Goal: Task Accomplishment & Management: Manage account settings

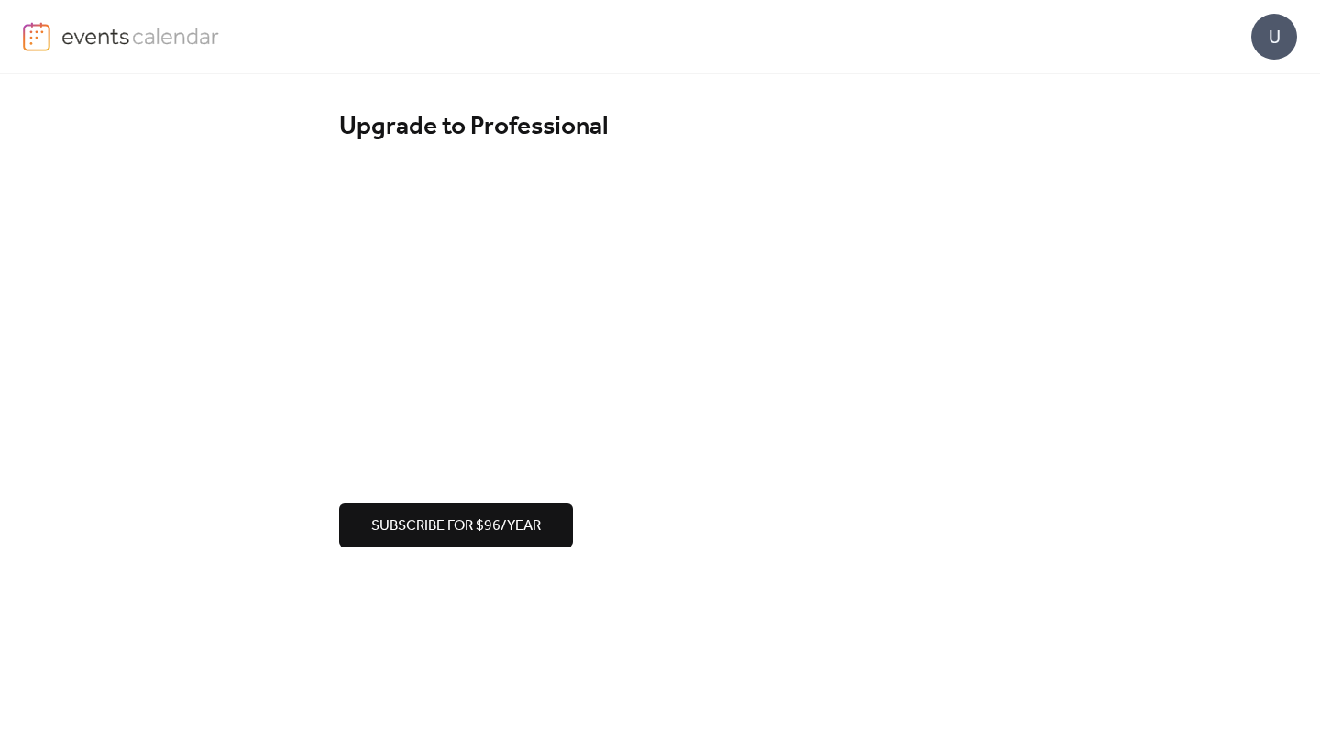
click at [117, 28] on img at bounding box center [140, 35] width 159 height 27
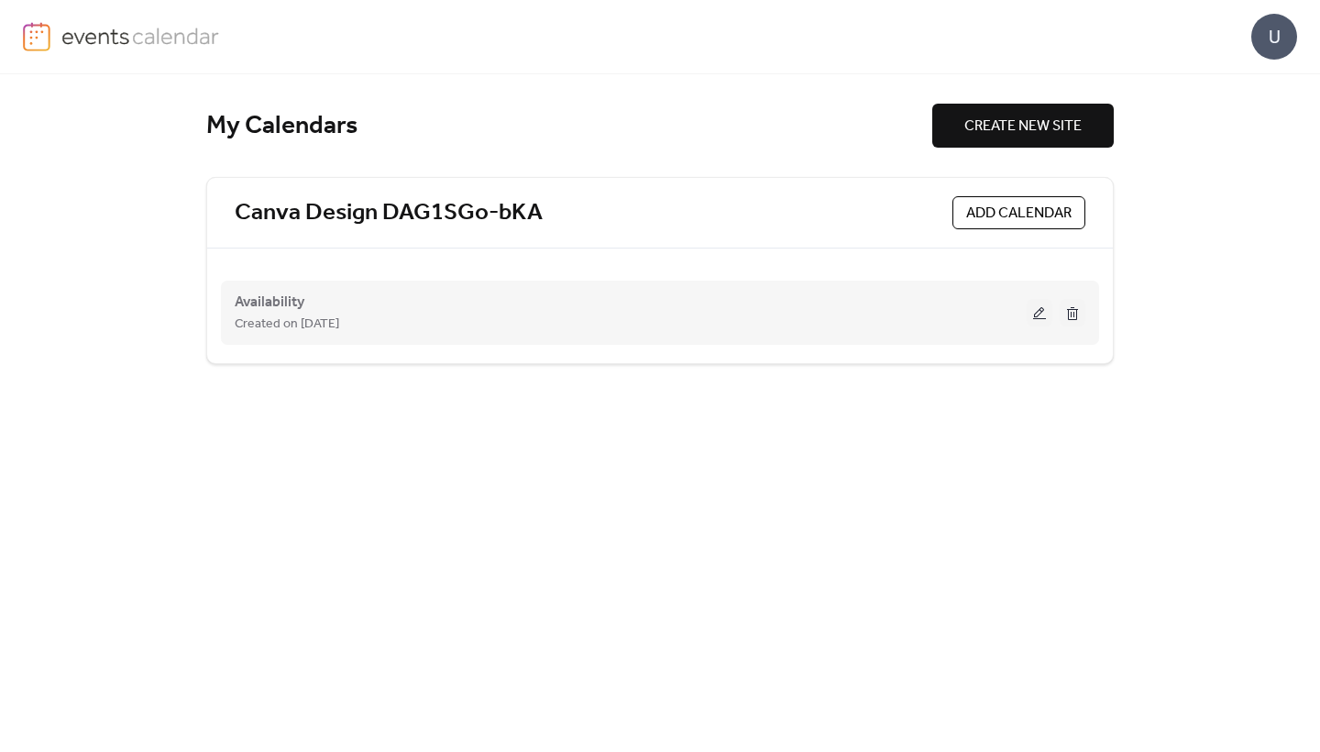
click at [1037, 308] on button at bounding box center [1040, 312] width 26 height 27
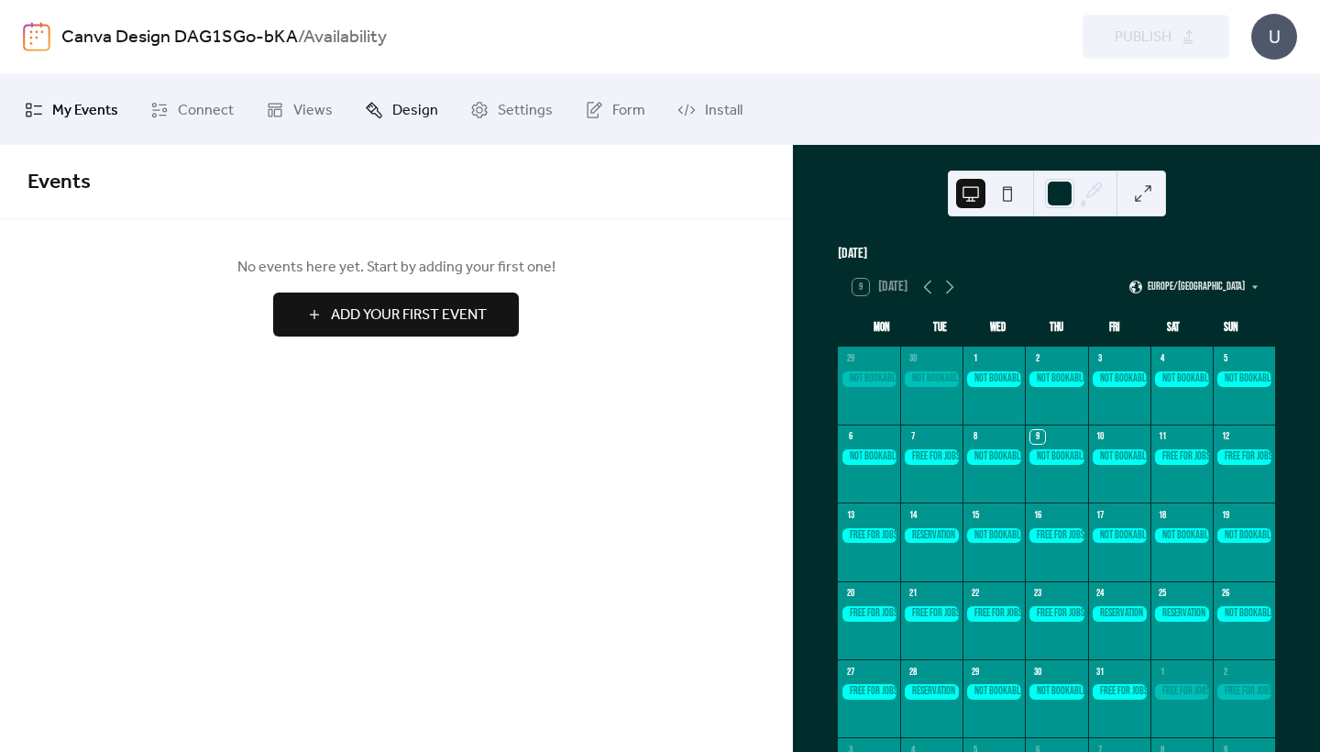
click at [381, 118] on link "Design" at bounding box center [401, 110] width 101 height 56
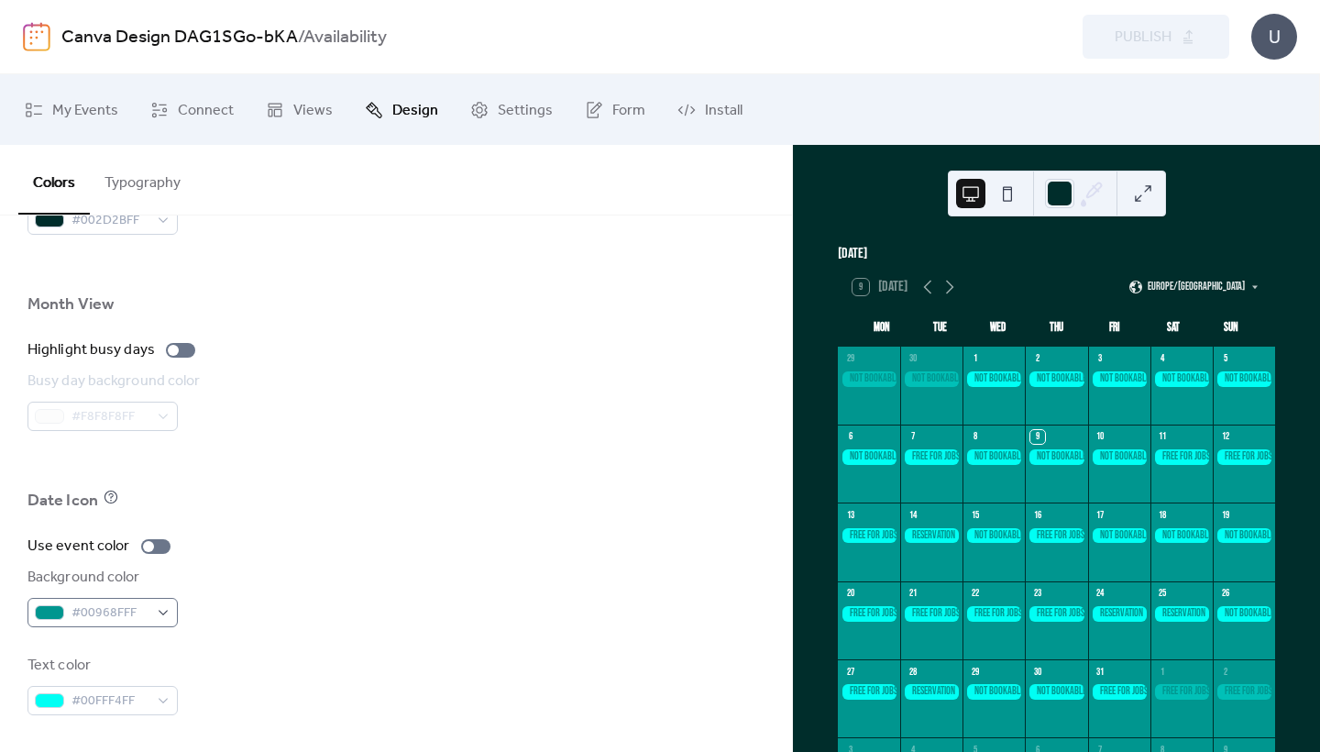
scroll to position [1240, 0]
click at [107, 698] on span "#00FFF4FF" at bounding box center [109, 701] width 77 height 22
click at [417, 595] on div "Background color #00968FFF" at bounding box center [395, 596] width 737 height 60
click at [935, 465] on div at bounding box center [931, 457] width 62 height 16
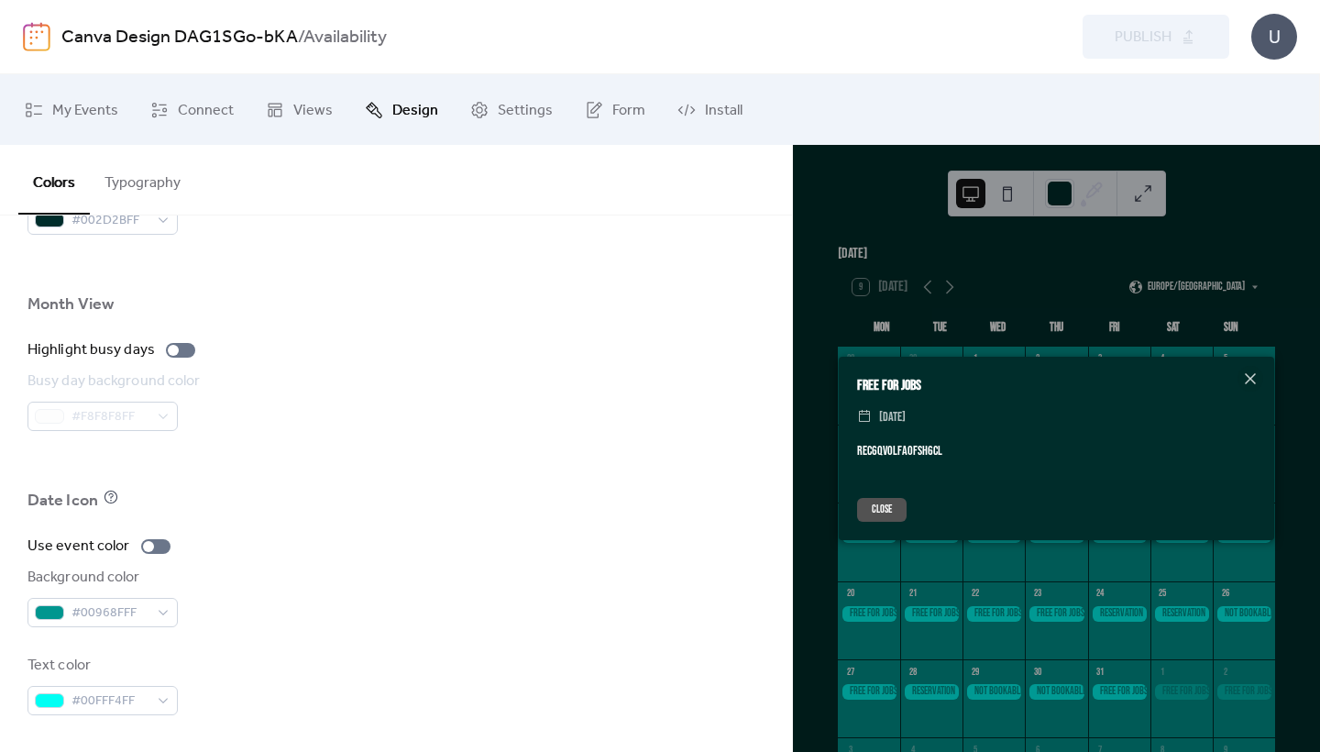
click at [645, 532] on div at bounding box center [395, 528] width 737 height 15
click at [116, 699] on span "#00FFF4FF" at bounding box center [109, 701] width 77 height 22
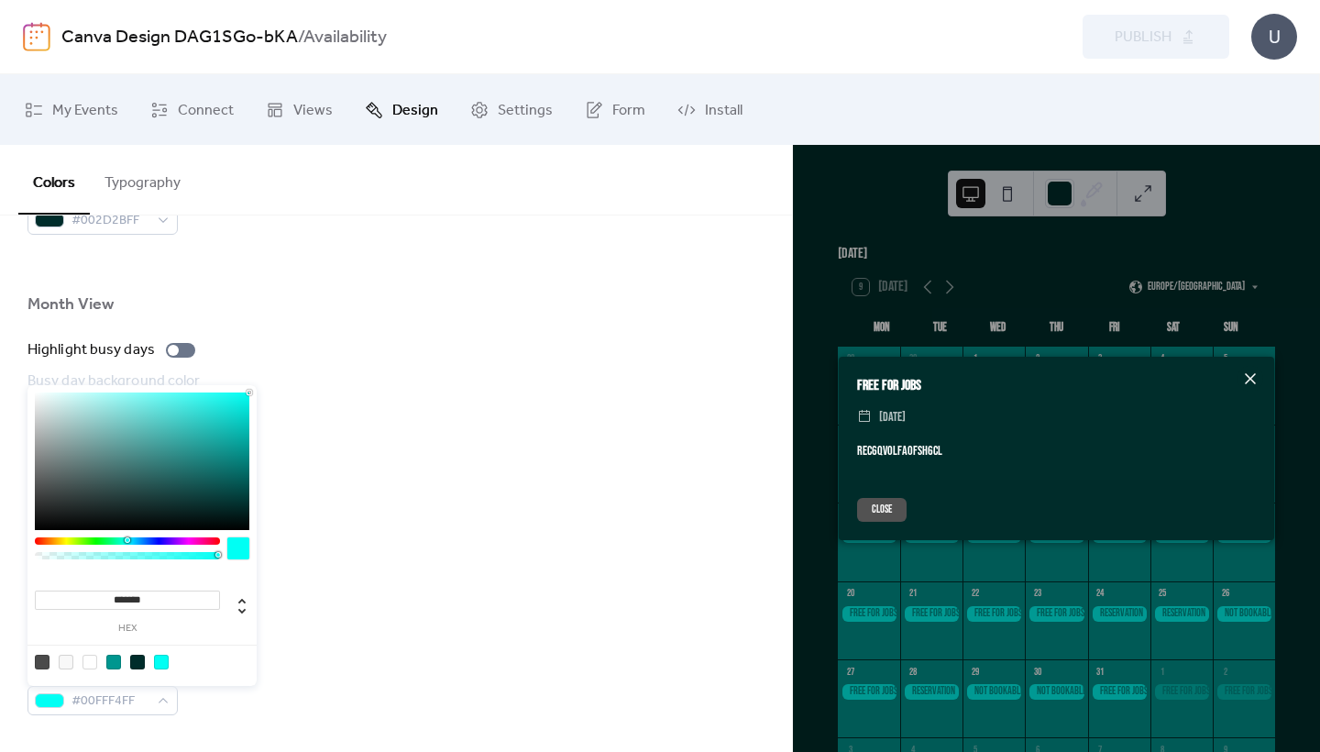
click at [1253, 384] on icon at bounding box center [1250, 379] width 22 height 22
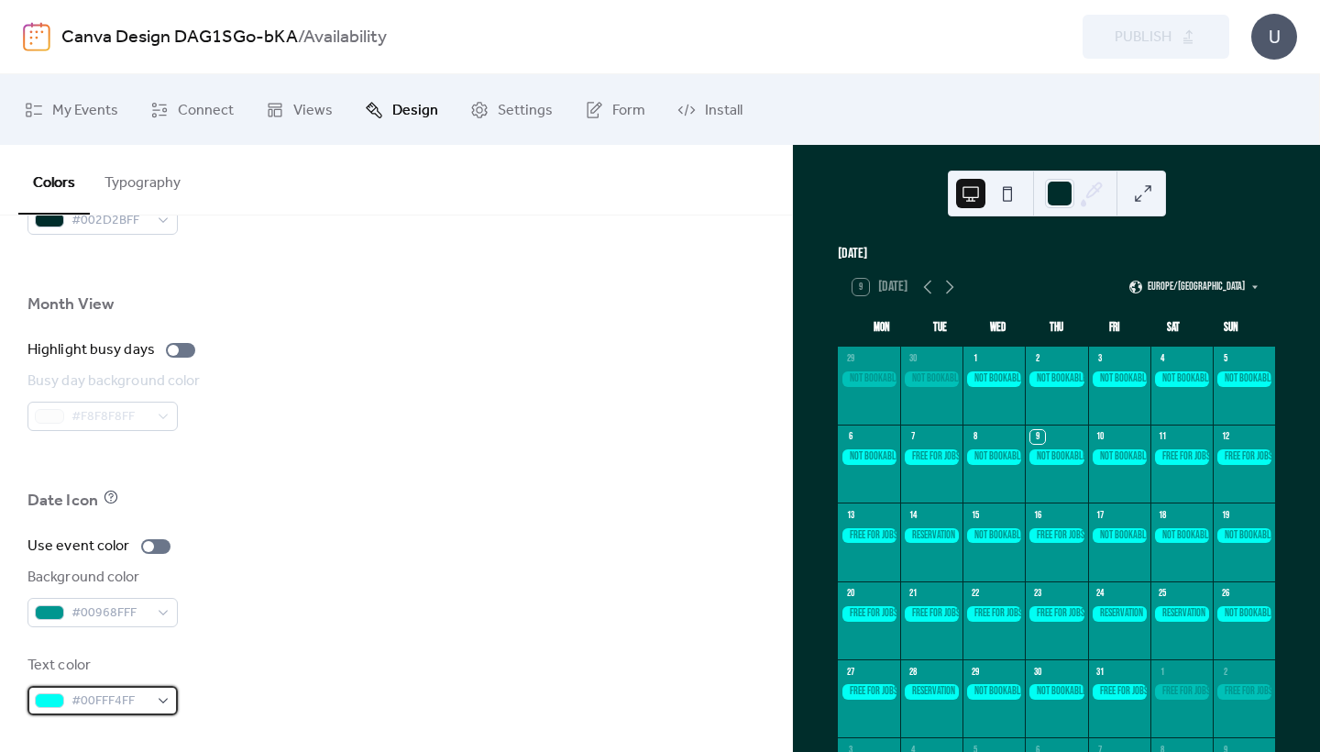
click at [126, 694] on span "#00FFF4FF" at bounding box center [109, 701] width 77 height 22
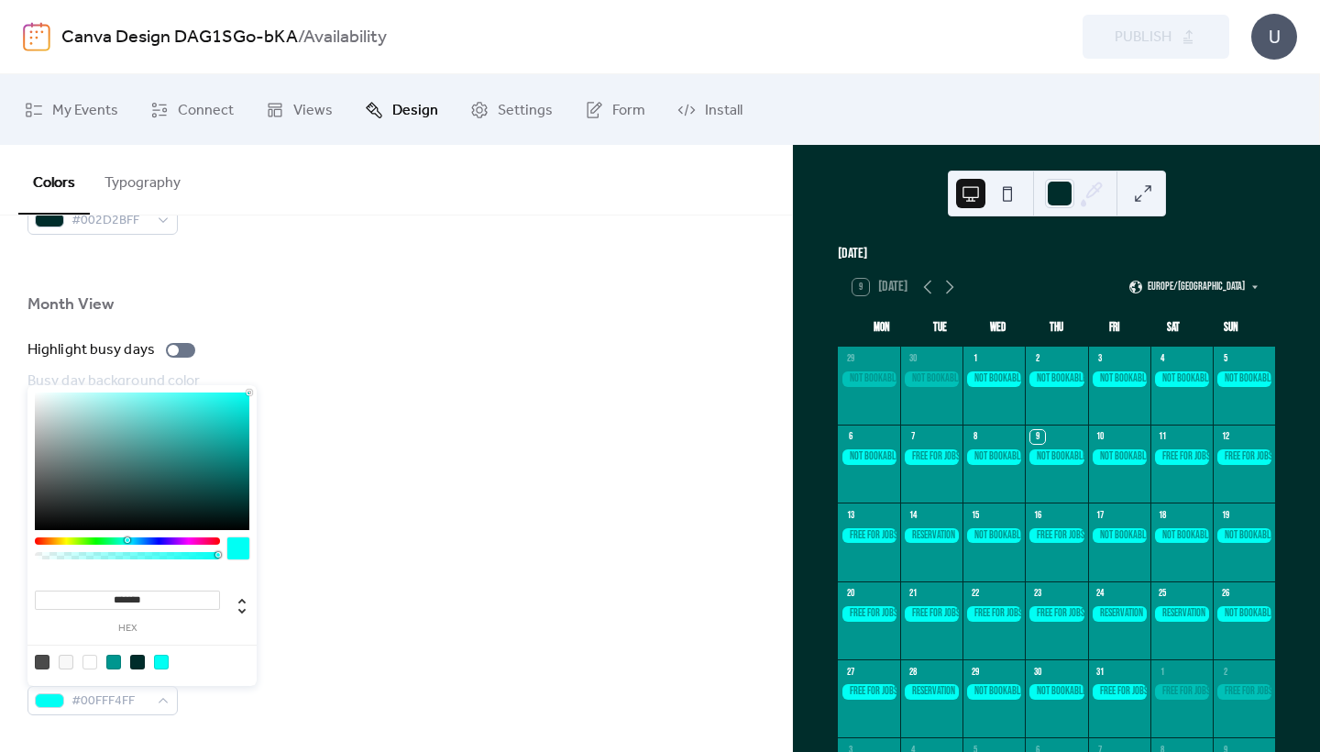
click at [91, 661] on div at bounding box center [89, 661] width 15 height 15
type input "*******"
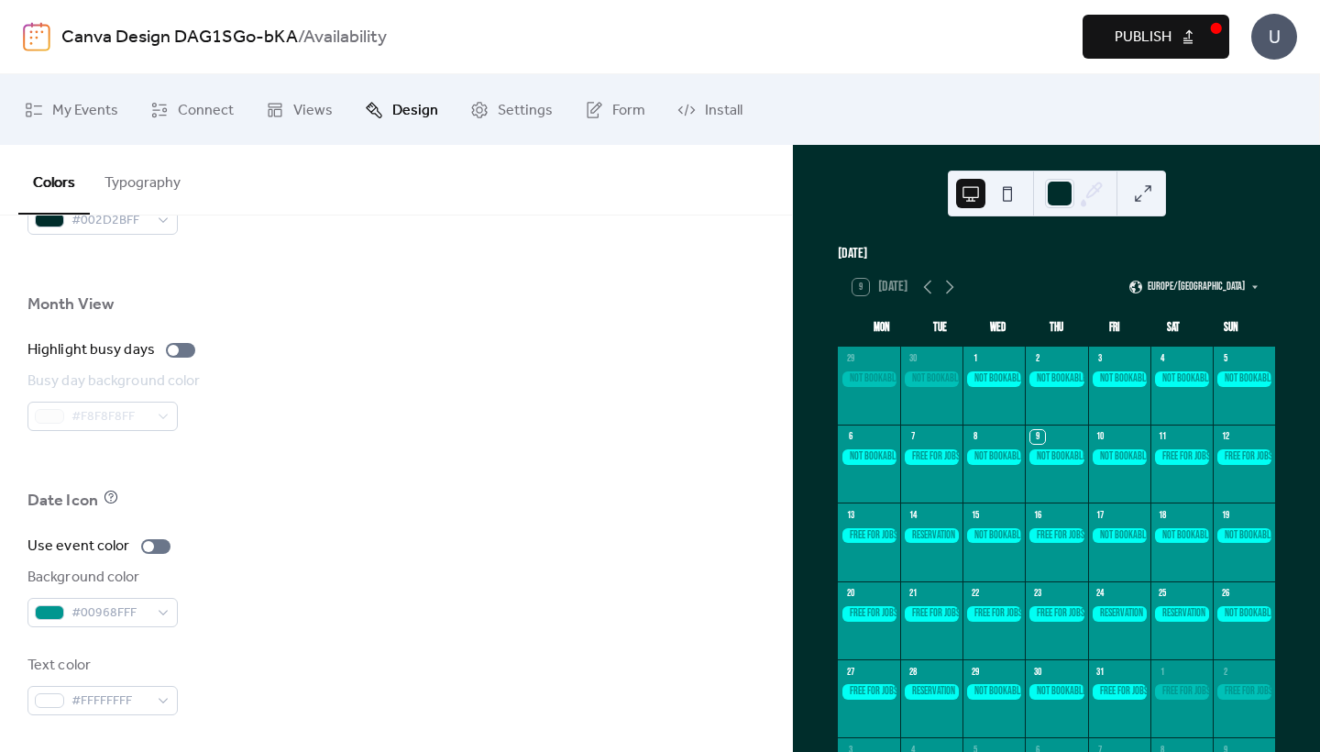
click at [330, 630] on div "Use event color Background color #00968FFF Text color #FFFFFFFF" at bounding box center [395, 625] width 737 height 180
click at [85, 692] on span "#FFFFFFFF" at bounding box center [109, 701] width 77 height 22
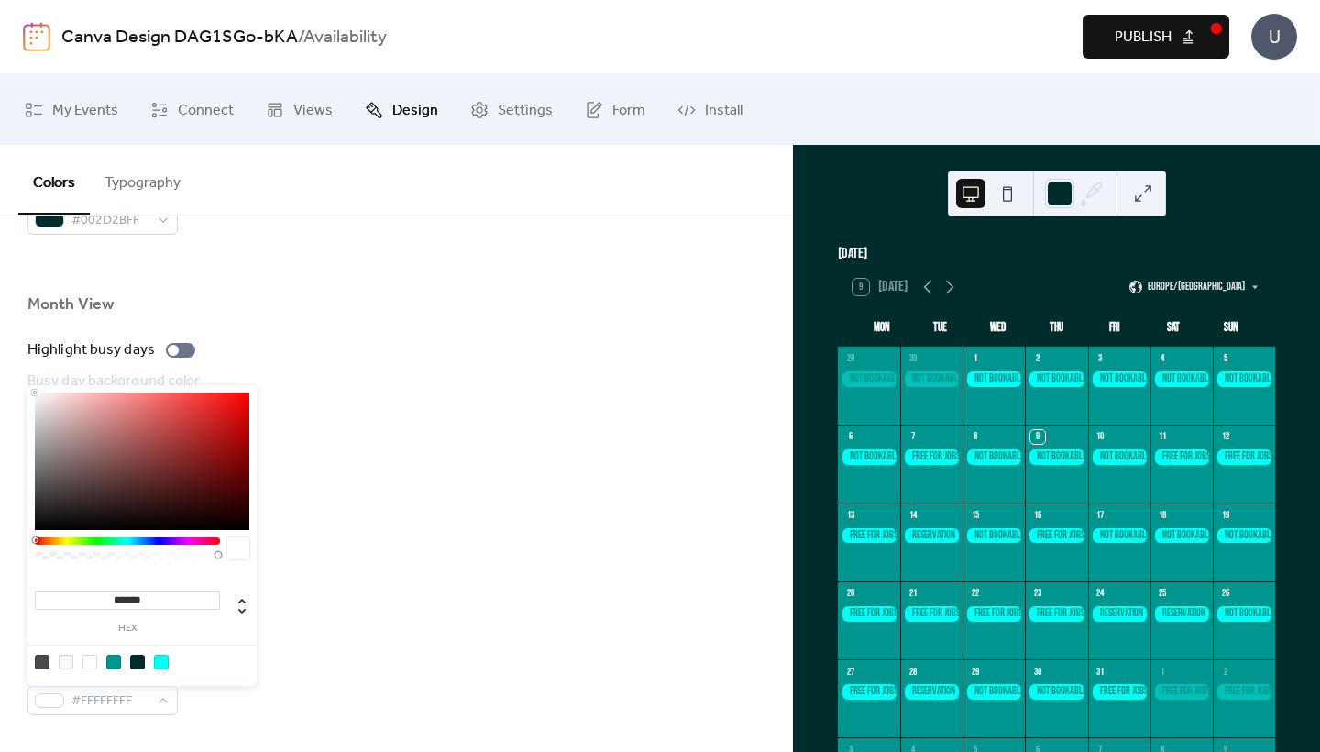
click at [159, 660] on div at bounding box center [161, 661] width 15 height 15
type input "*******"
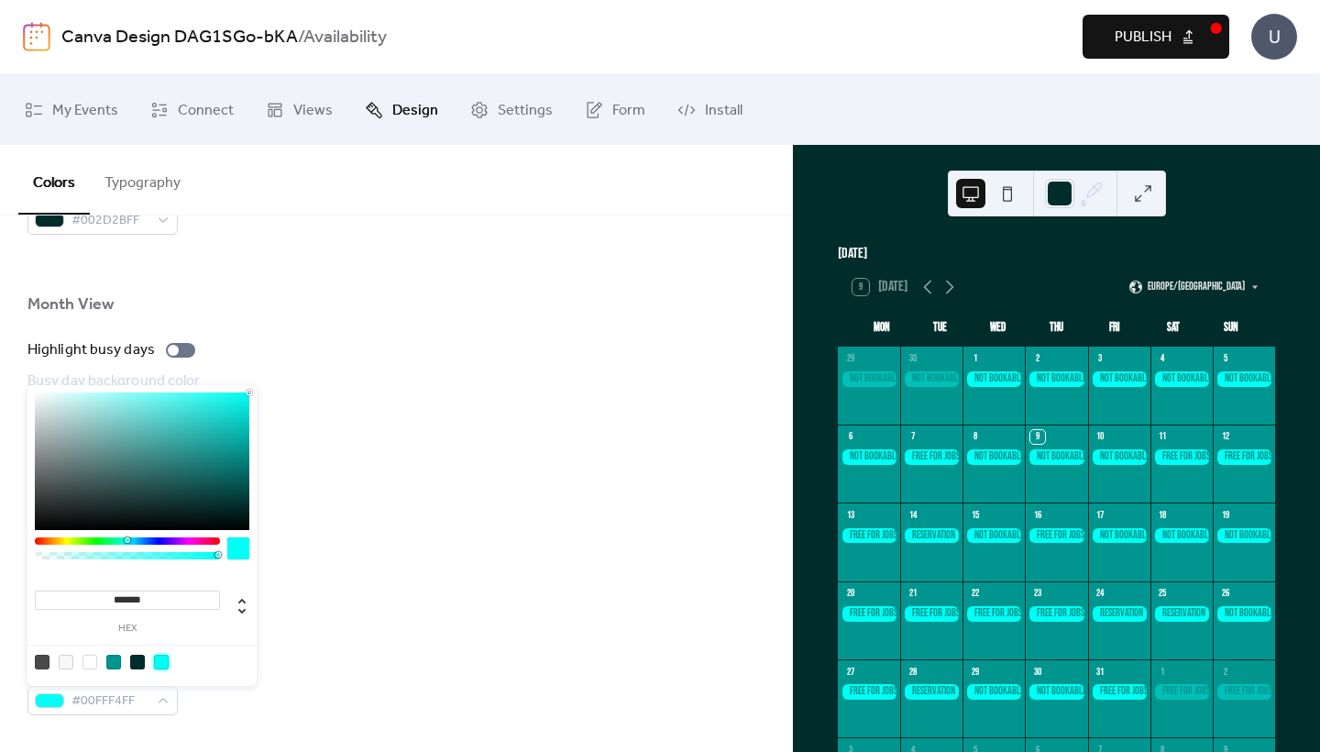
click at [348, 571] on div "Background color #00968FFF" at bounding box center [395, 596] width 737 height 60
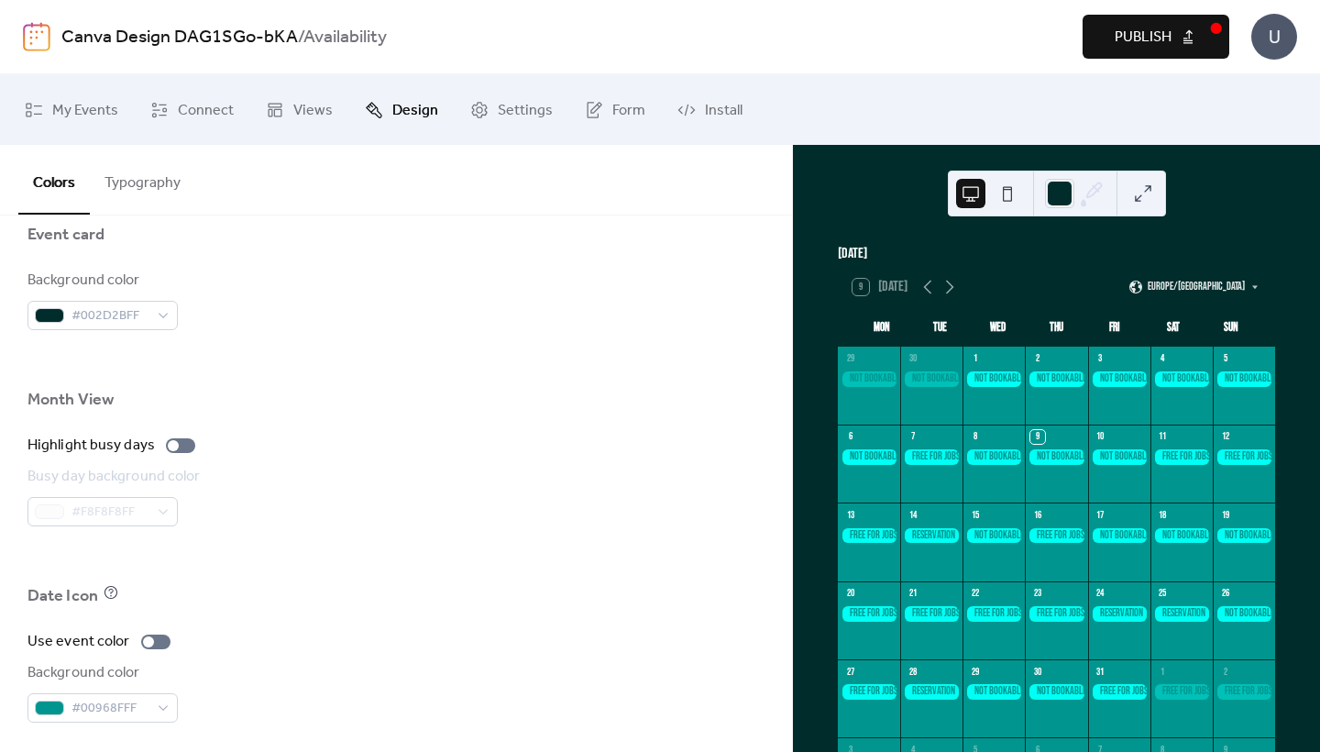
scroll to position [1083, 0]
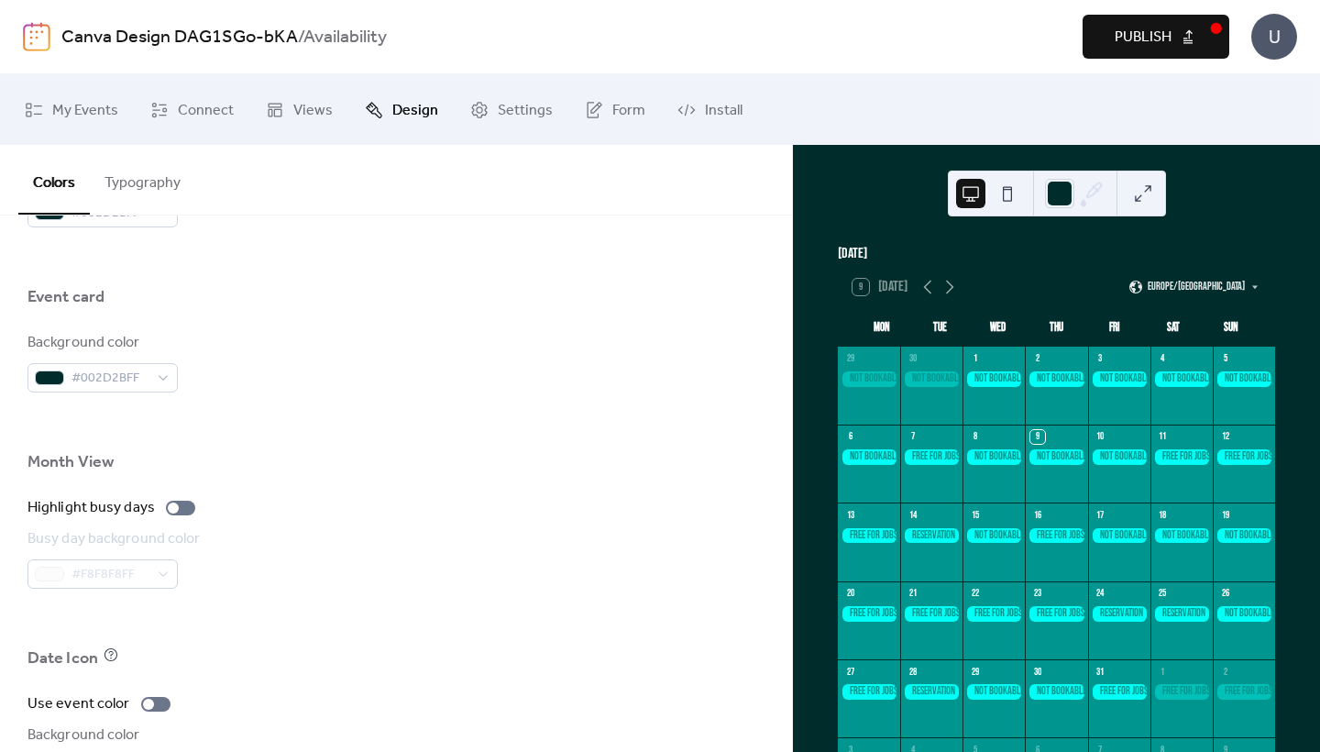
click at [997, 387] on div at bounding box center [993, 379] width 62 height 16
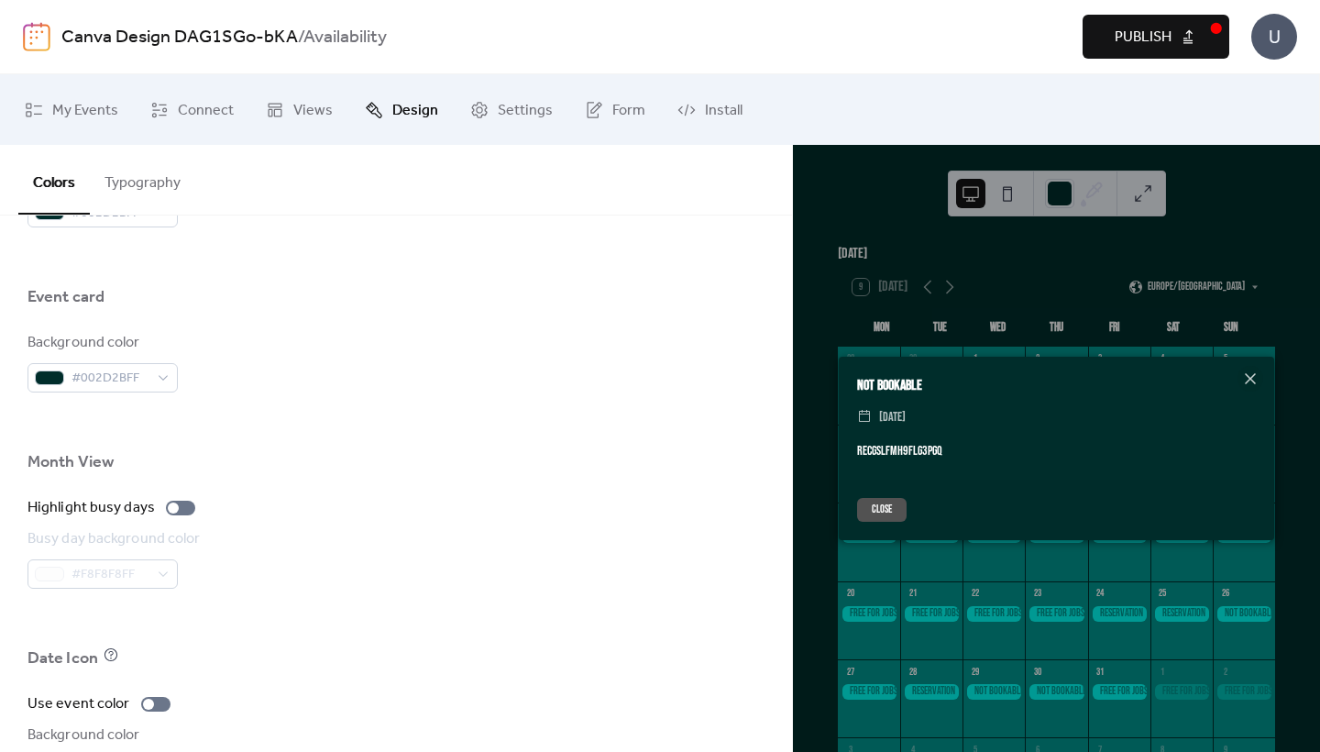
click at [890, 522] on div "Close" at bounding box center [1056, 508] width 435 height 61
click at [891, 506] on button "Close" at bounding box center [881, 510] width 49 height 24
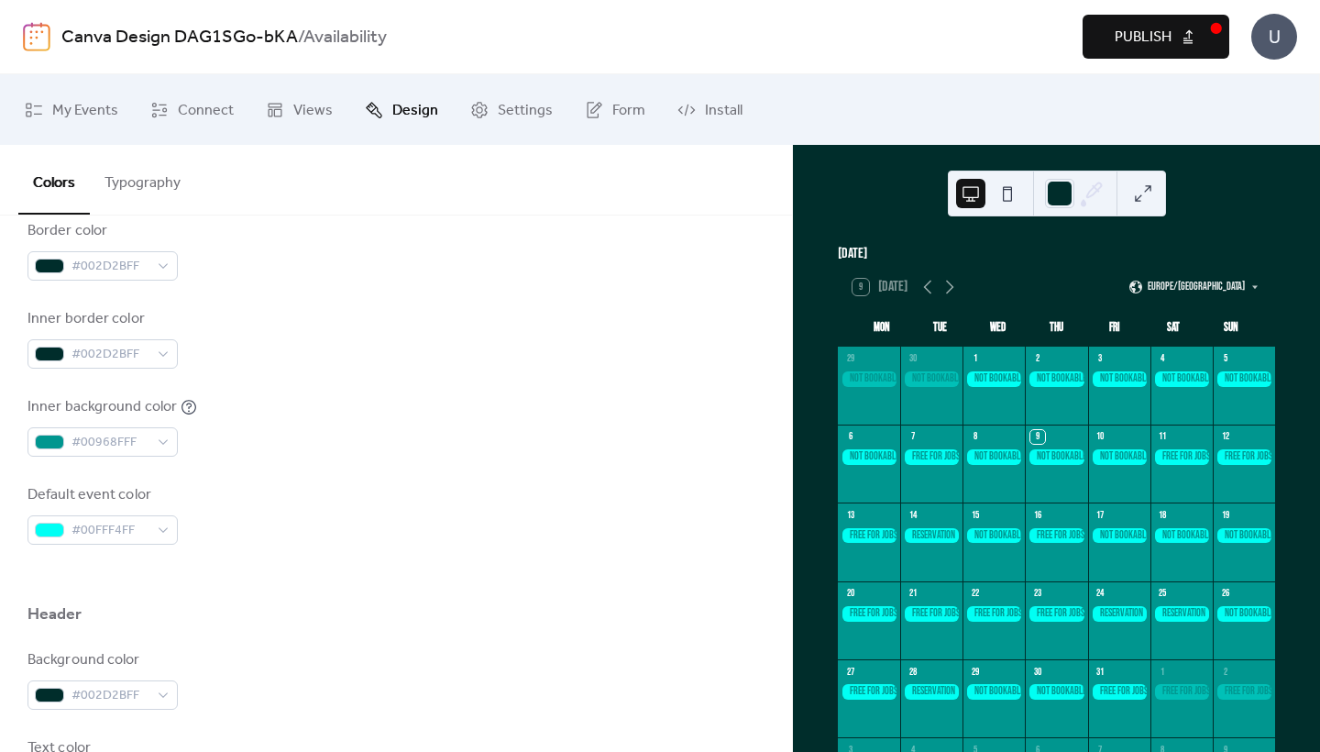
scroll to position [341, 0]
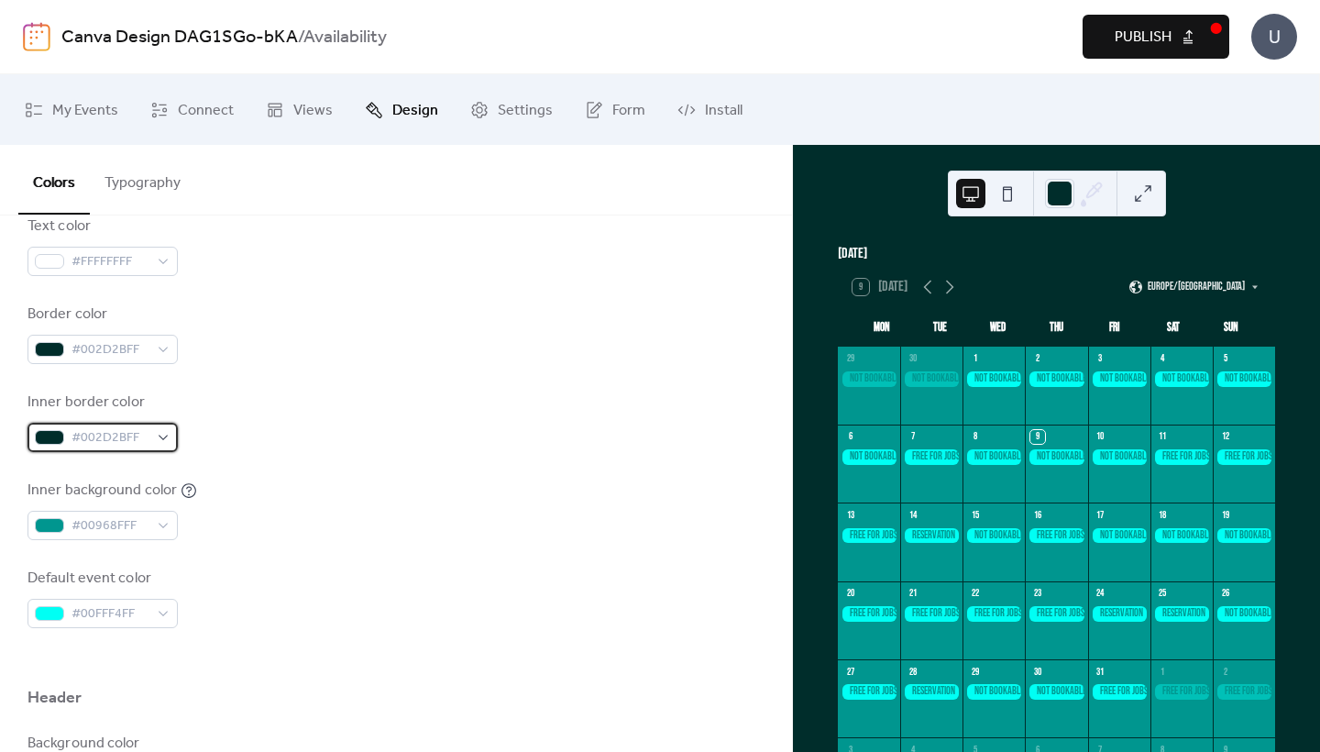
click at [166, 440] on div "#002D2BFF" at bounding box center [102, 437] width 150 height 29
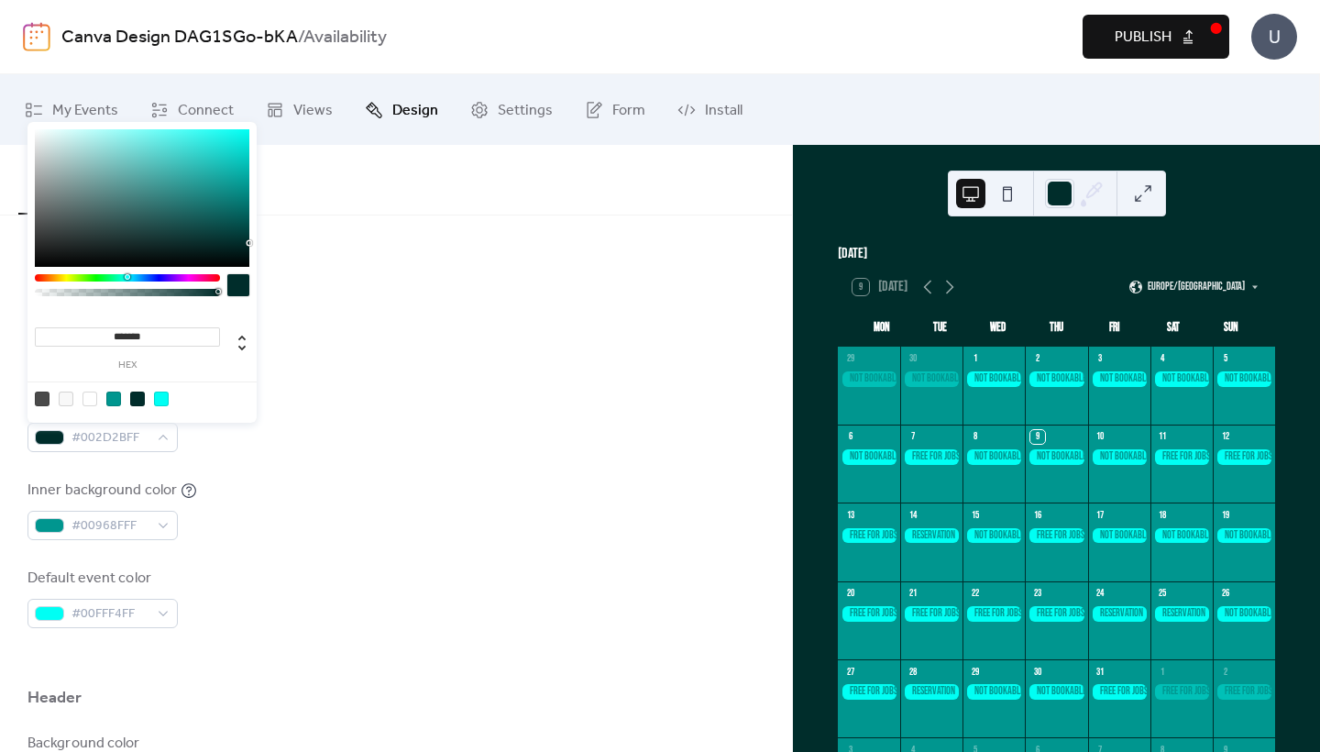
click at [89, 398] on div at bounding box center [89, 398] width 15 height 15
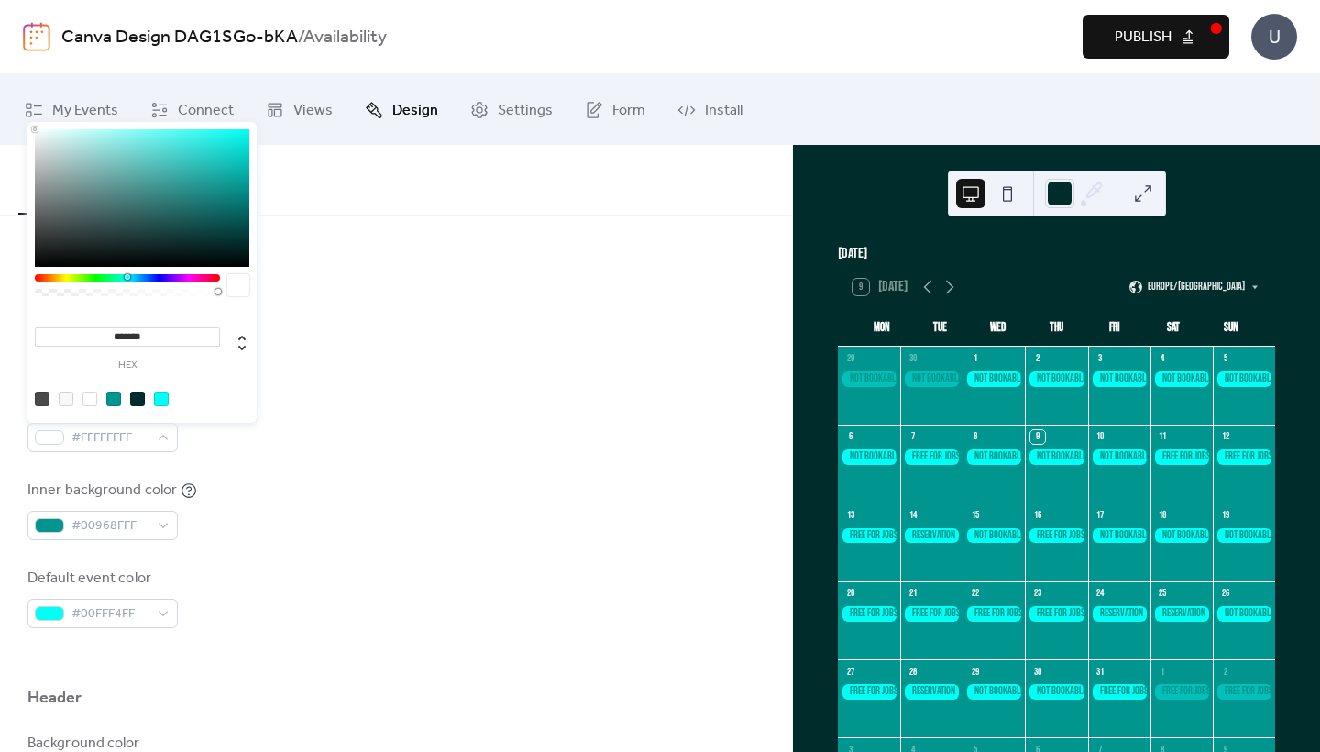
click at [134, 402] on div at bounding box center [137, 398] width 15 height 15
type input "*******"
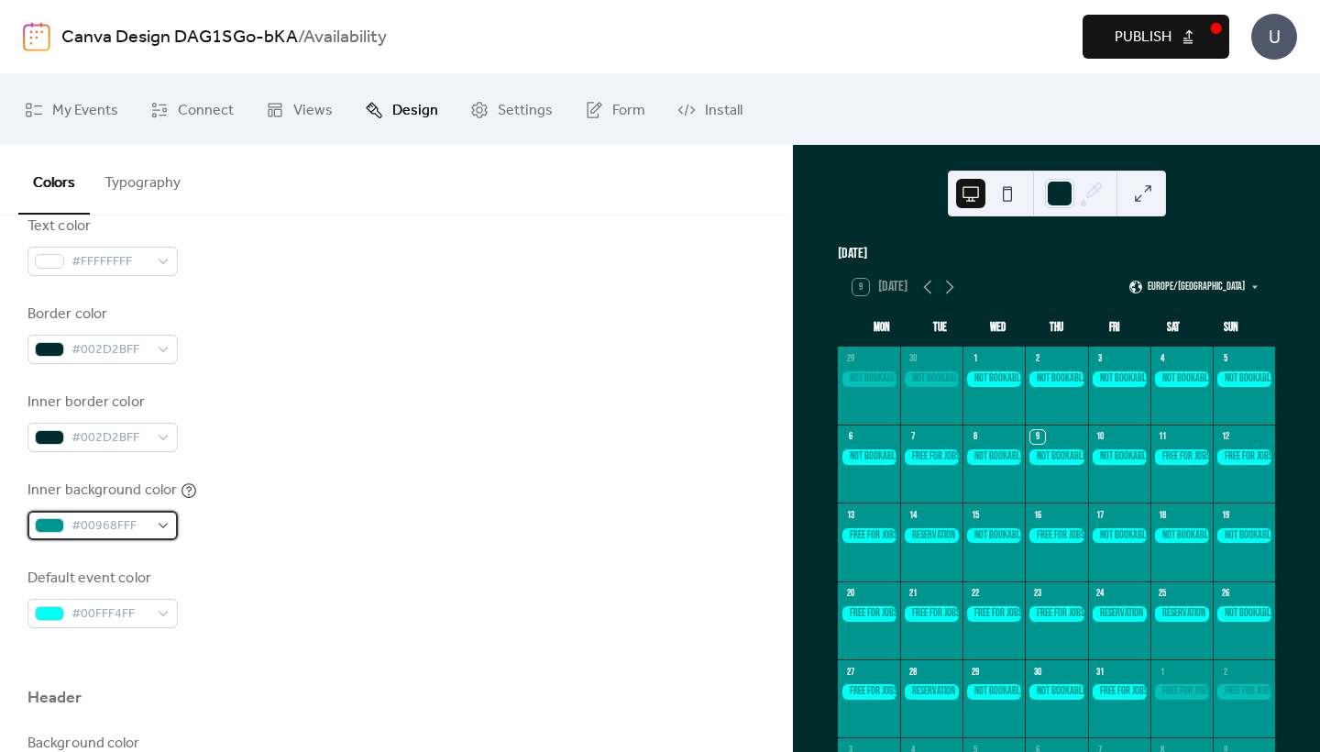
click at [170, 527] on div "#00968FFF" at bounding box center [102, 525] width 150 height 29
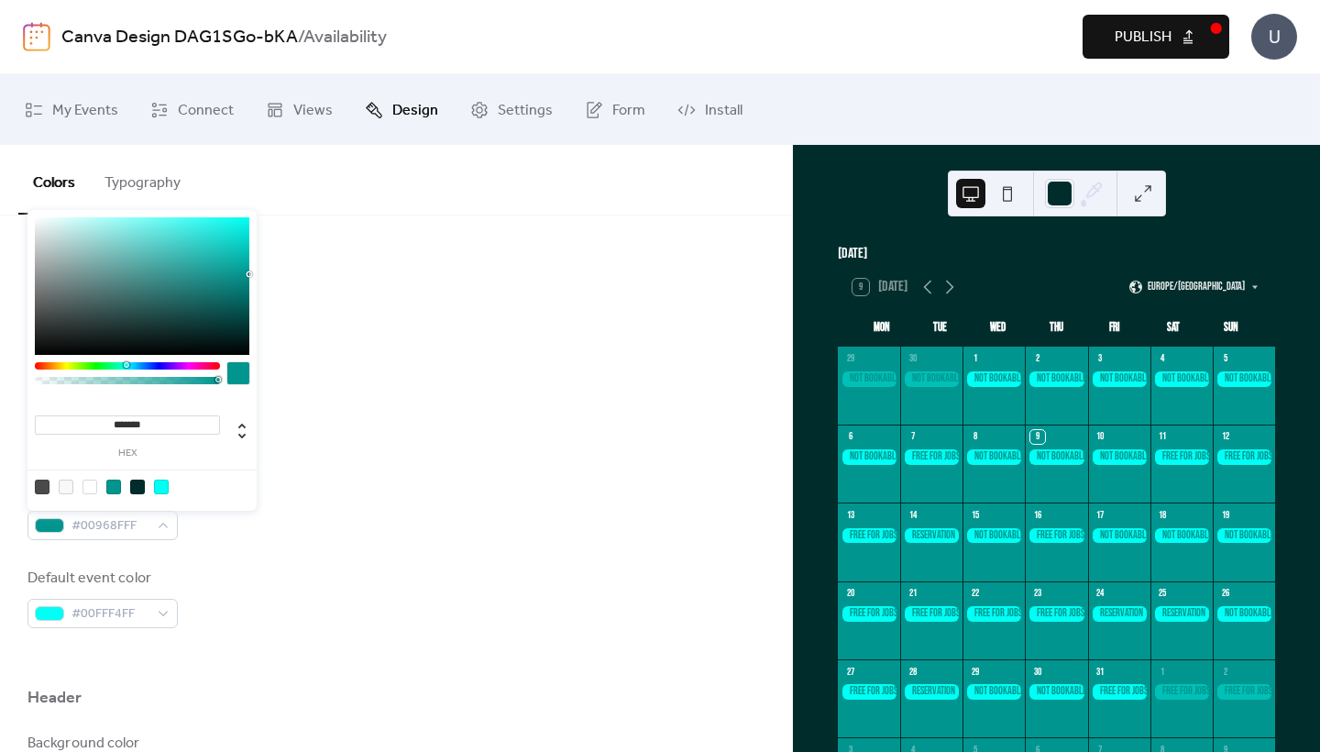
click at [89, 483] on div at bounding box center [89, 486] width 15 height 15
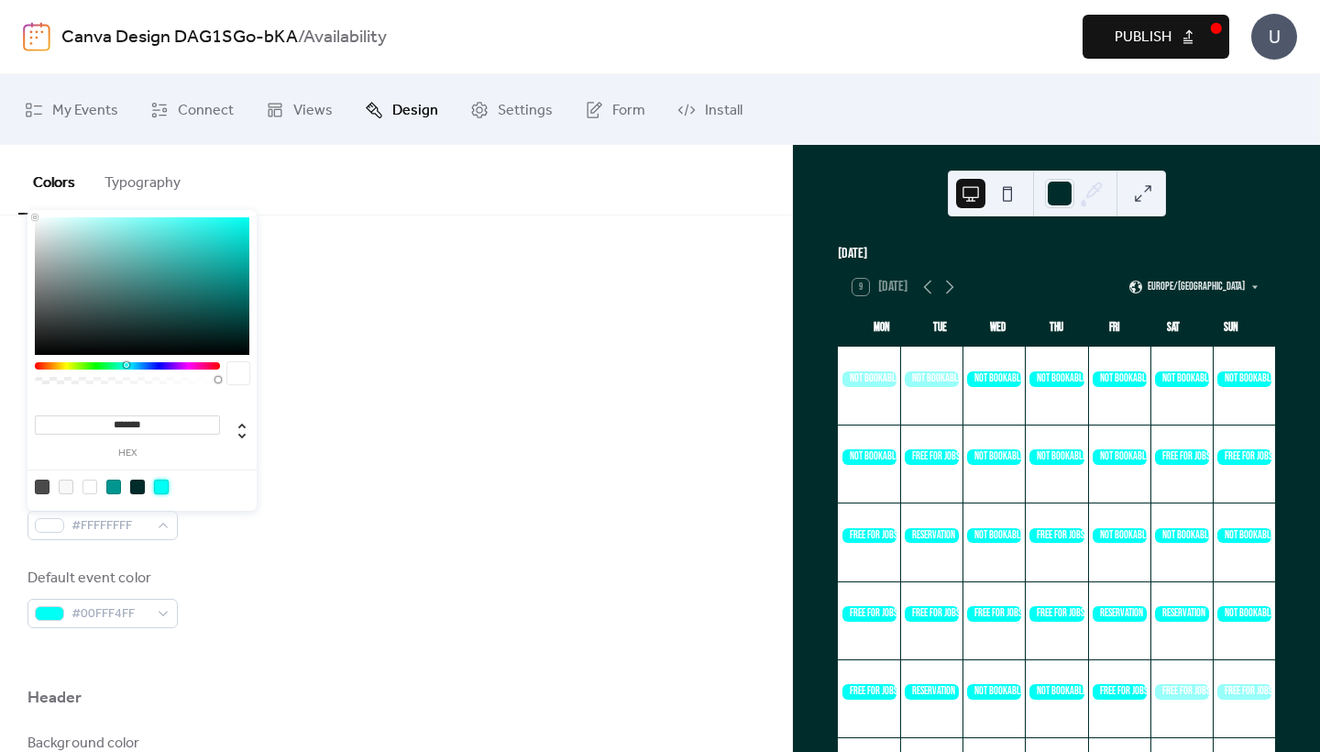
click at [163, 490] on div at bounding box center [161, 486] width 15 height 15
type input "*******"
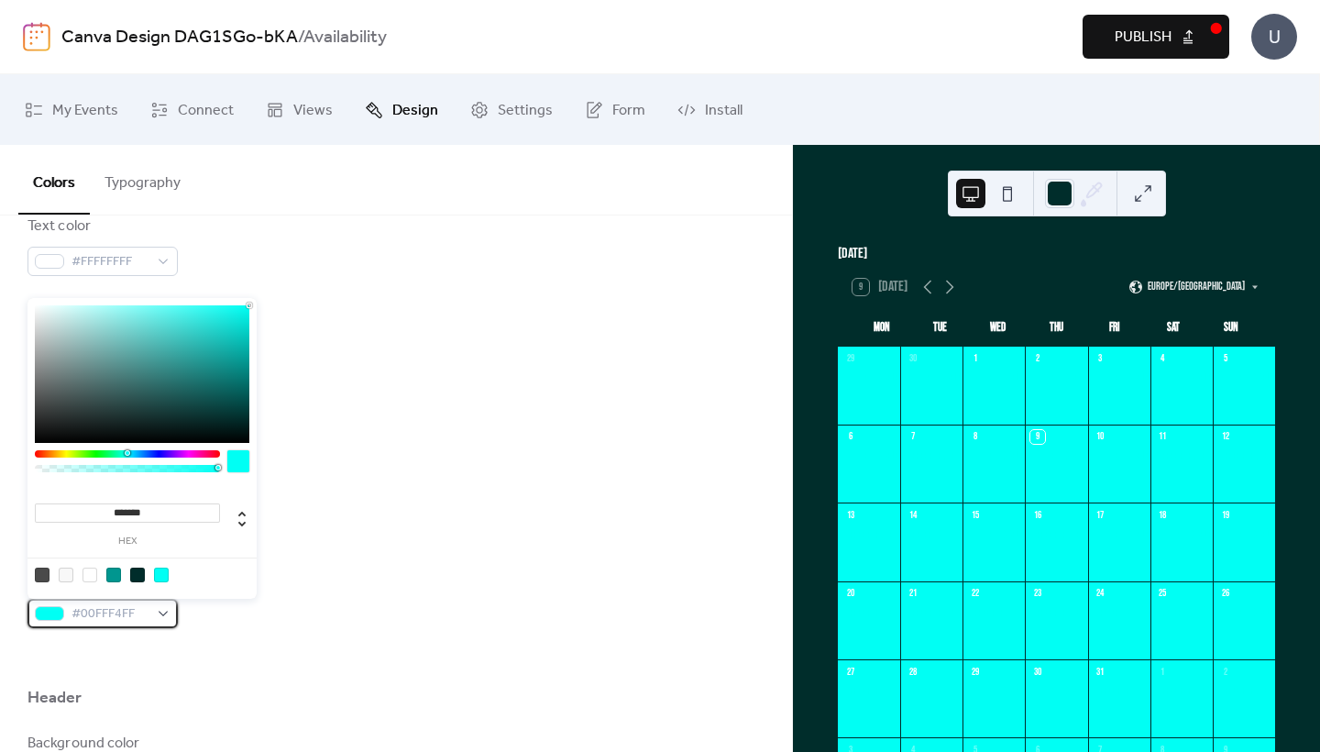
click at [148, 624] on span "#00FFF4FF" at bounding box center [109, 614] width 77 height 22
click at [117, 574] on div at bounding box center [113, 574] width 15 height 15
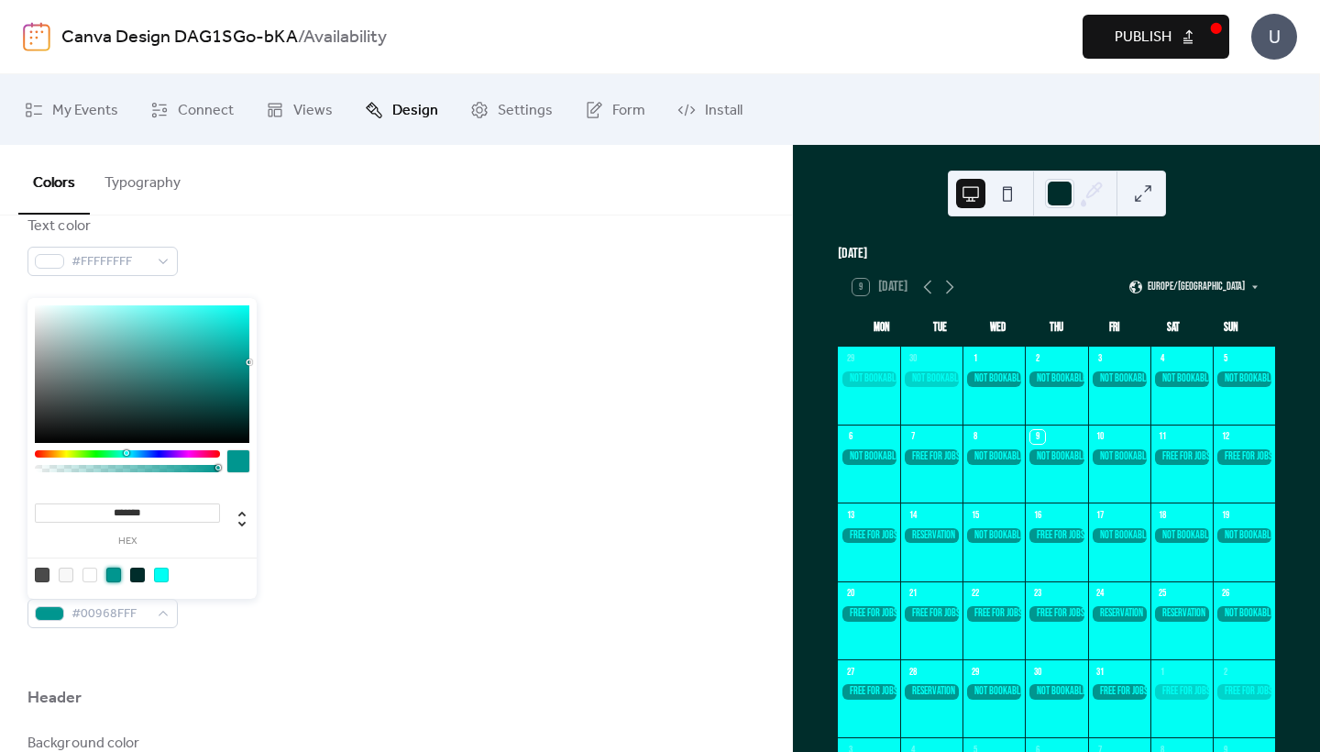
click at [136, 576] on div at bounding box center [137, 574] width 15 height 15
type input "*******"
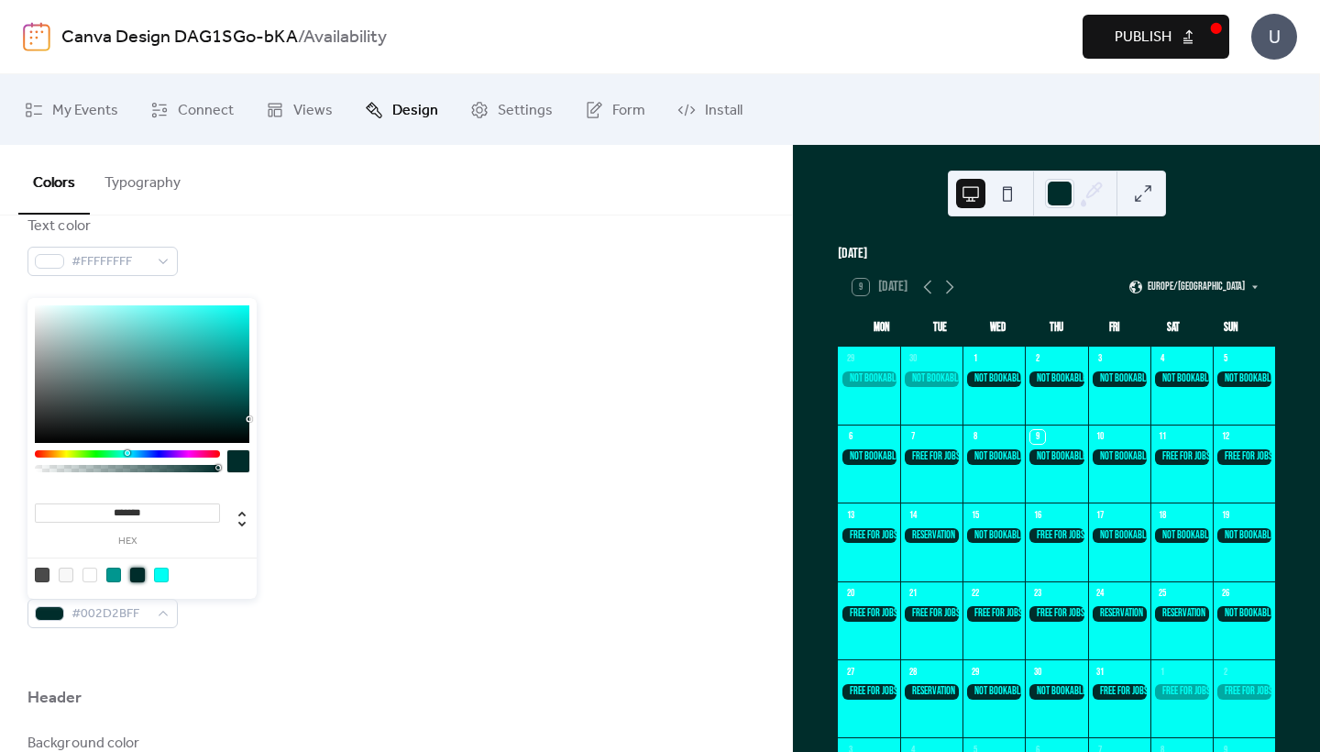
click at [304, 543] on div "Background color #002D2BFF Text color #FFFFFFFF Border color #002D2BFF Inner bo…" at bounding box center [395, 377] width 737 height 500
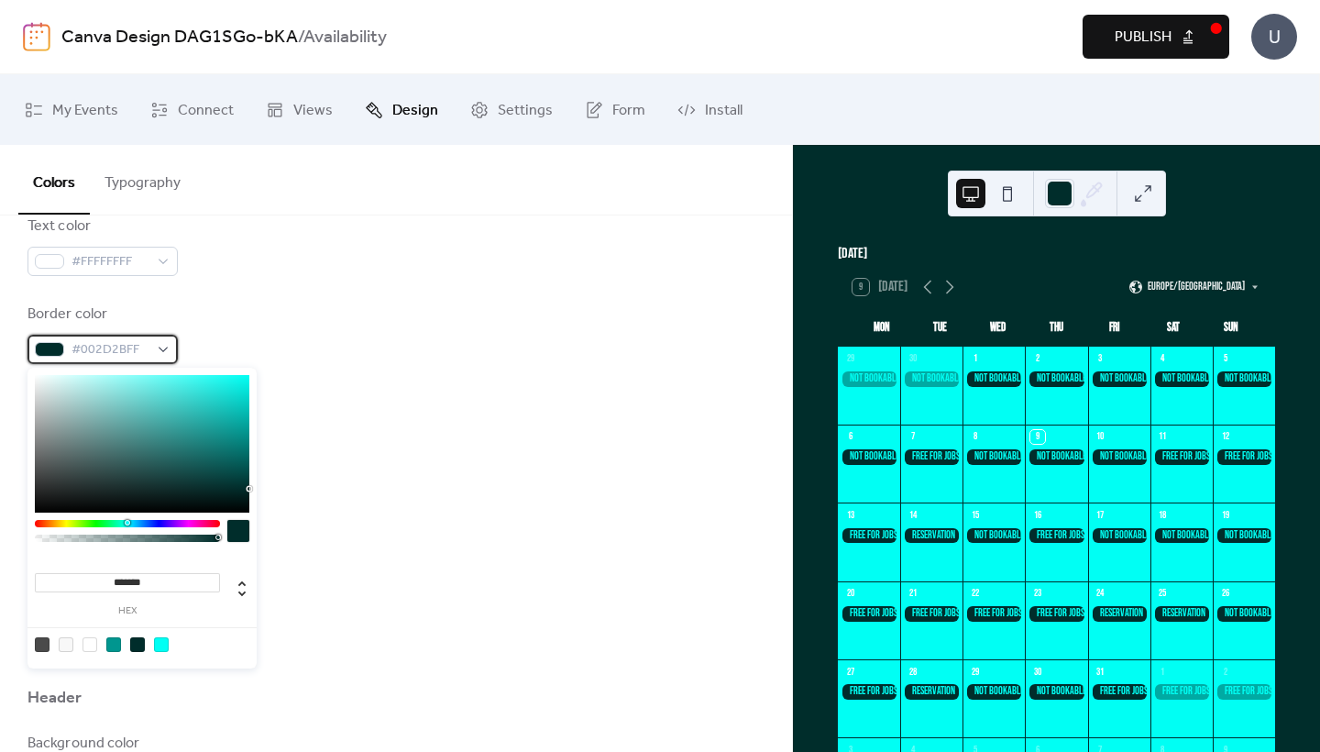
click at [136, 349] on span "#002D2BFF" at bounding box center [109, 350] width 77 height 22
click at [110, 649] on div at bounding box center [113, 644] width 15 height 15
type input "*******"
click at [344, 466] on div "Background color #002D2BFF Text color #FFFFFFFF Border color #00968FFF Inner bo…" at bounding box center [395, 377] width 737 height 500
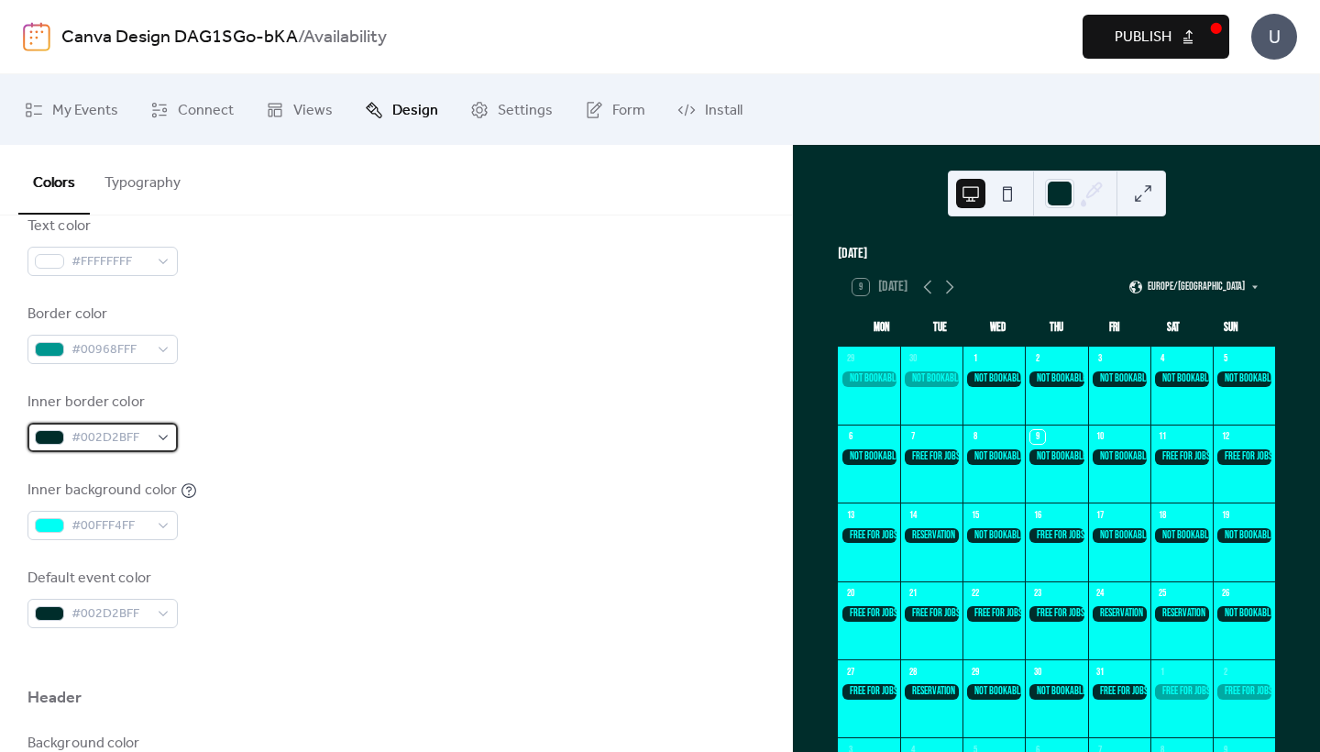
click at [157, 434] on div "#002D2BFF" at bounding box center [102, 437] width 150 height 29
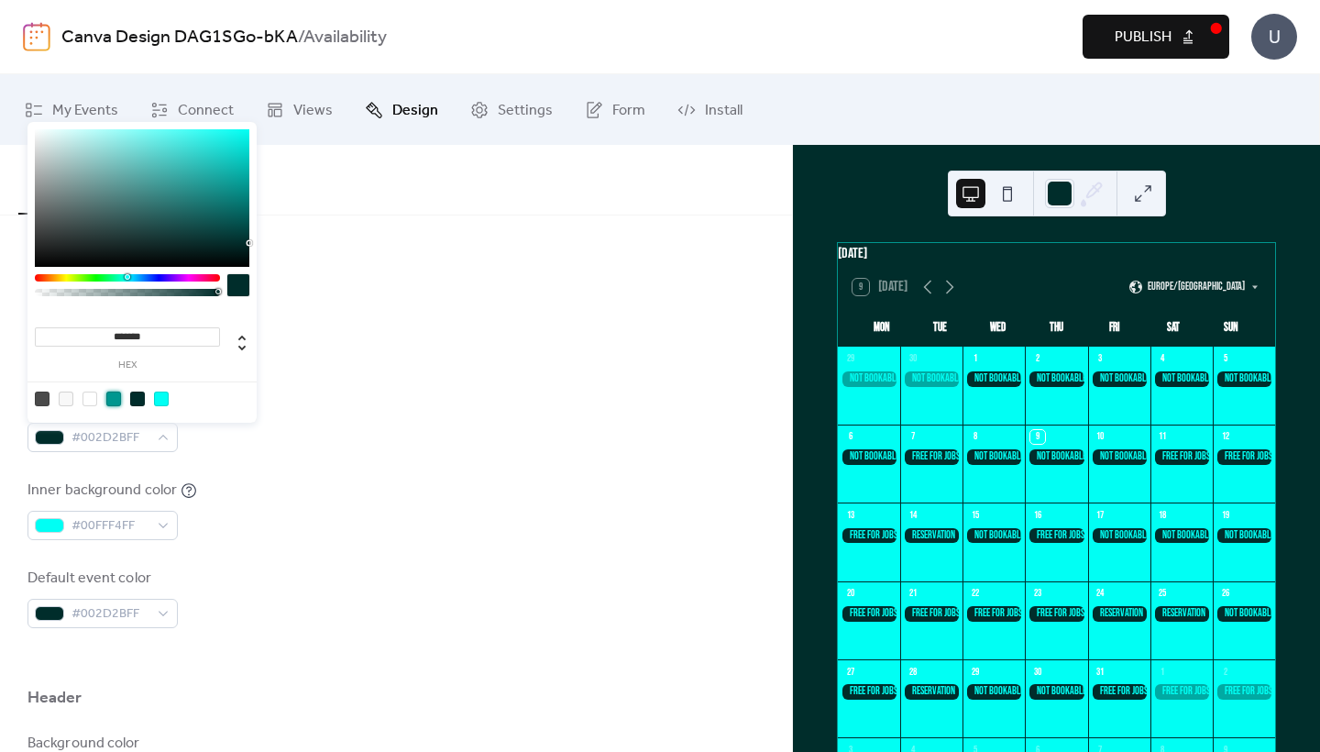
click at [115, 395] on div at bounding box center [113, 398] width 15 height 15
type input "*******"
click at [358, 426] on div "Inner border color #00968FFF" at bounding box center [395, 421] width 737 height 60
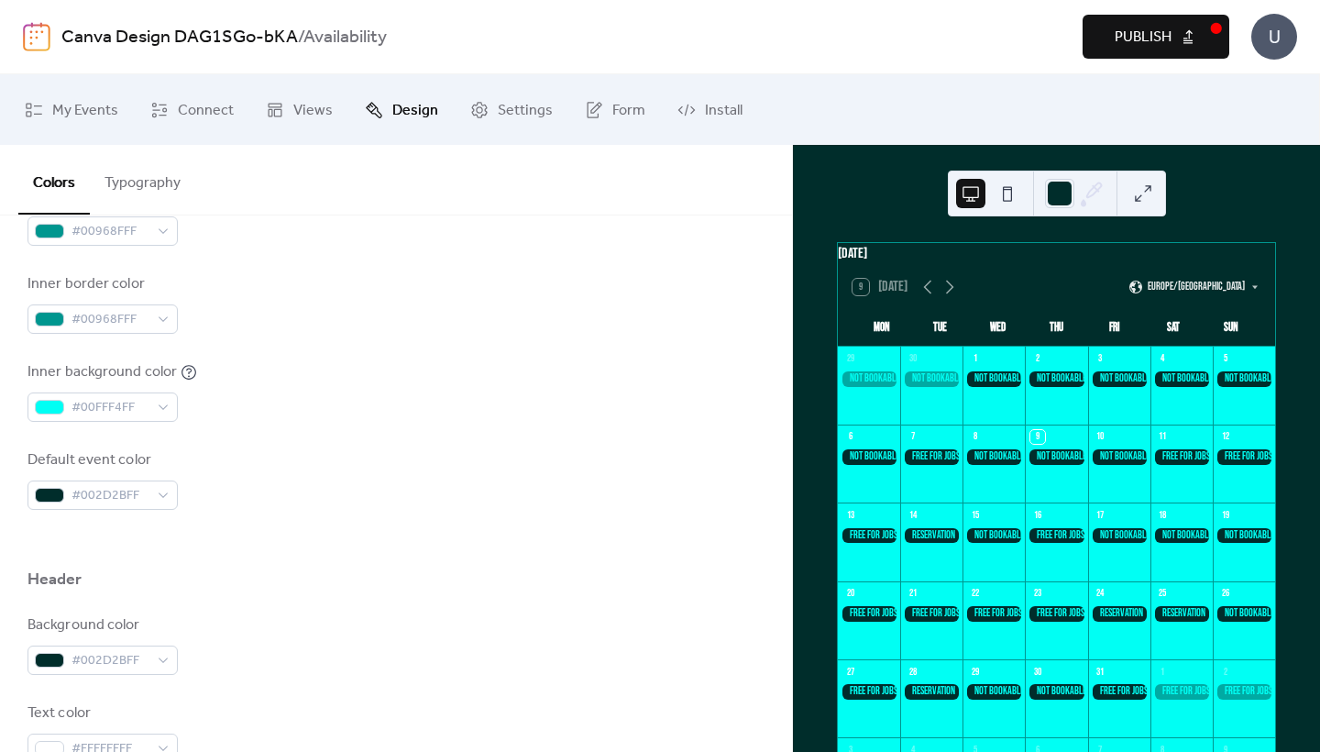
scroll to position [437, 0]
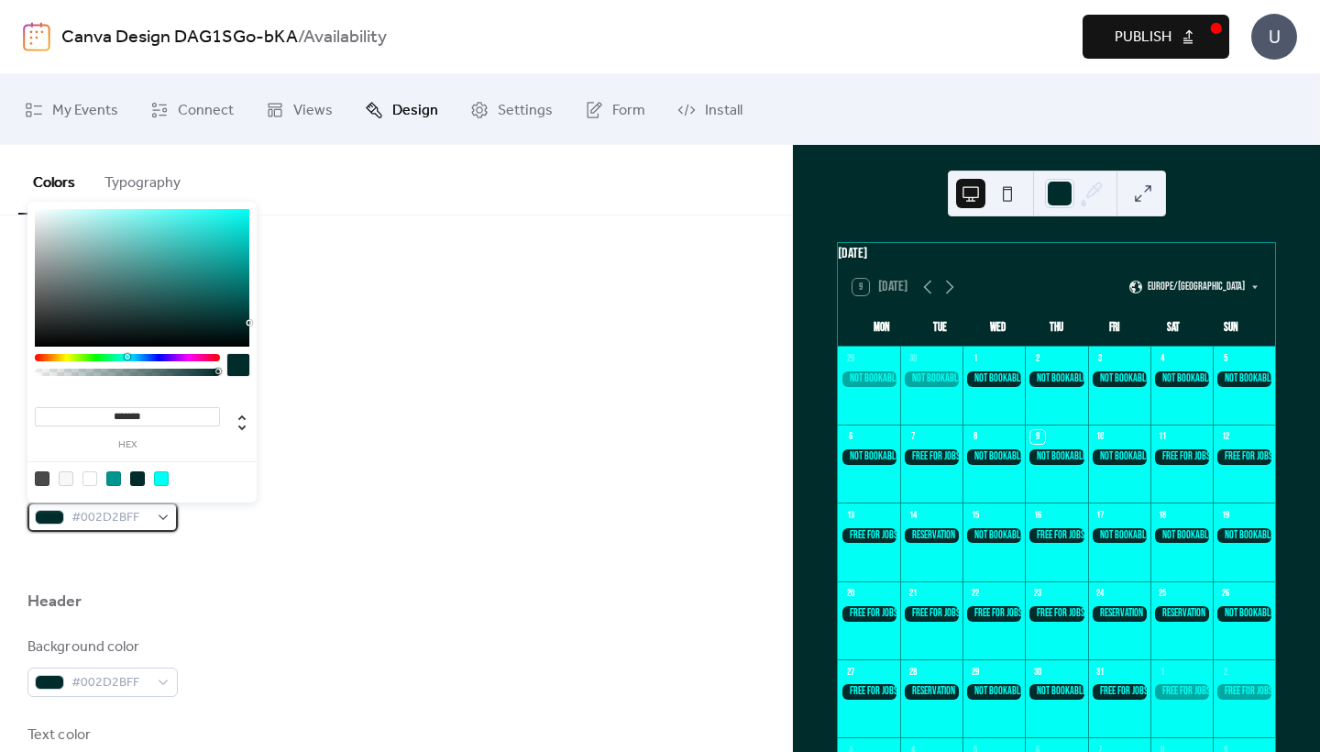
click at [135, 516] on span "#002D2BFF" at bounding box center [109, 518] width 77 height 22
click at [351, 527] on div "Default event color #002D2BFF" at bounding box center [395, 501] width 737 height 60
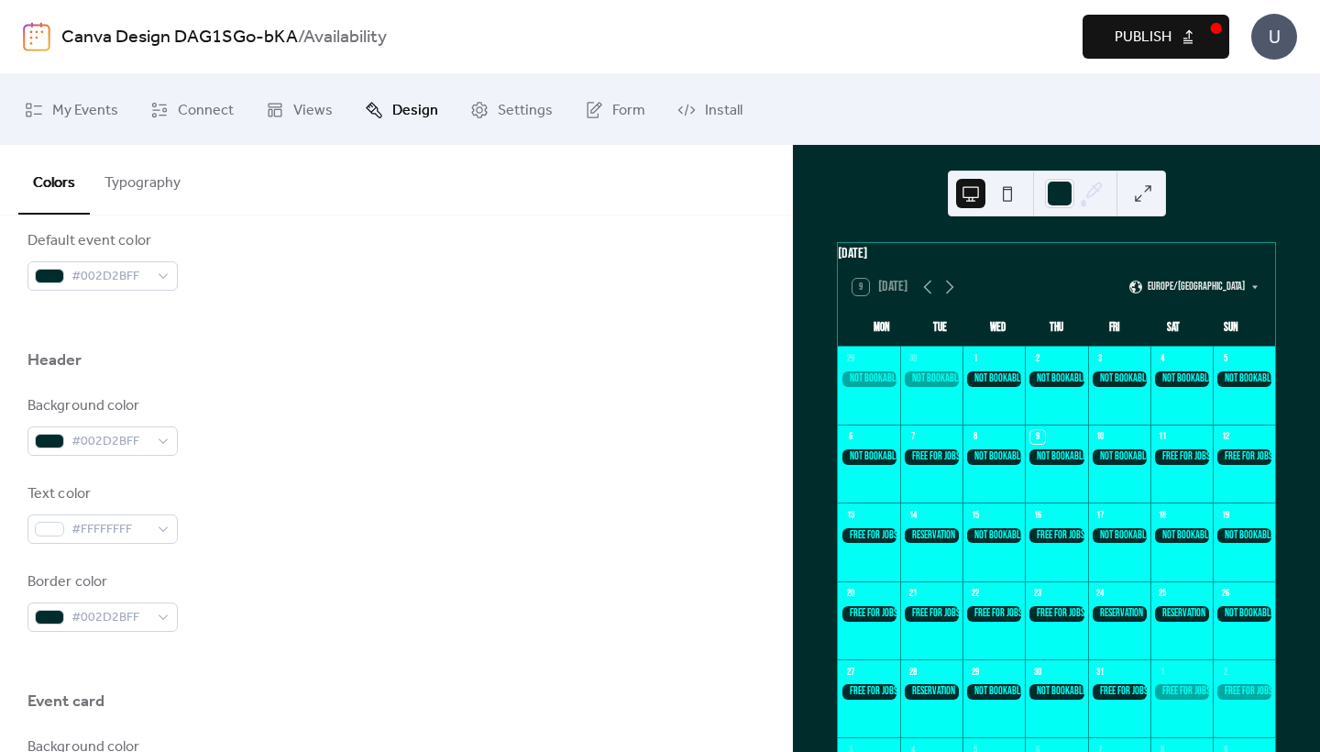
scroll to position [723, 0]
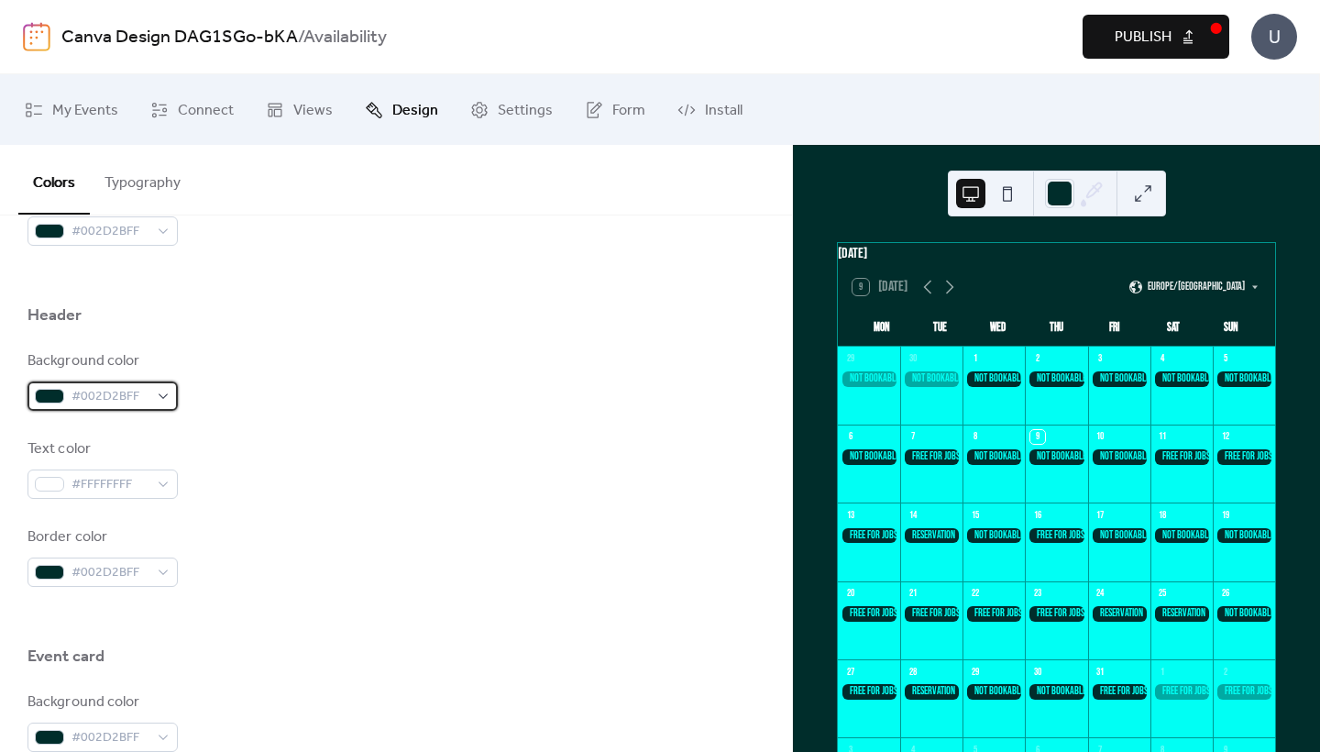
click at [151, 392] on div "#002D2BFF" at bounding box center [102, 395] width 150 height 29
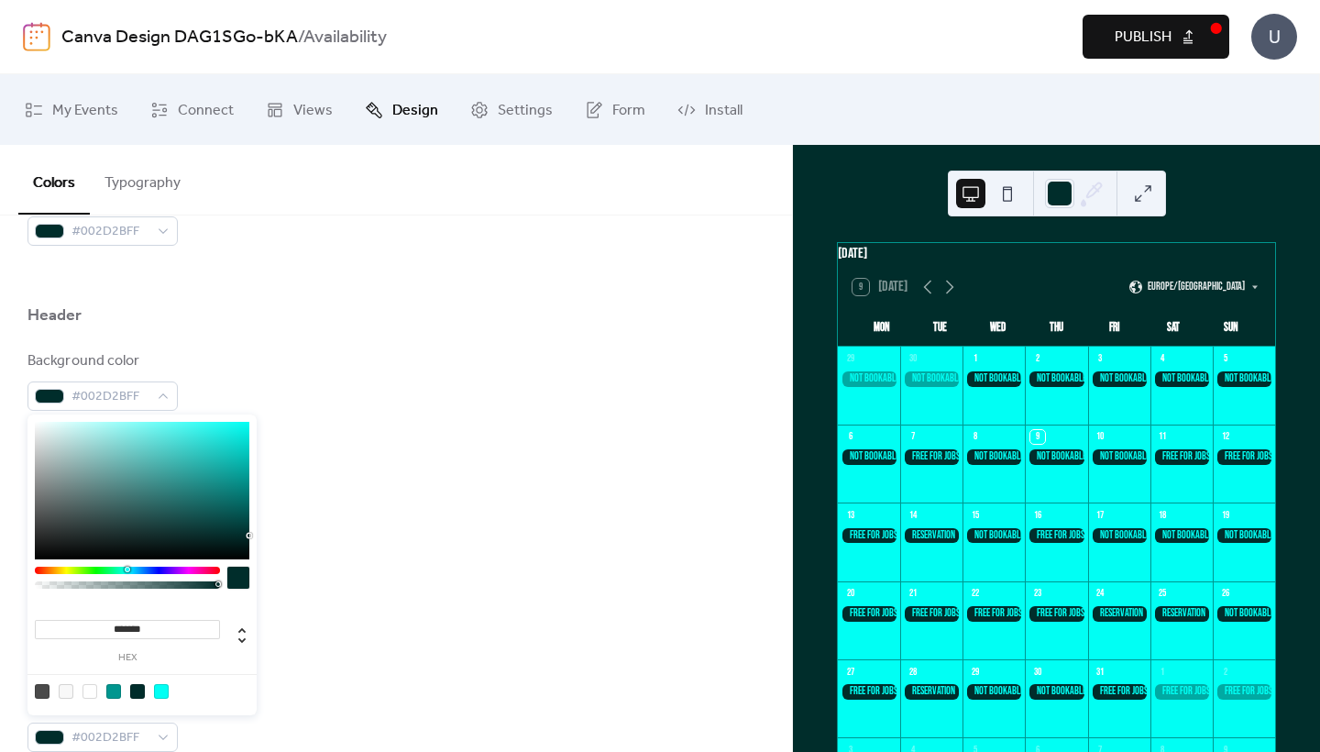
click at [115, 696] on div at bounding box center [113, 691] width 15 height 15
type input "*******"
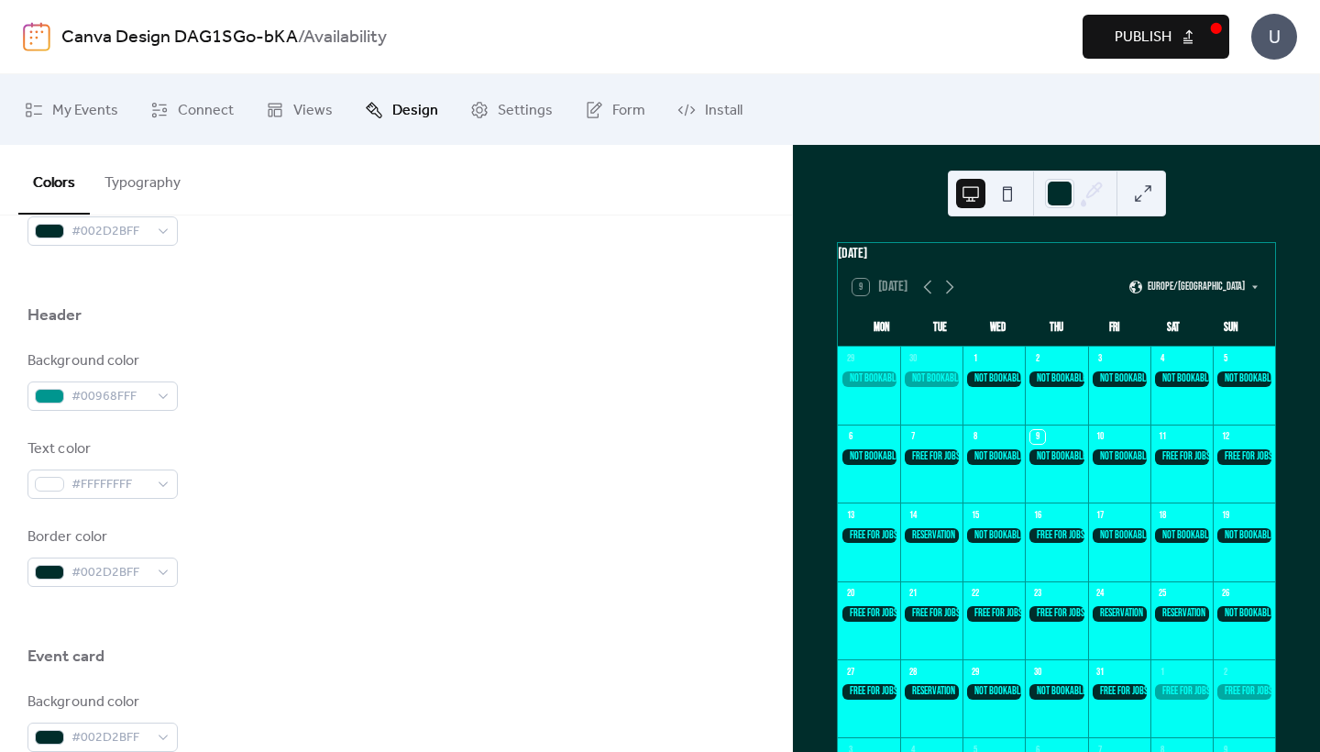
click at [374, 546] on div "Border color #002D2BFF" at bounding box center [395, 556] width 737 height 60
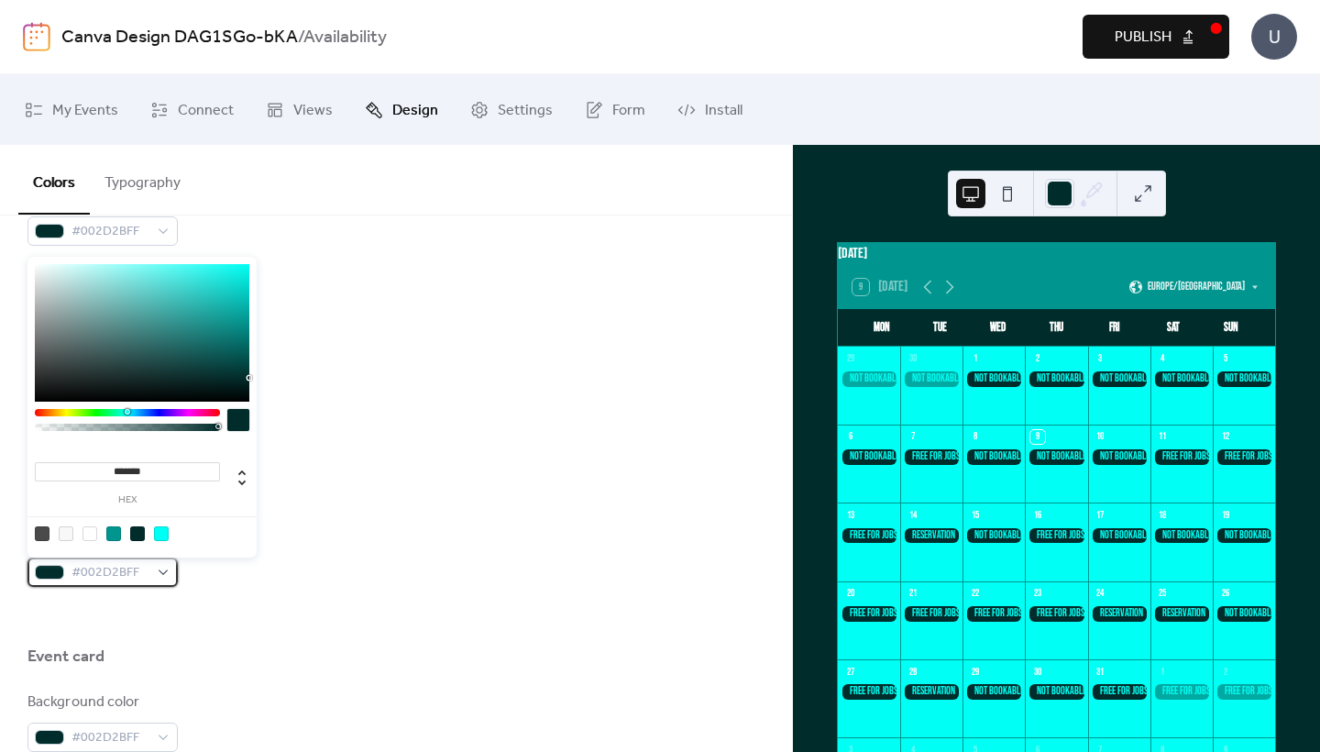
click at [110, 575] on span "#002D2BFF" at bounding box center [109, 573] width 77 height 22
click at [112, 536] on div at bounding box center [113, 533] width 15 height 15
type input "*******"
click at [324, 514] on div "Background color #00968FFF Text color #FFFFFFFF Border color #00968FFF" at bounding box center [395, 468] width 737 height 236
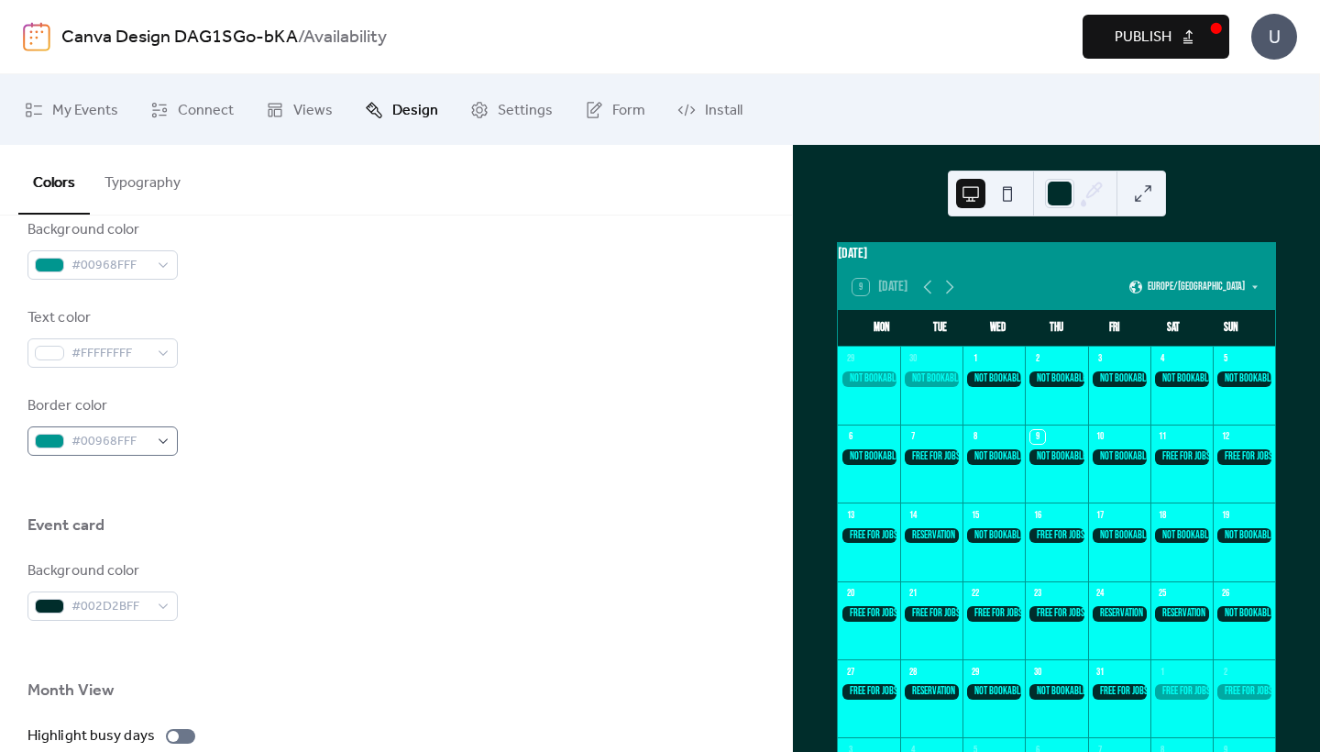
scroll to position [866, 0]
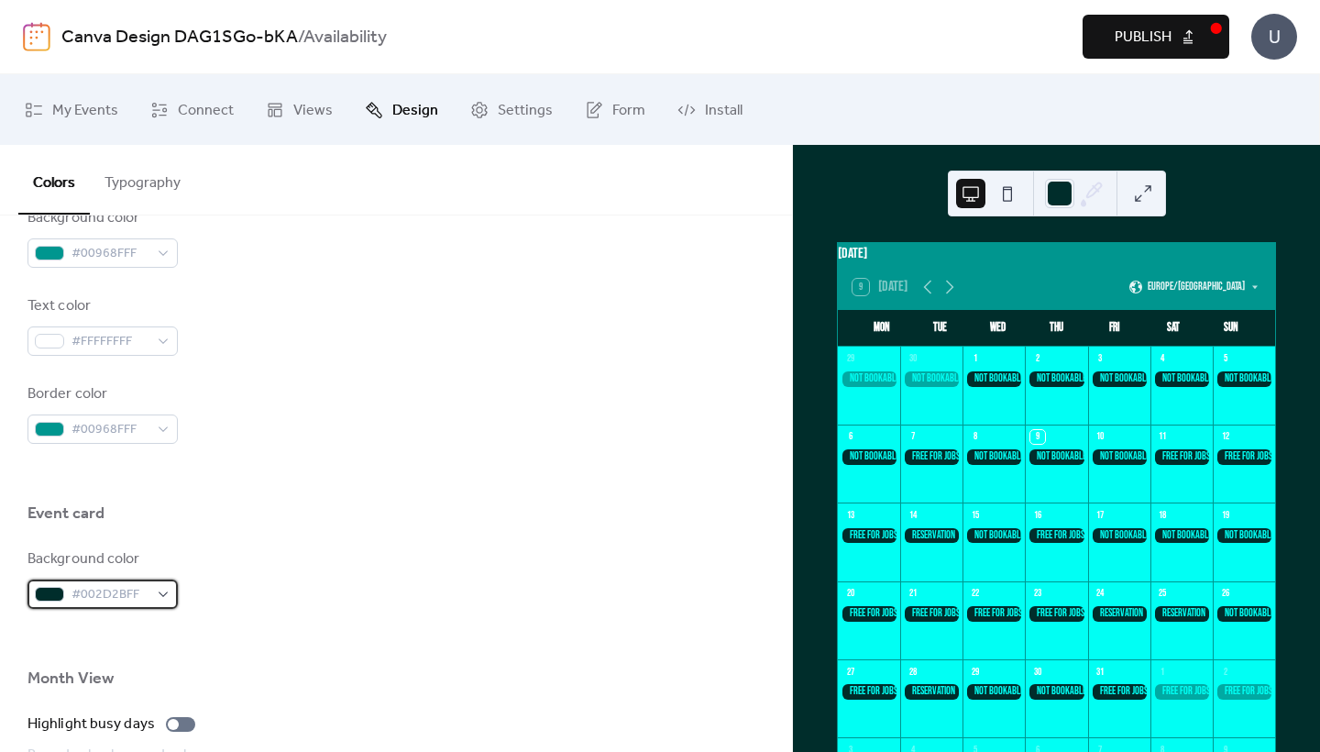
click at [135, 599] on span "#002D2BFF" at bounding box center [109, 595] width 77 height 22
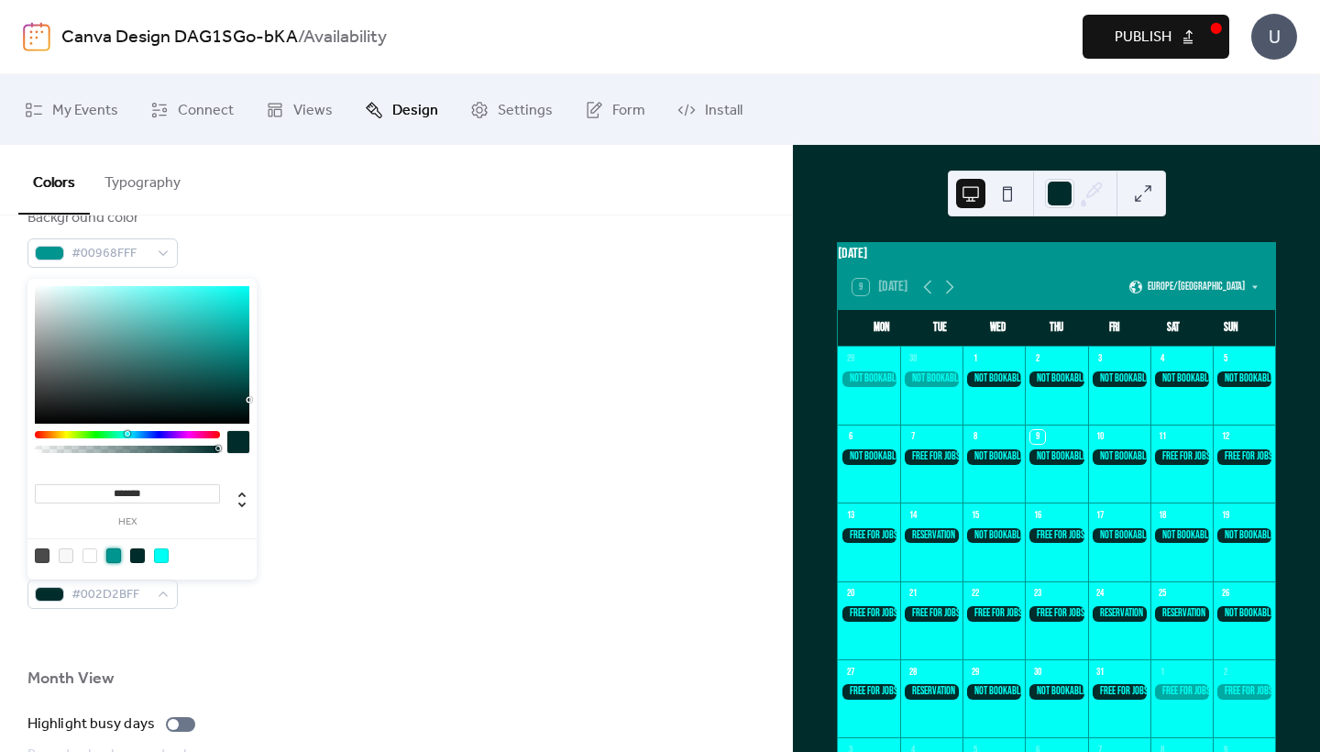
click at [111, 556] on div at bounding box center [113, 555] width 15 height 15
click at [137, 553] on div at bounding box center [137, 555] width 15 height 15
type input "*******"
click at [277, 545] on div at bounding box center [395, 540] width 737 height 15
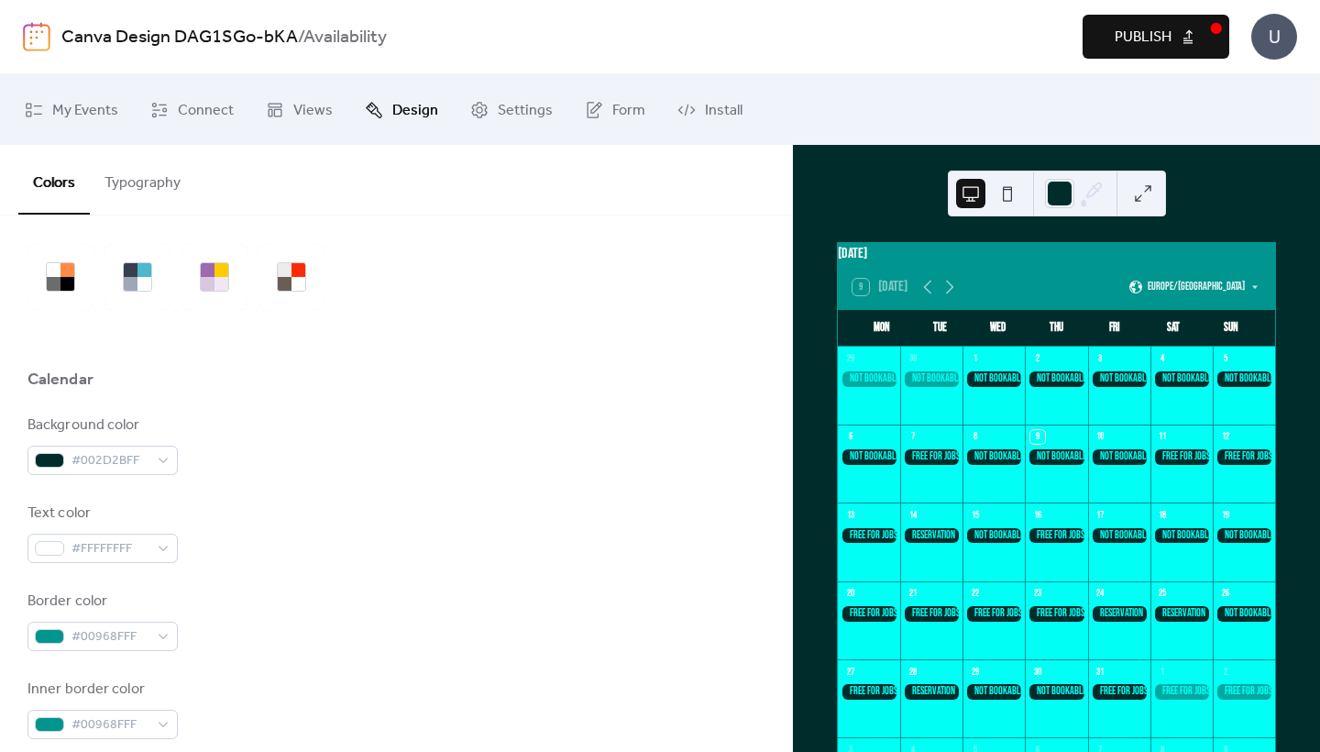
scroll to position [41, 0]
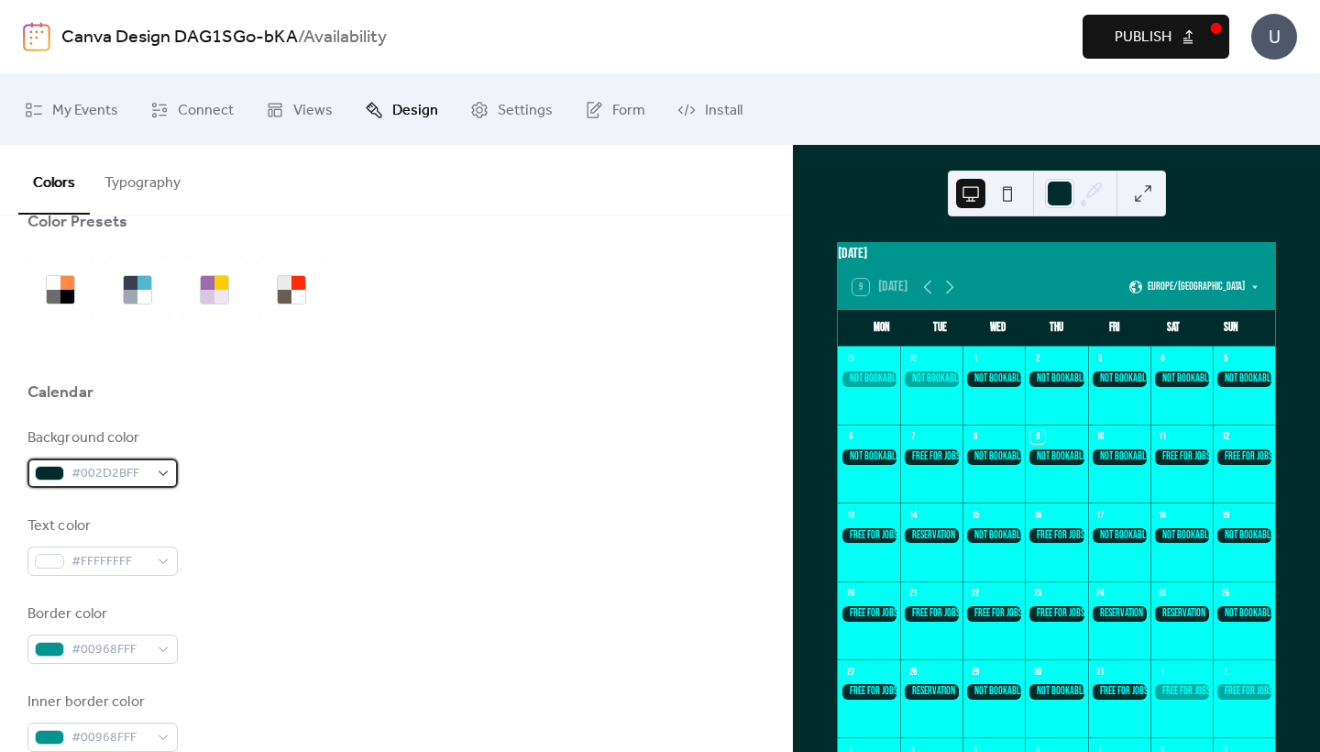
click at [148, 466] on div "#002D2BFF" at bounding box center [102, 472] width 150 height 29
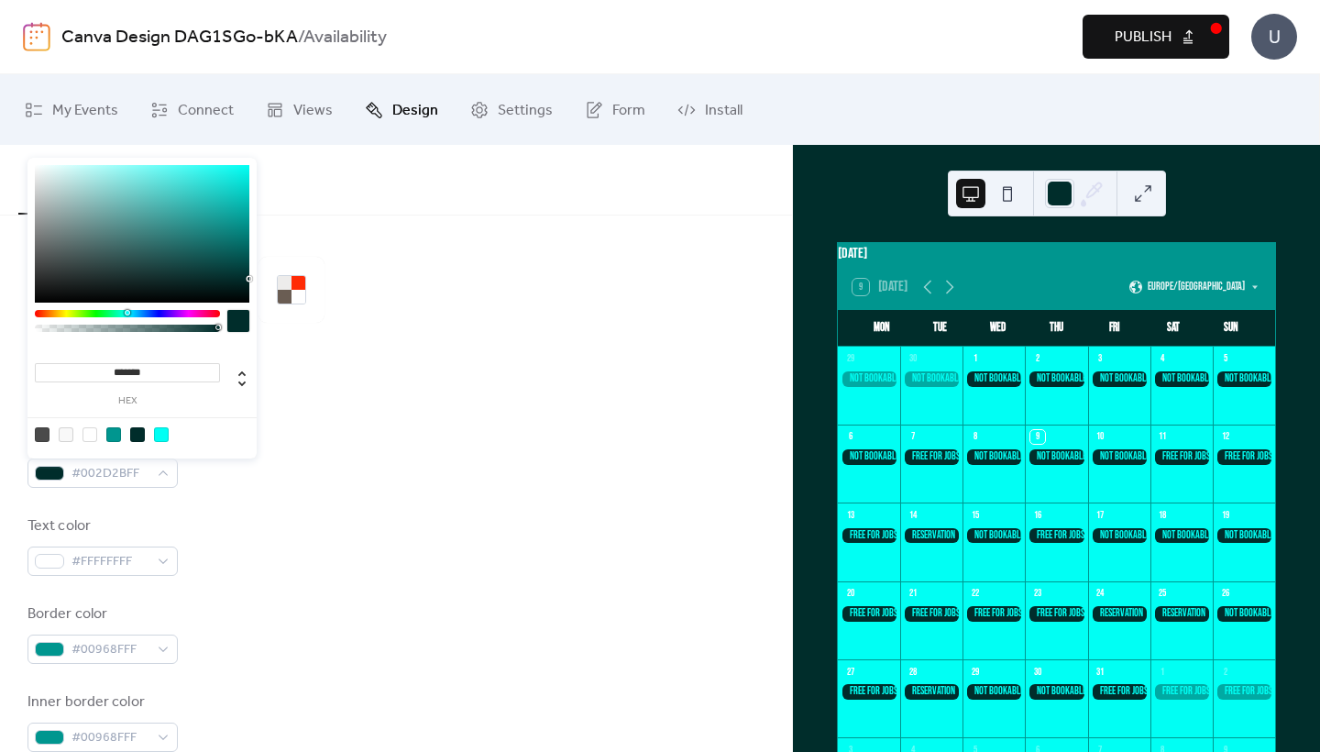
click at [114, 430] on div at bounding box center [113, 434] width 15 height 15
type input "*******"
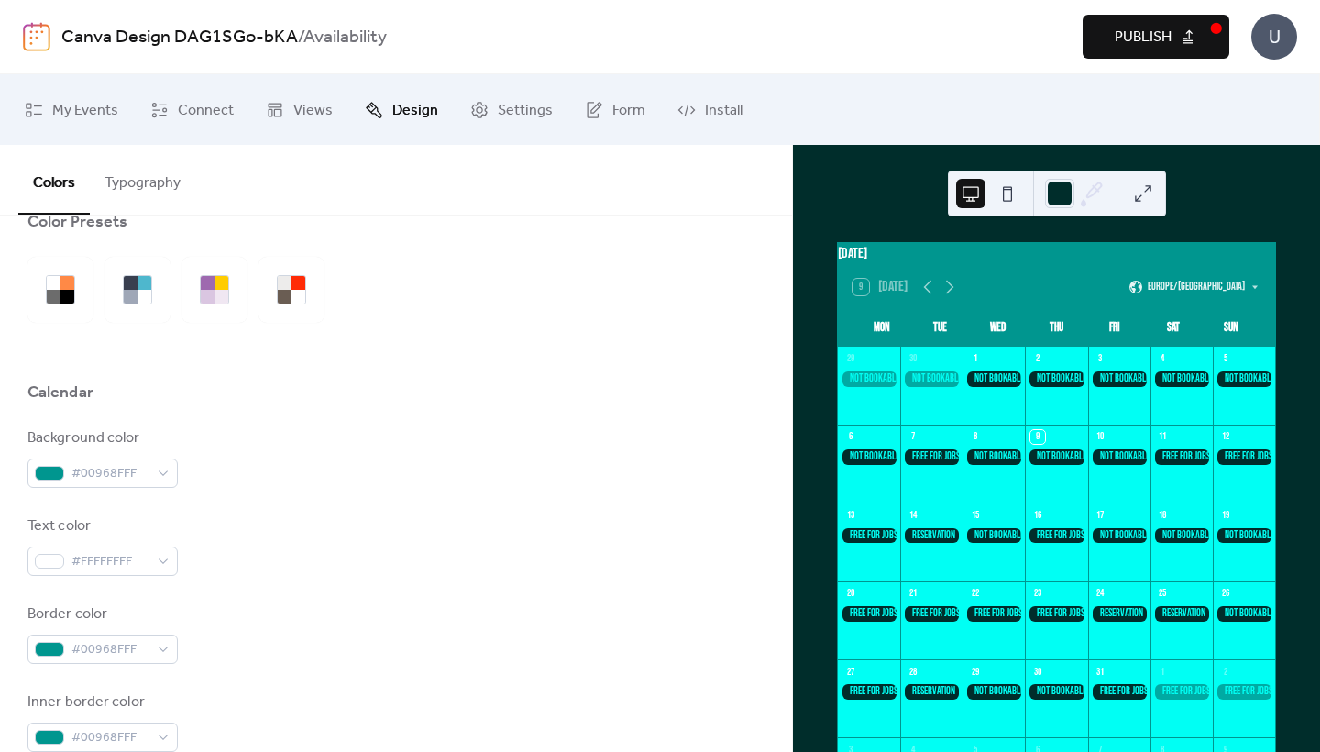
click at [307, 440] on div "Background color #00968FFF" at bounding box center [395, 457] width 737 height 60
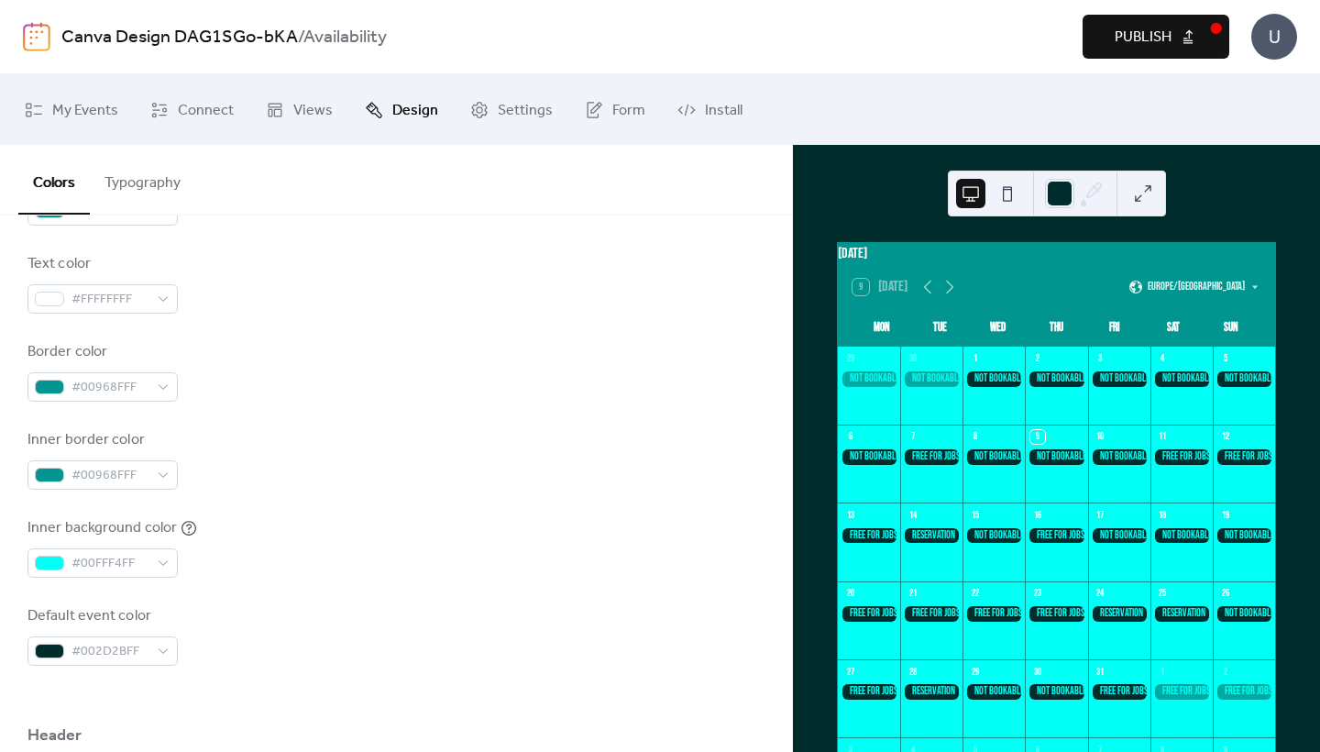
scroll to position [52, 0]
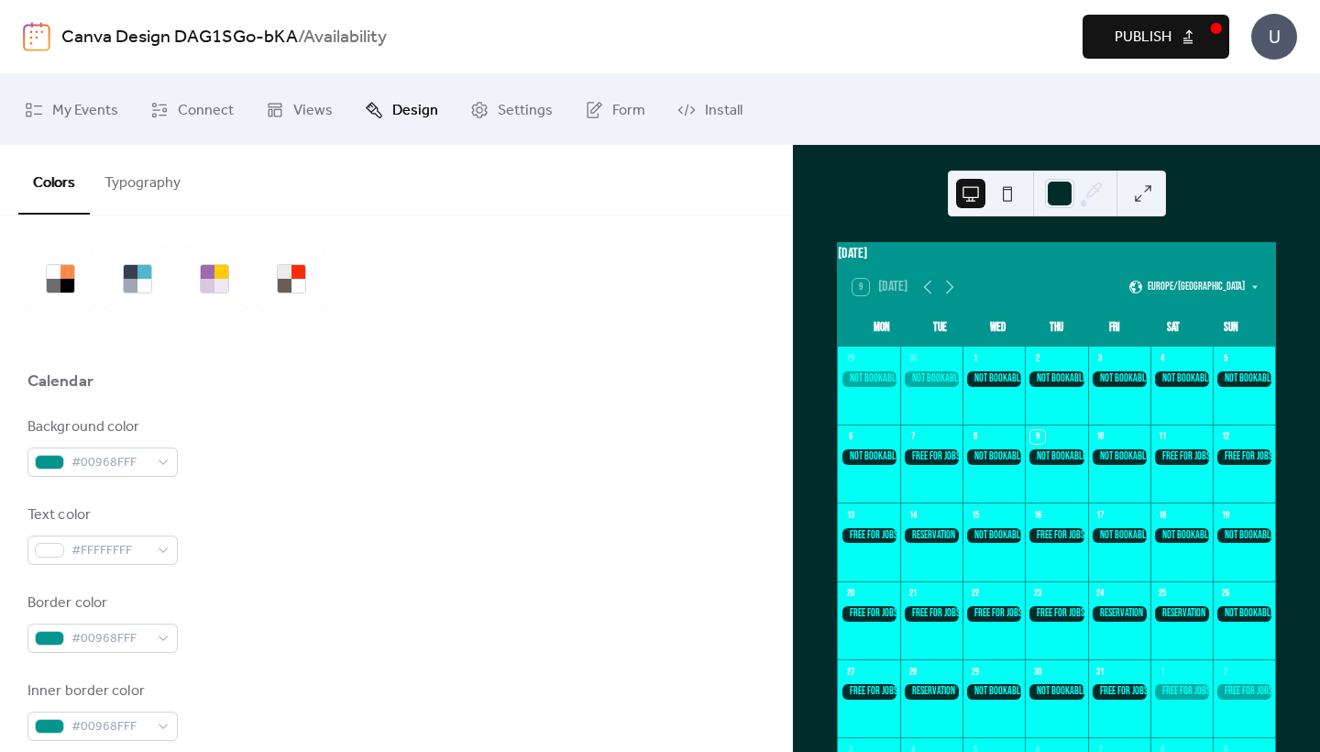
click at [140, 165] on button "Typography" at bounding box center [142, 179] width 105 height 68
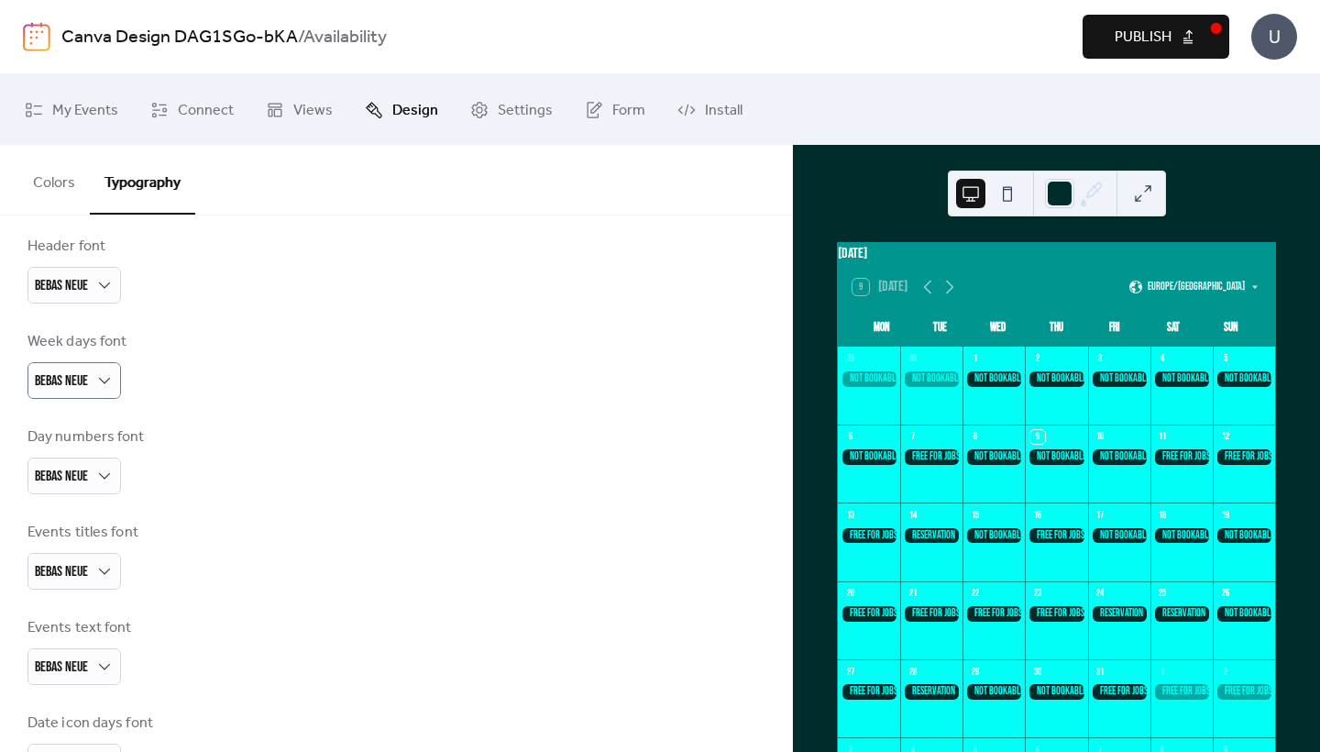
scroll to position [193, 0]
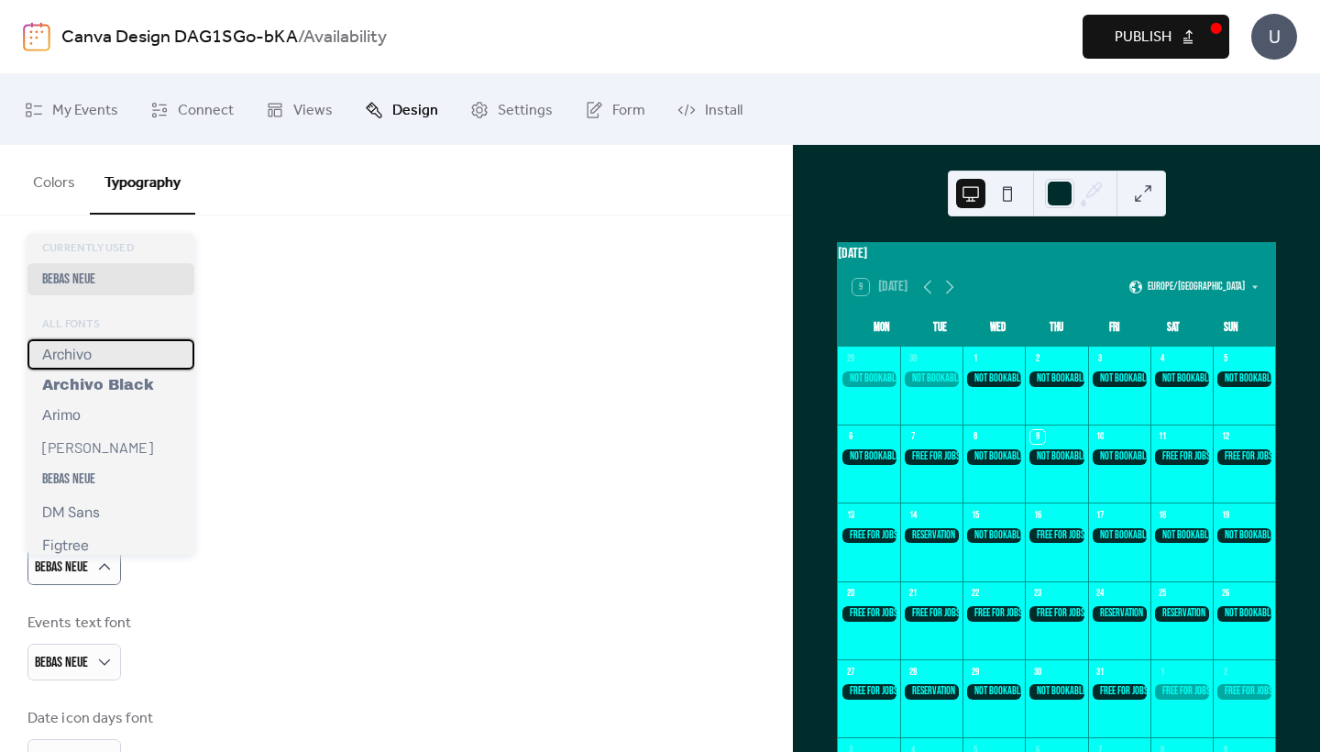
click at [109, 356] on div "Archivo" at bounding box center [110, 354] width 167 height 30
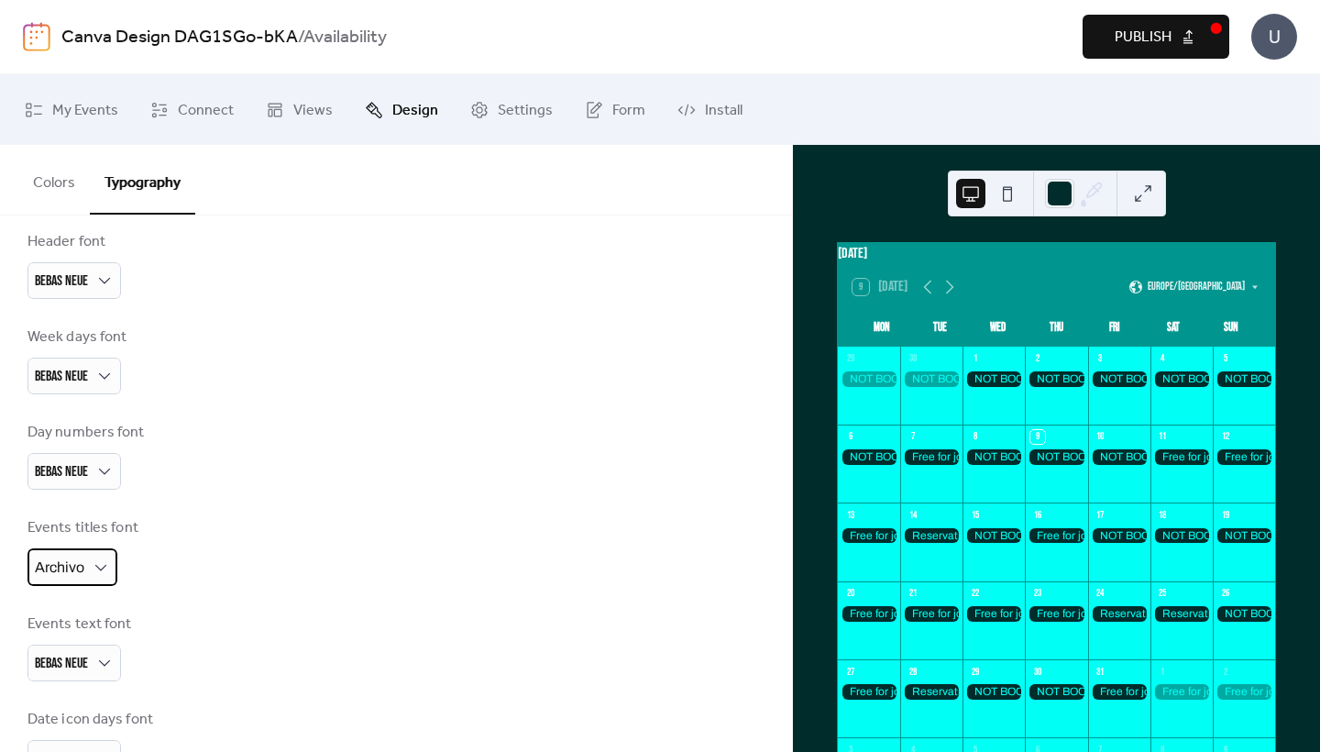
click at [81, 566] on span "Archivo" at bounding box center [59, 567] width 49 height 16
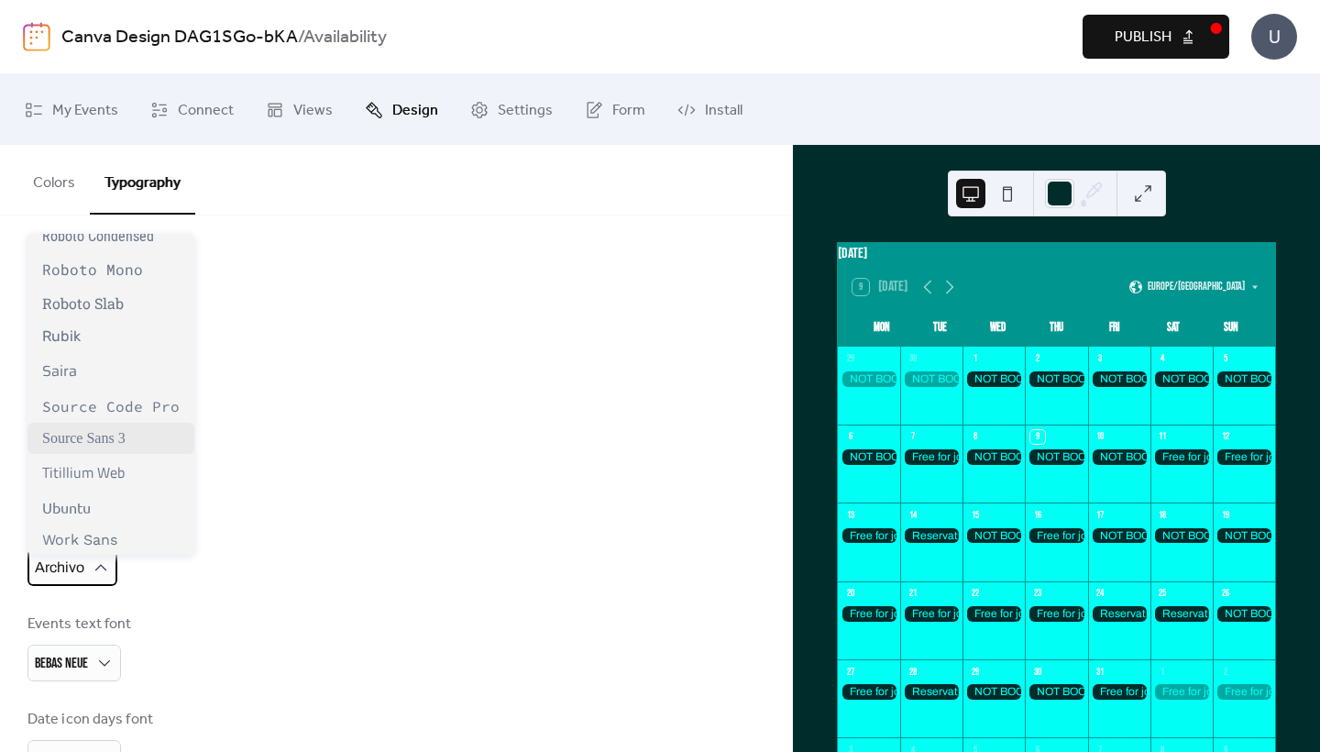
scroll to position [1498, 0]
click at [88, 532] on span "Work Sans" at bounding box center [79, 540] width 75 height 17
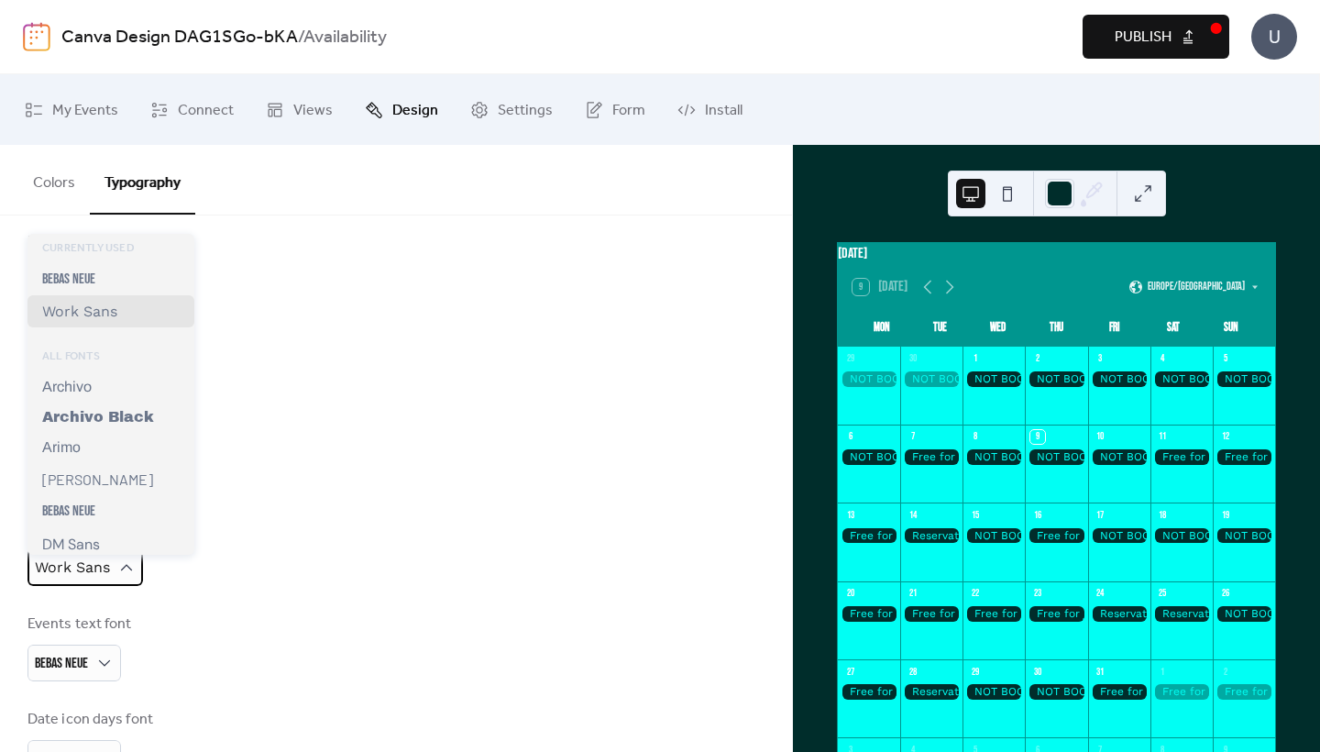
click at [78, 582] on span "Work Sans" at bounding box center [72, 568] width 75 height 28
click at [82, 453] on div "Arimo" at bounding box center [110, 447] width 167 height 31
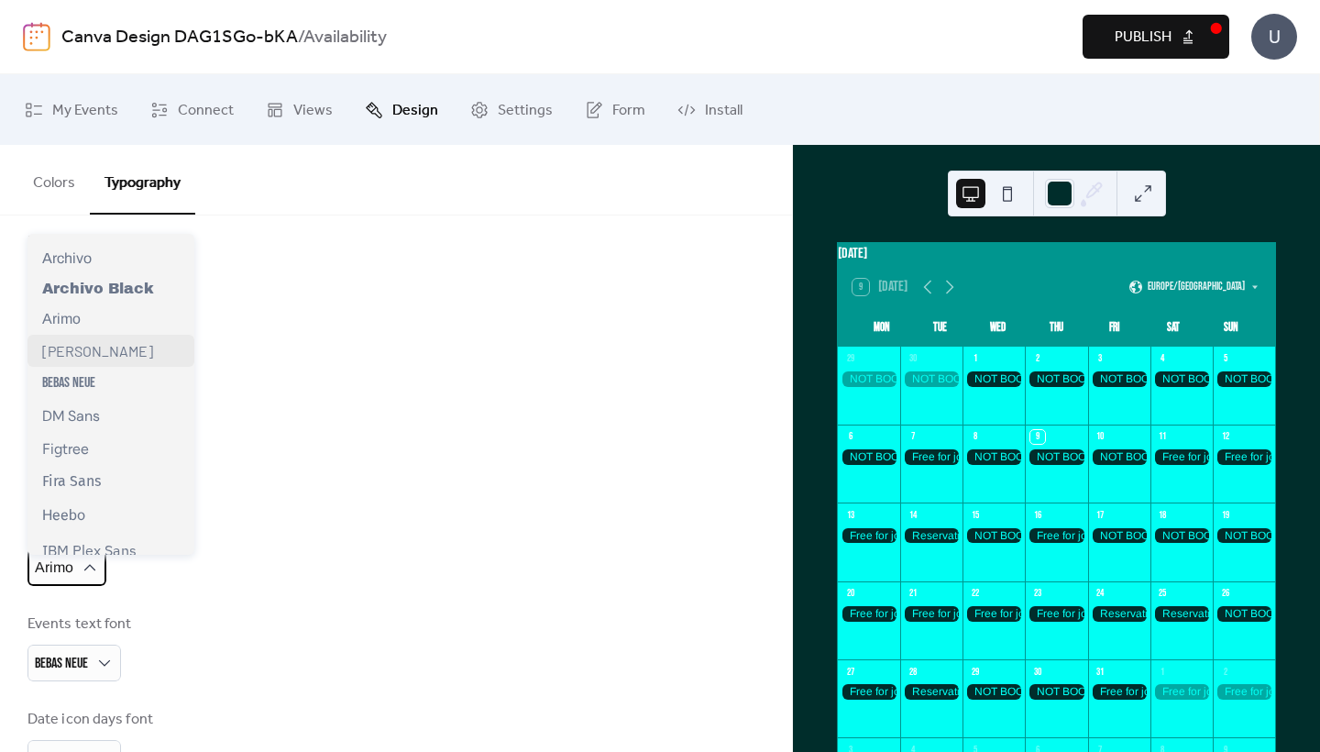
scroll to position [126, 0]
click at [96, 419] on span "DM Sans" at bounding box center [71, 416] width 58 height 19
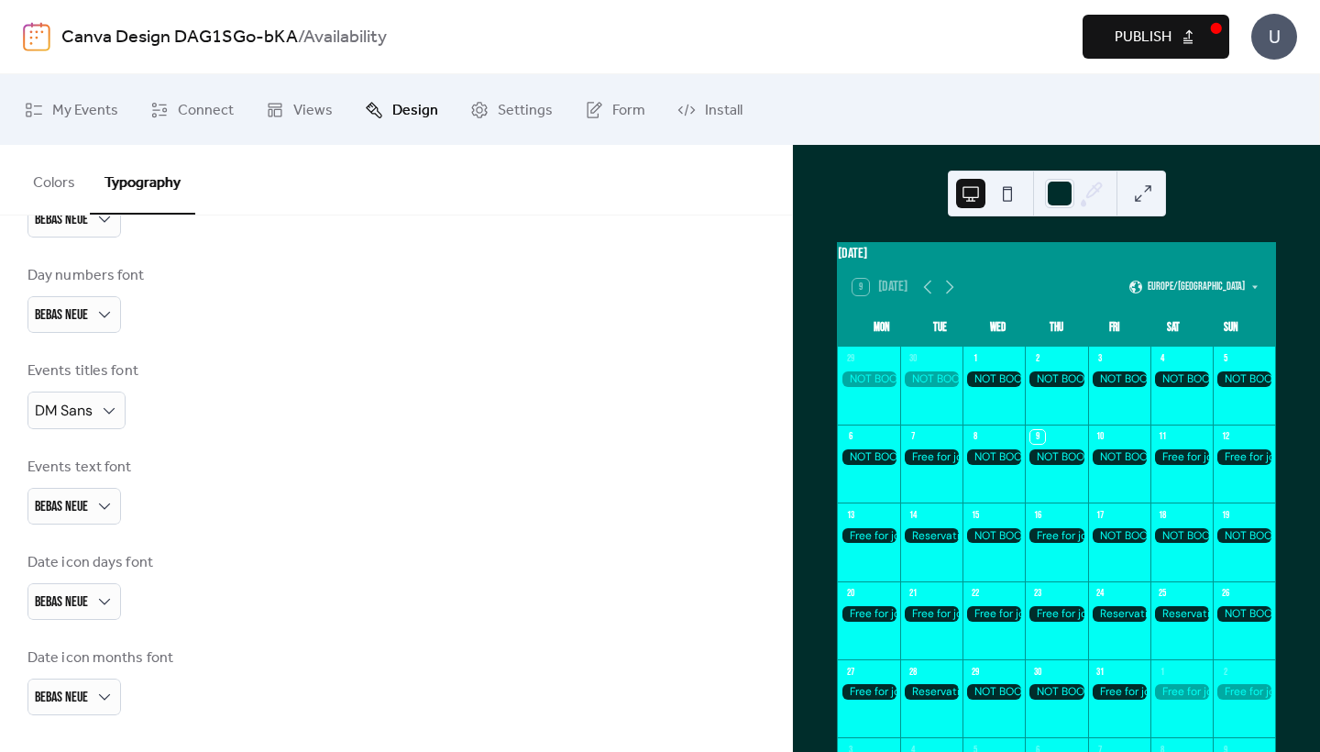
scroll to position [0, 0]
click at [500, 104] on span "Settings" at bounding box center [525, 110] width 55 height 28
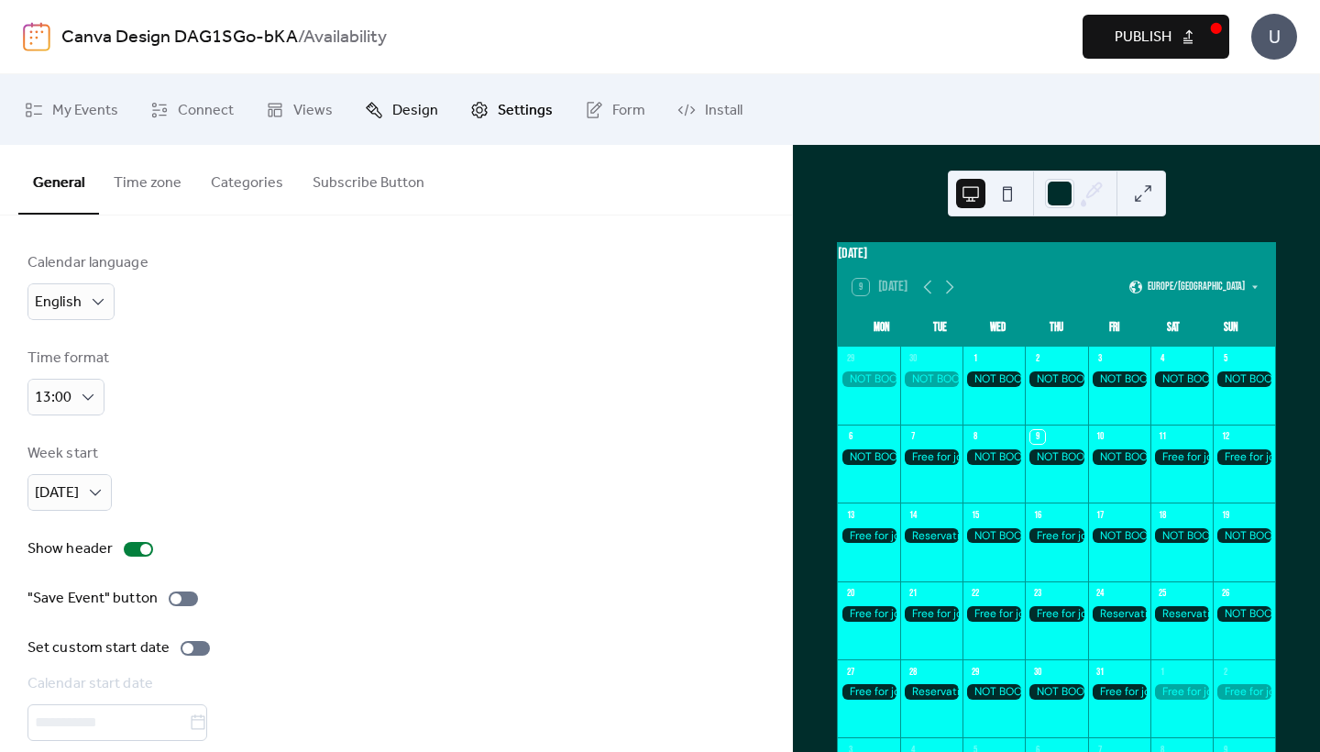
click at [437, 108] on link "Design" at bounding box center [401, 110] width 101 height 56
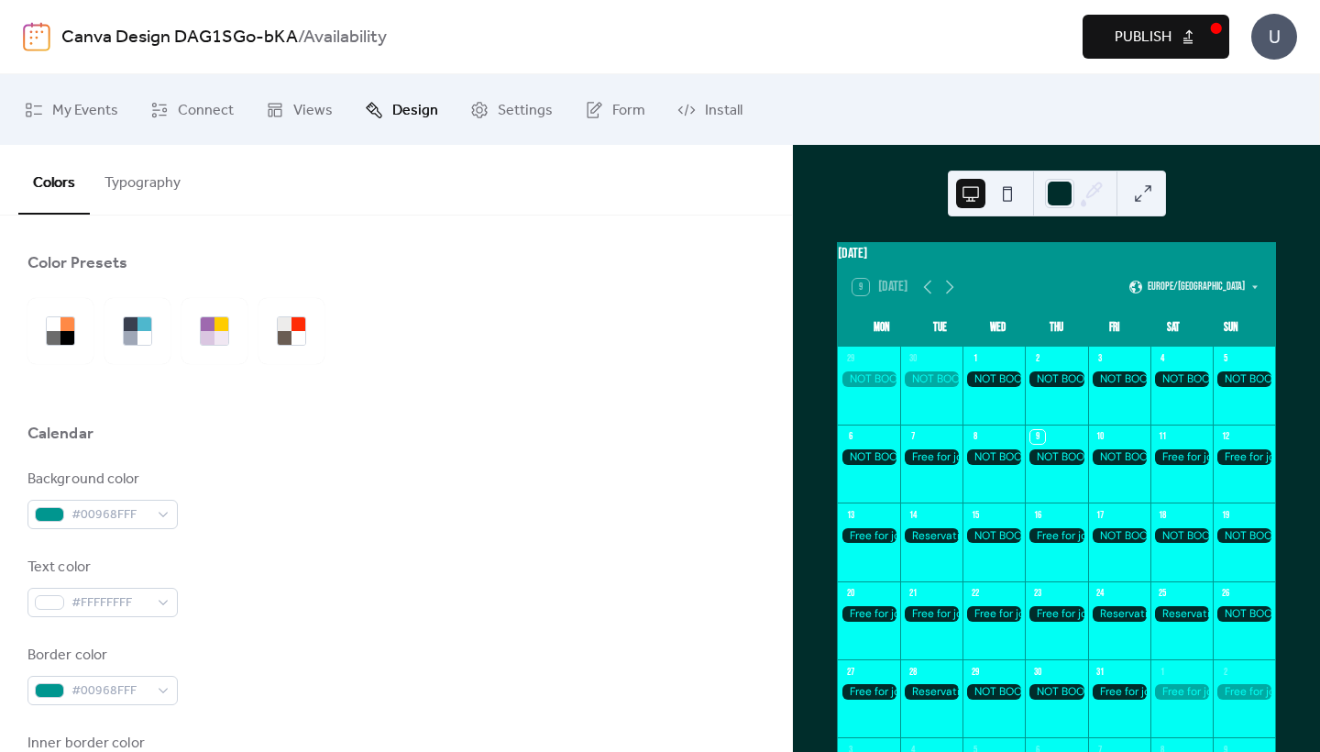
click at [162, 187] on button "Typography" at bounding box center [142, 179] width 105 height 68
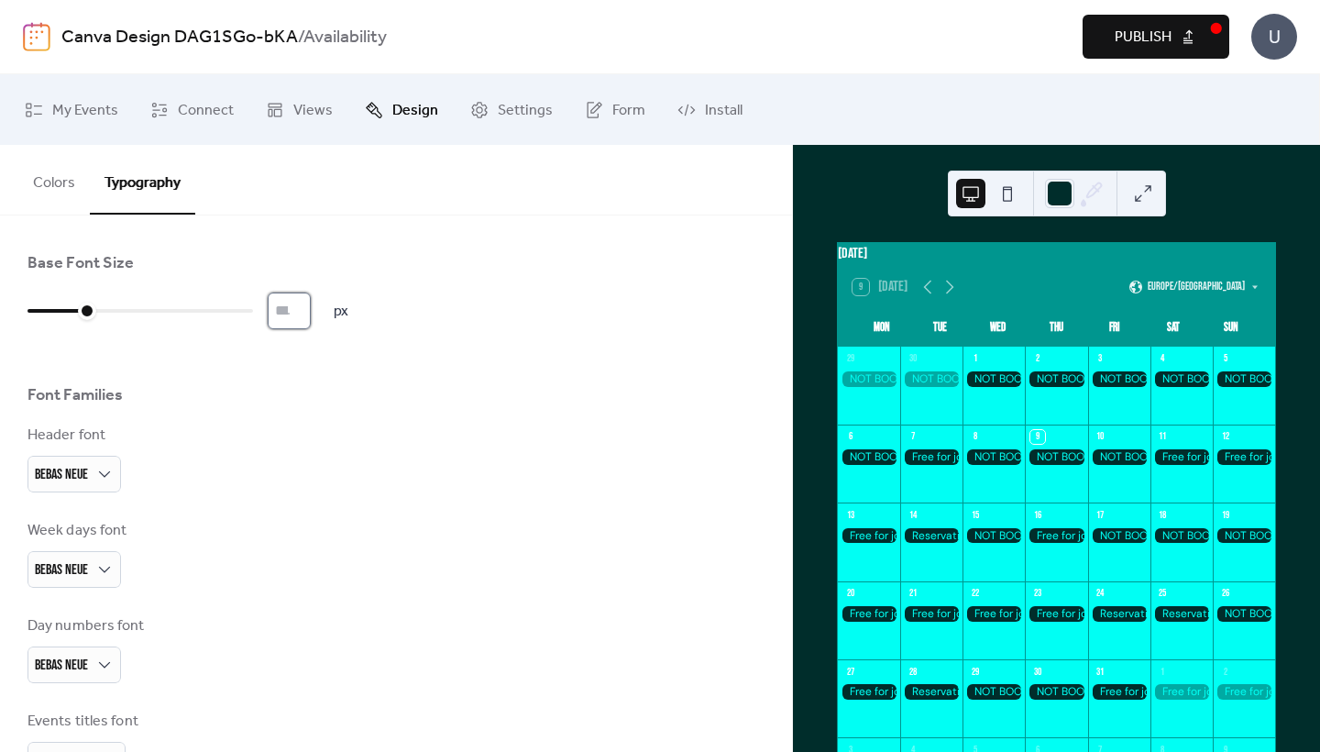
click at [311, 319] on input "*" at bounding box center [289, 310] width 43 height 37
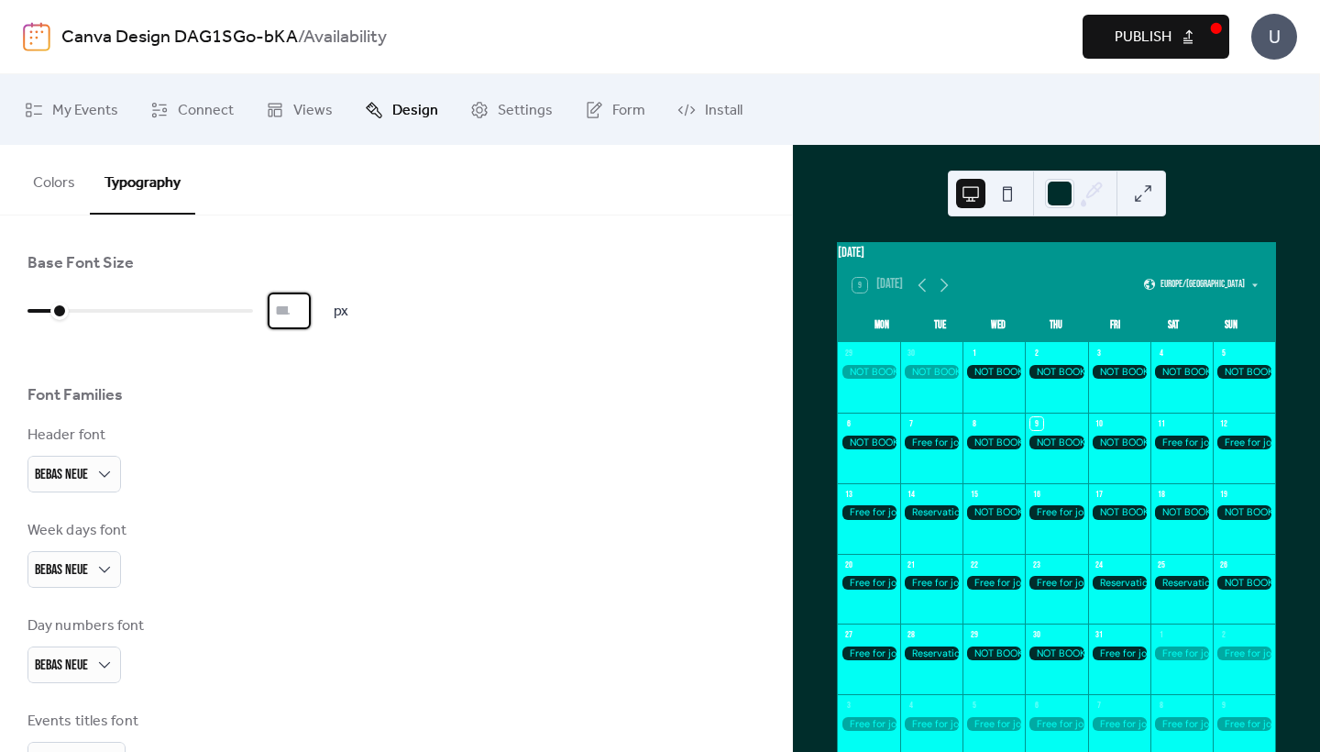
click at [311, 319] on input "*" at bounding box center [289, 310] width 43 height 37
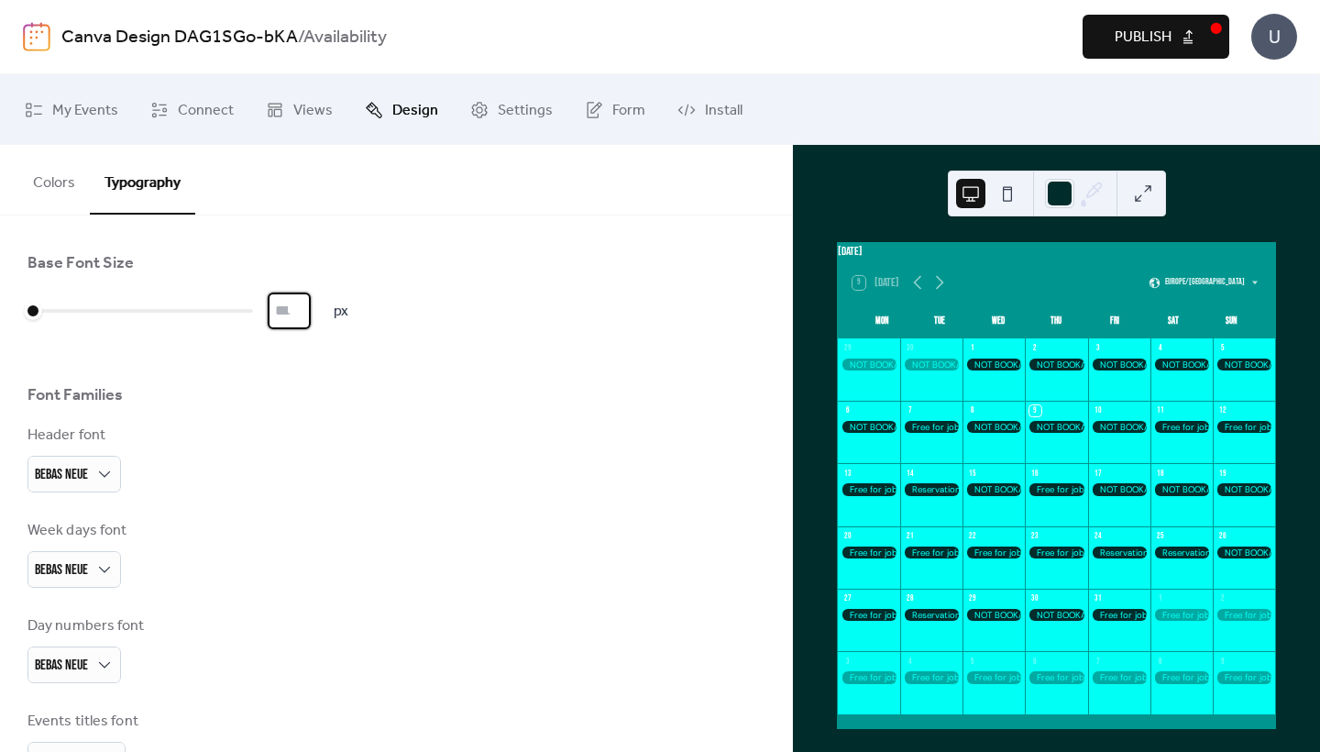
click at [312, 287] on div "Base Font Size * px Font Families Header font Bebas Neue Week days font Bebas N…" at bounding box center [395, 658] width 737 height 813
click at [311, 308] on input "*" at bounding box center [289, 310] width 43 height 37
type input "**"
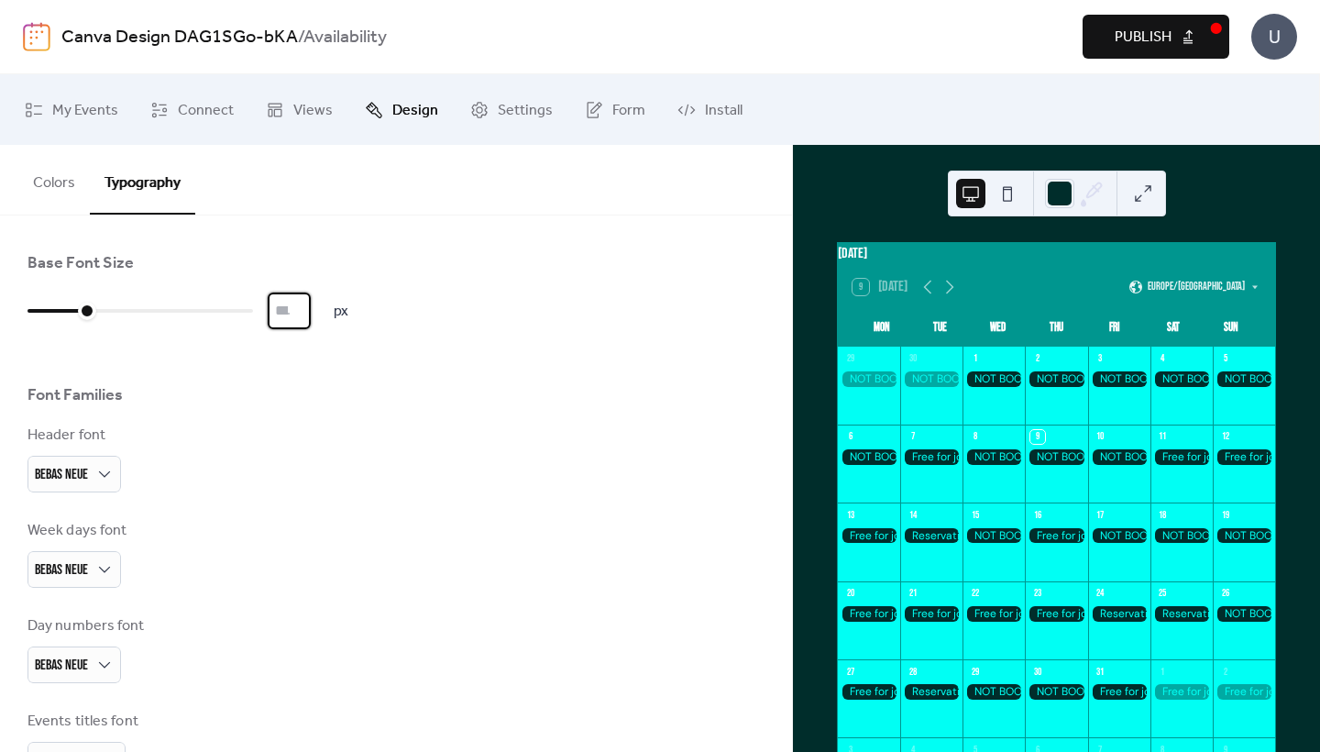
click at [311, 308] on input "**" at bounding box center [289, 310] width 43 height 37
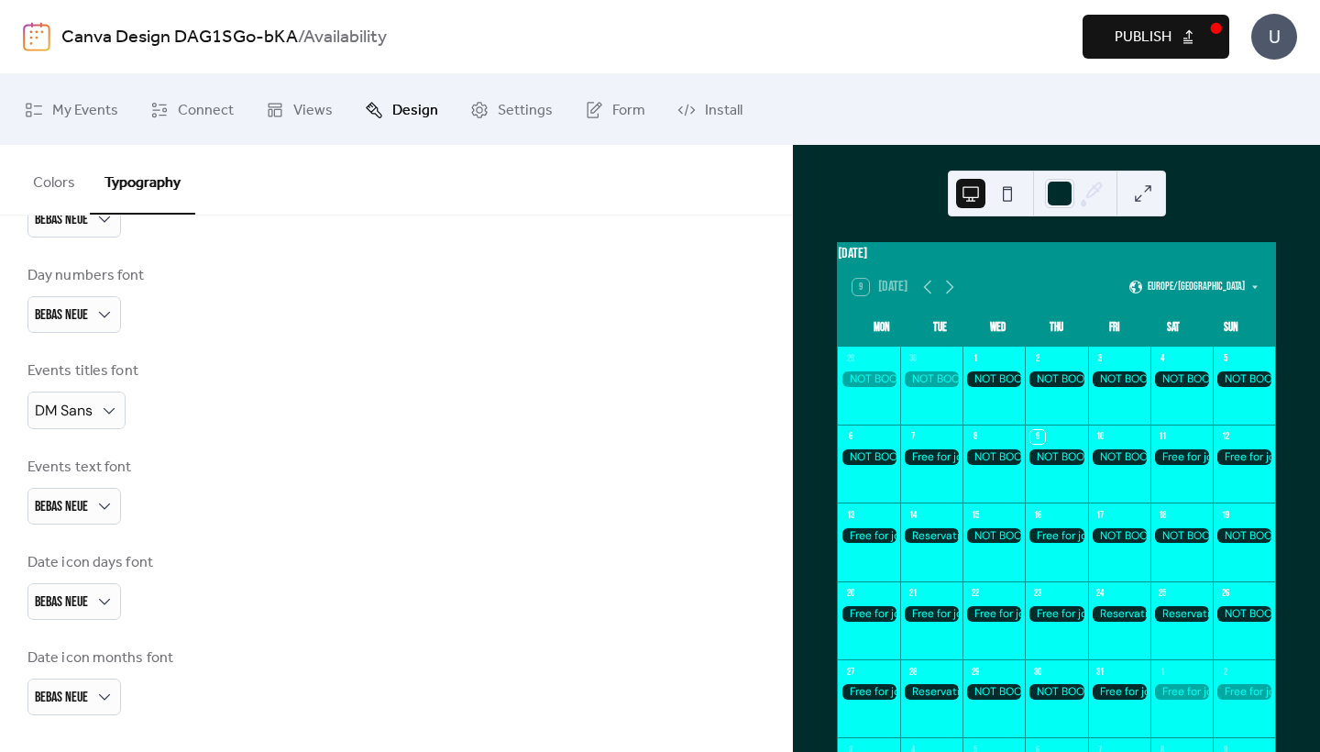
scroll to position [357, 0]
click at [104, 397] on div "DM Sans" at bounding box center [76, 410] width 98 height 38
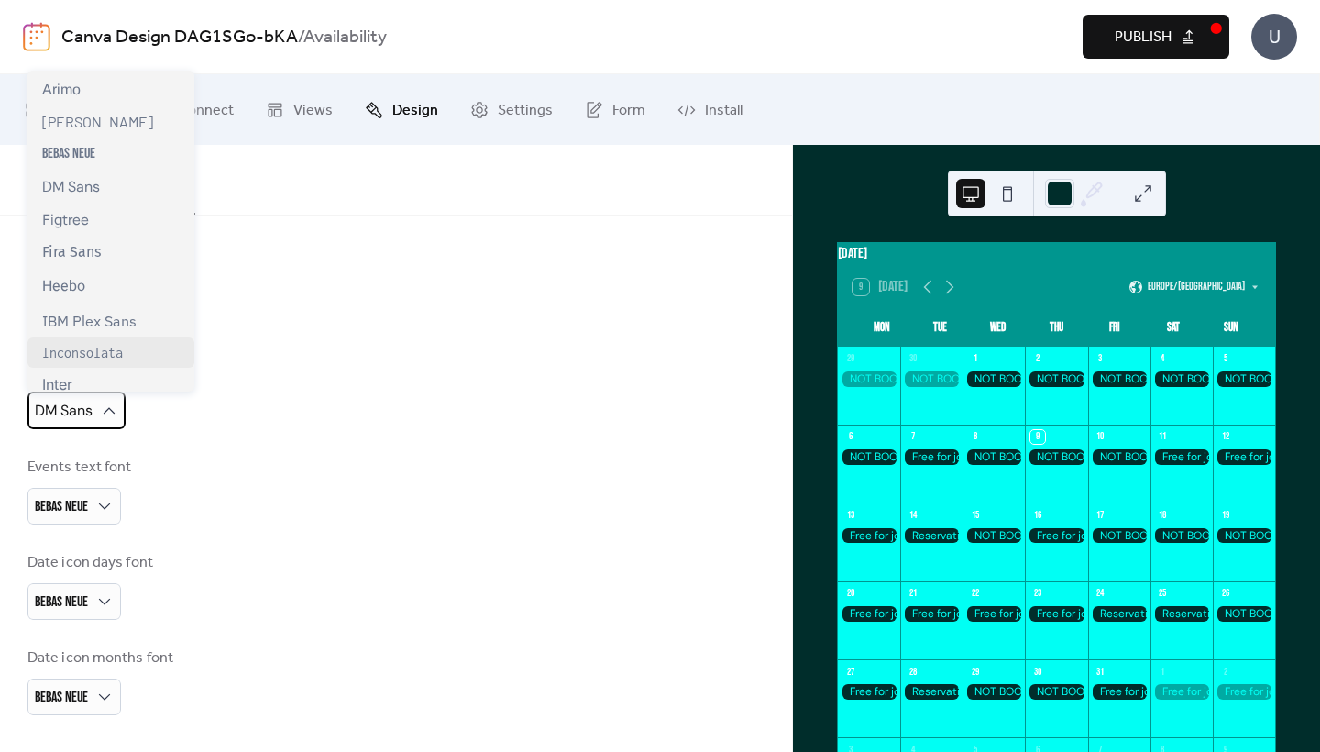
scroll to position [197, 0]
click at [104, 325] on span "IBM Plex Sans" at bounding box center [89, 320] width 94 height 18
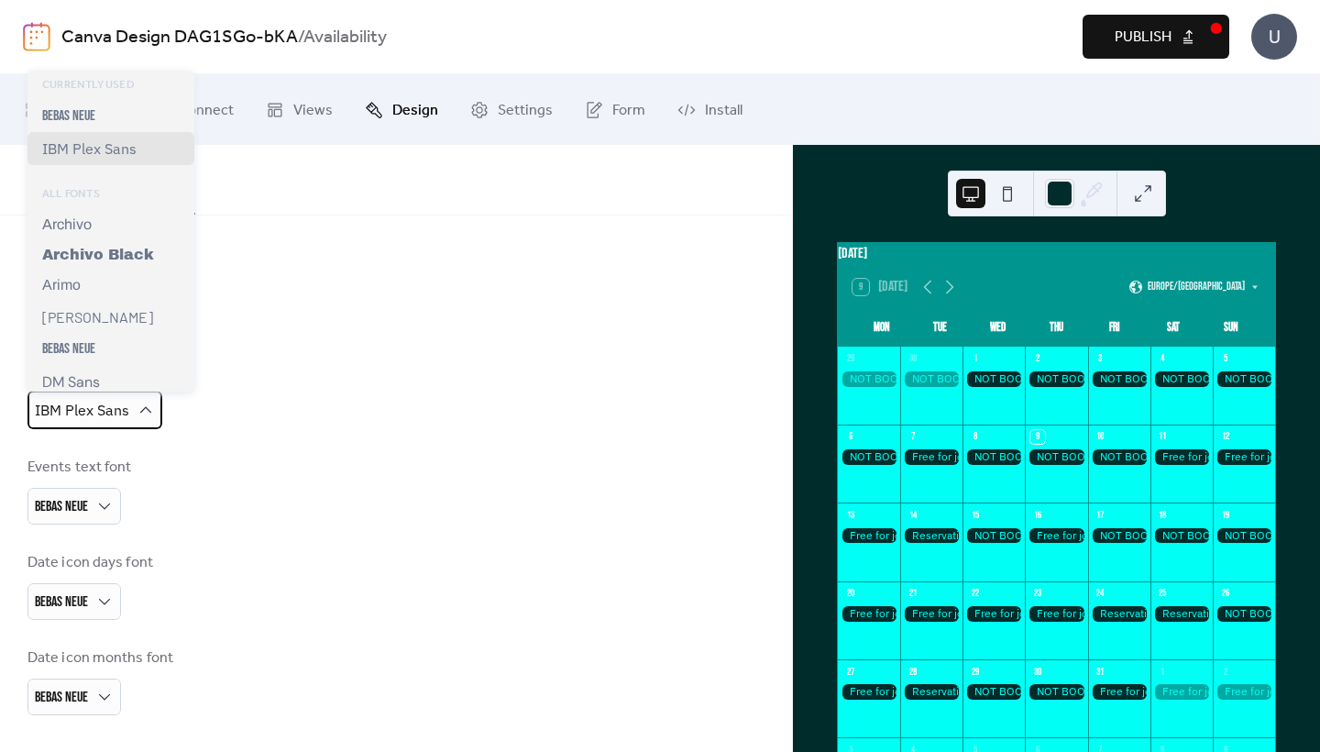
click at [114, 422] on span "IBM Plex Sans" at bounding box center [82, 411] width 94 height 28
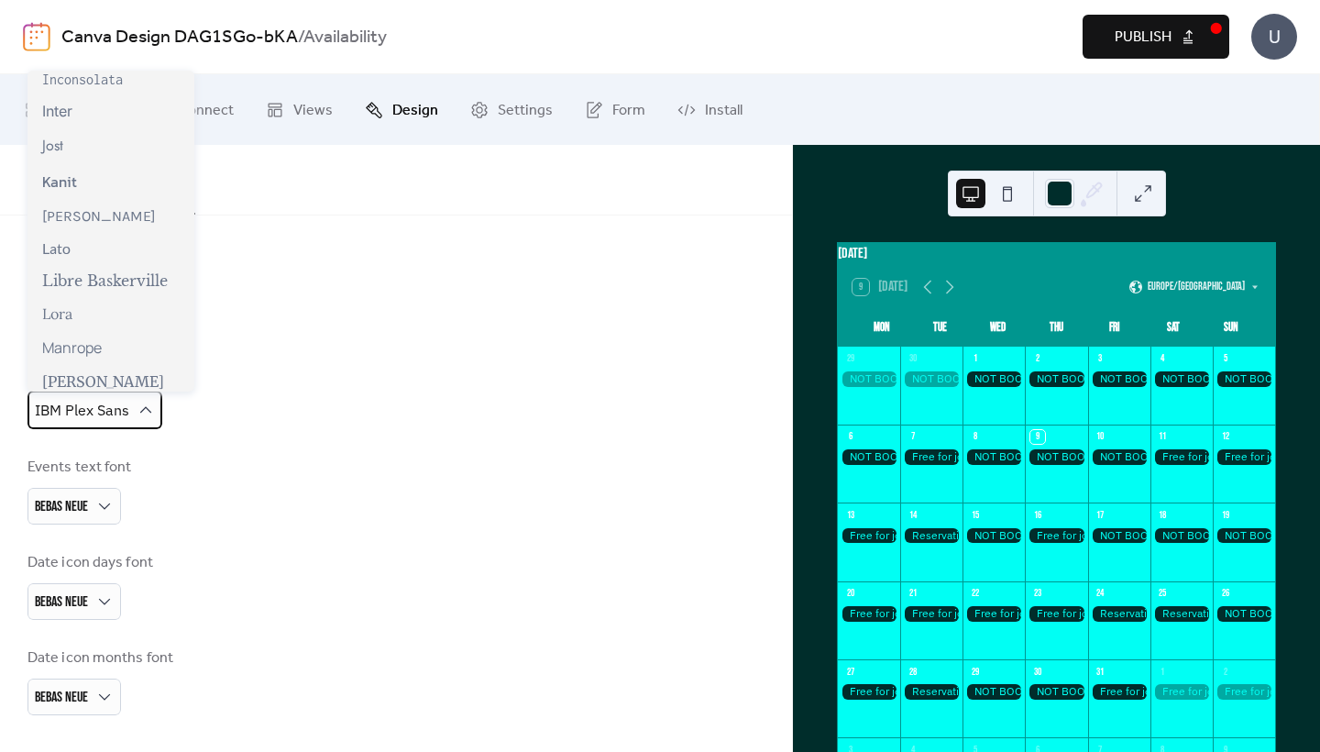
scroll to position [524, 0]
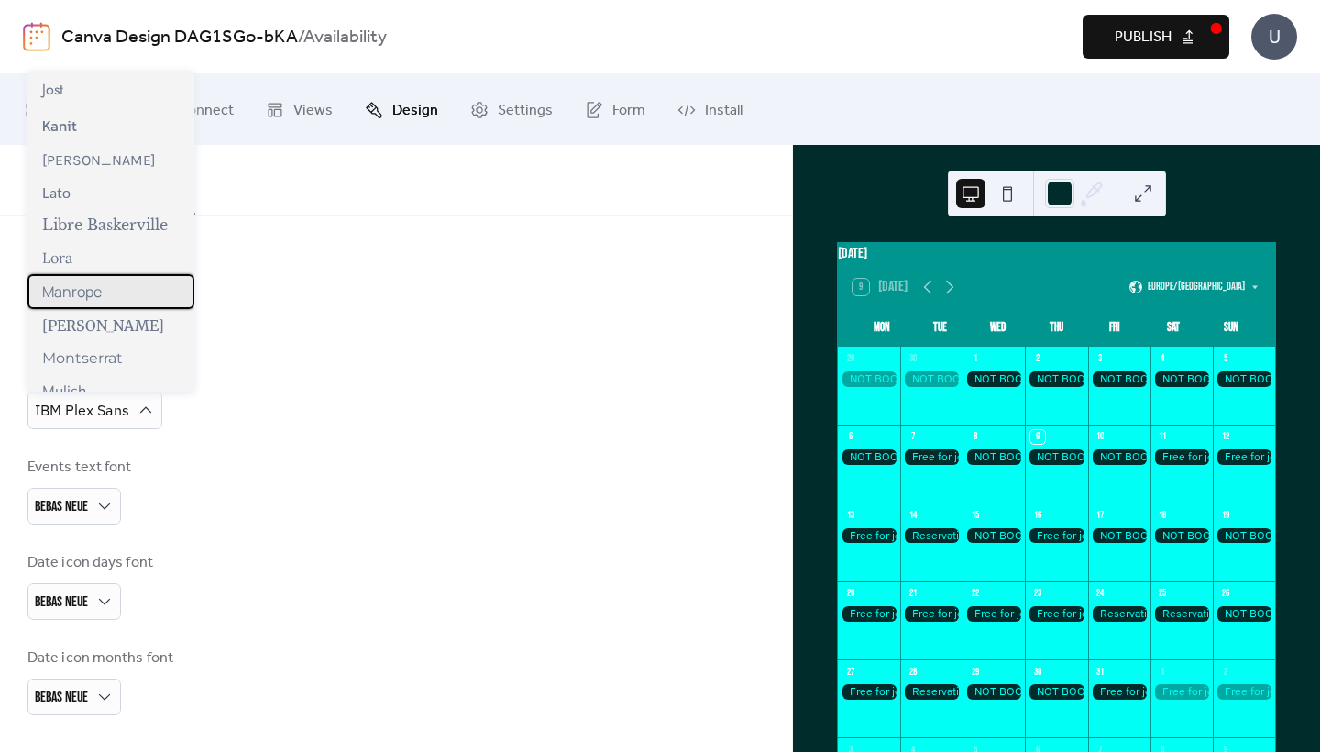
click at [94, 295] on span "Manrope" at bounding box center [72, 291] width 60 height 20
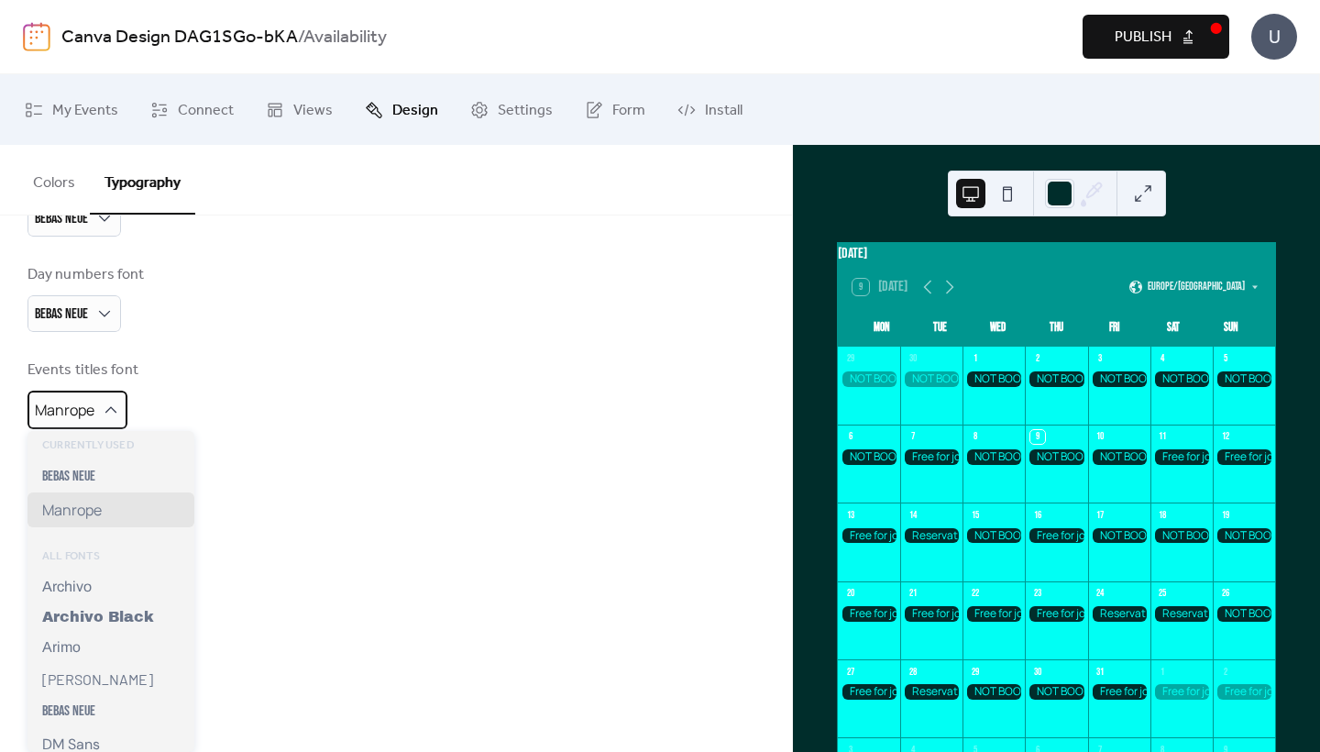
scroll to position [357, 0]
click at [112, 411] on icon at bounding box center [111, 410] width 18 height 18
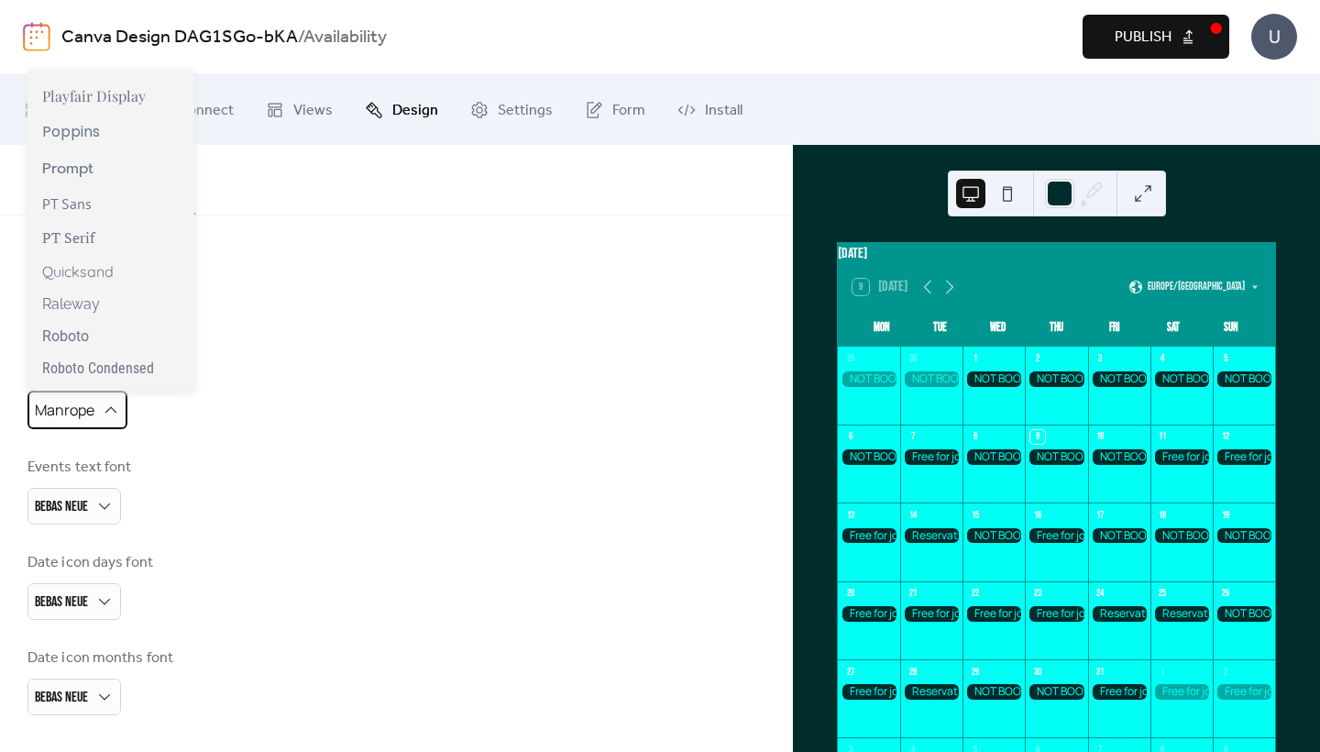
scroll to position [1372, 0]
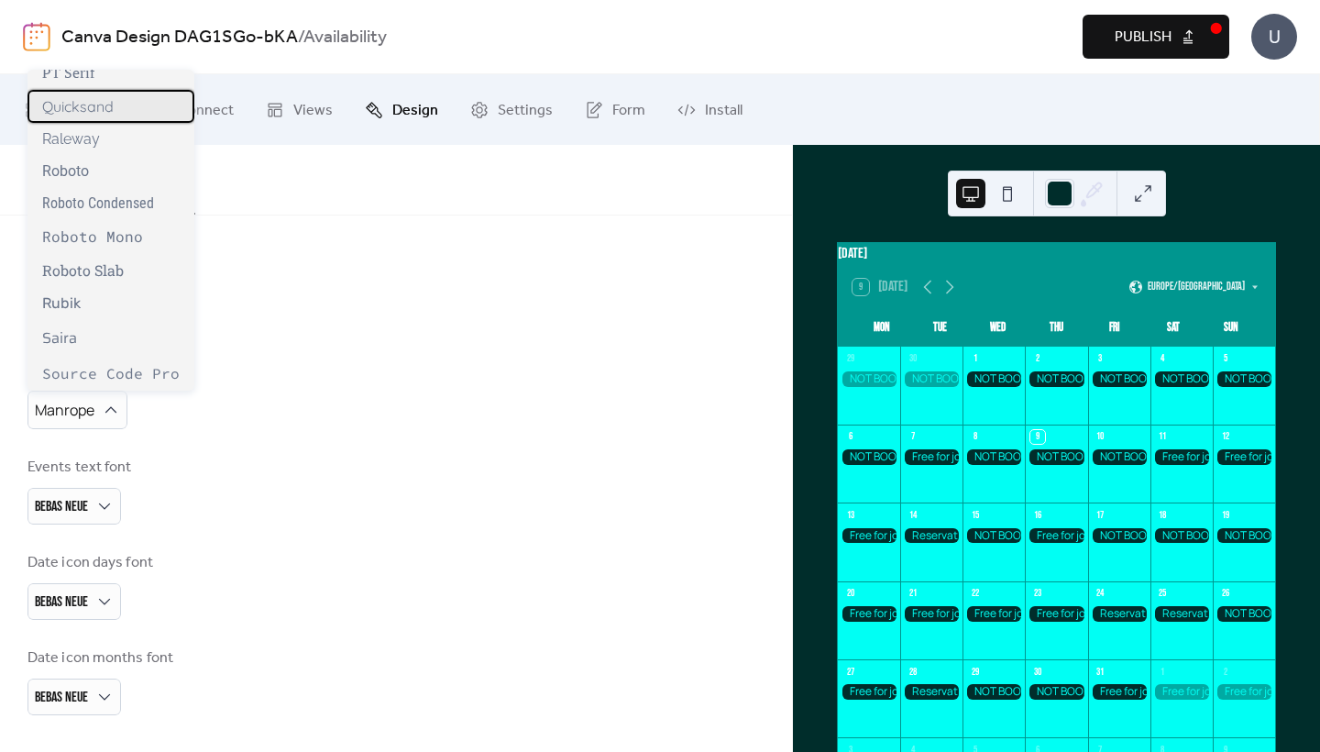
click at [111, 116] on div "Quicksand" at bounding box center [110, 106] width 167 height 33
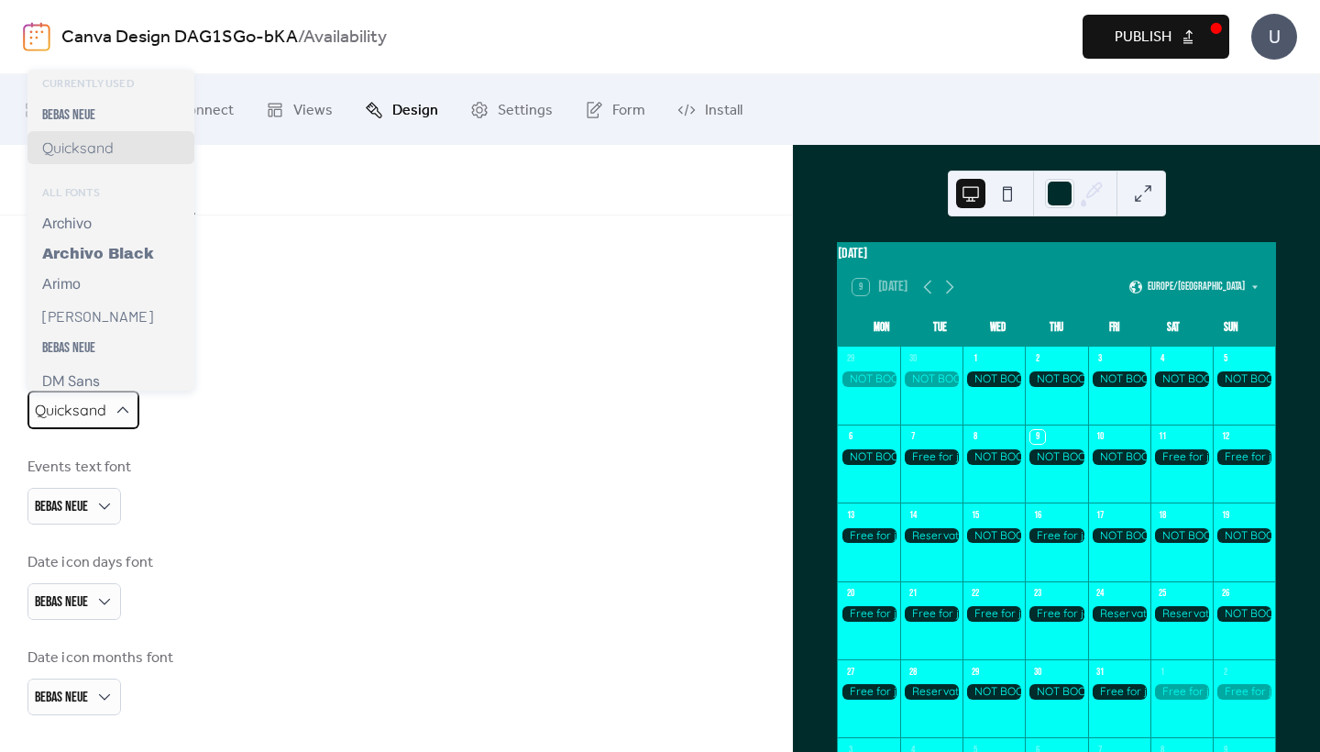
click at [94, 408] on span "Quicksand" at bounding box center [70, 410] width 71 height 18
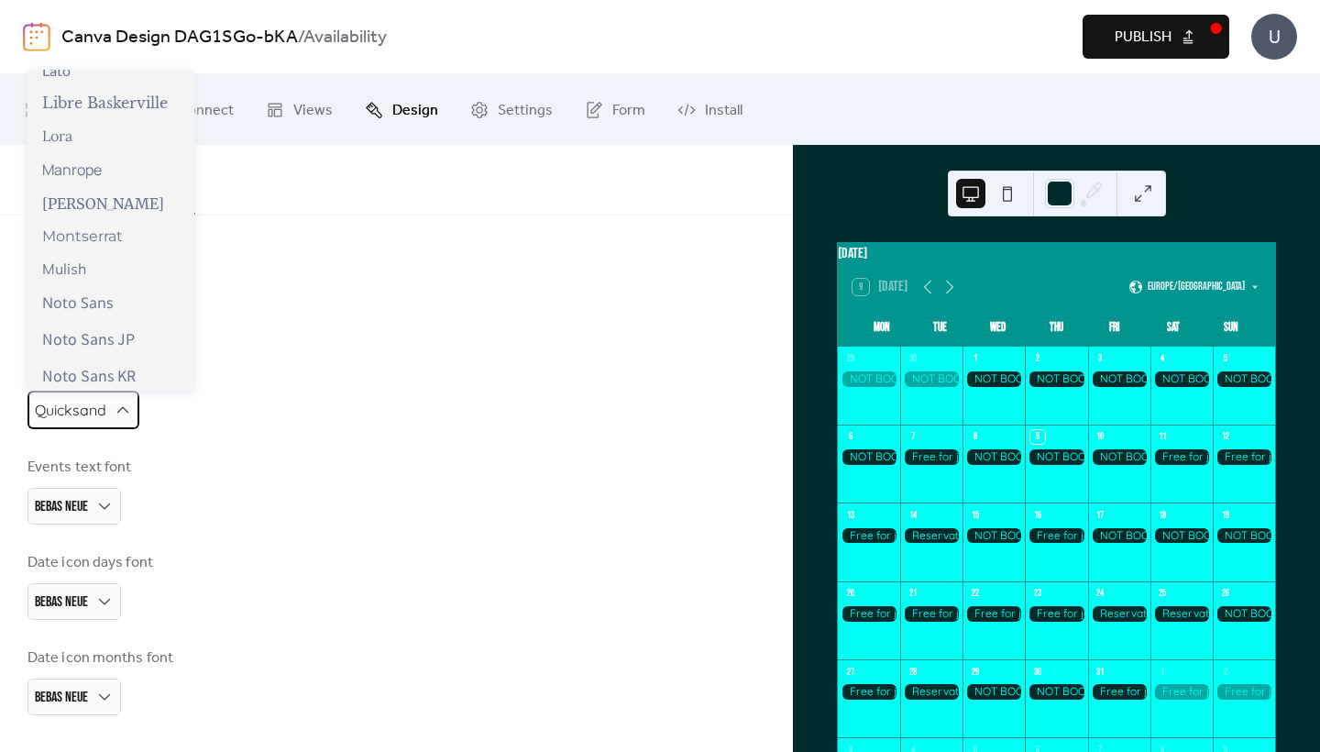
scroll to position [921, 0]
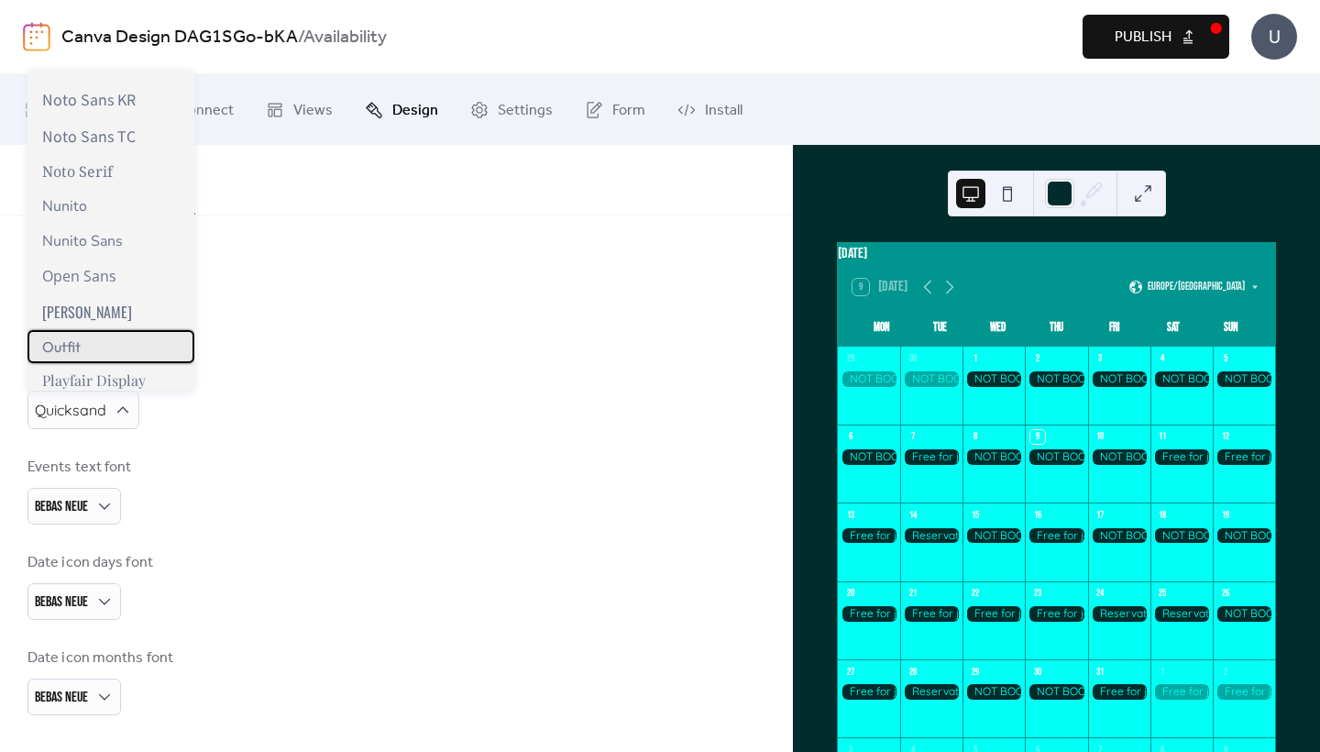
click at [94, 348] on div "Outfit" at bounding box center [110, 346] width 167 height 33
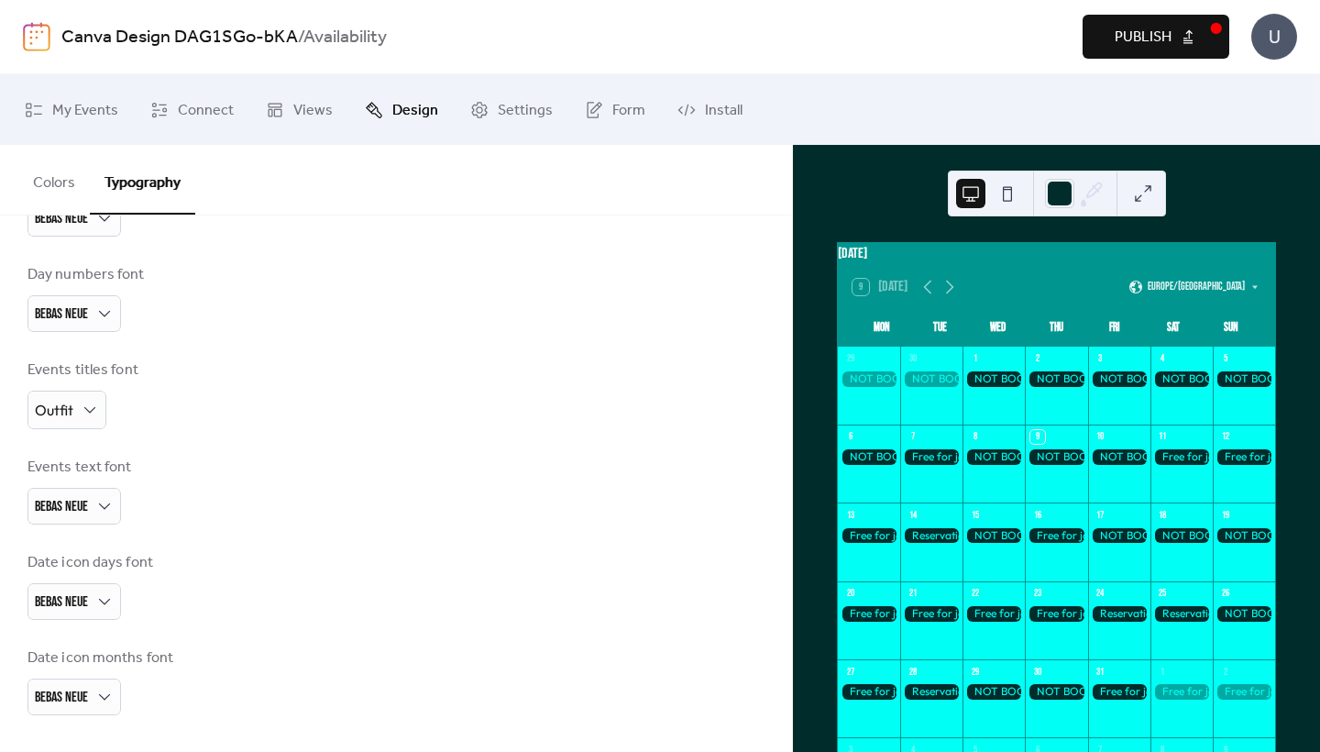
scroll to position [0, 0]
click at [1152, 42] on span "Publish" at bounding box center [1143, 38] width 57 height 22
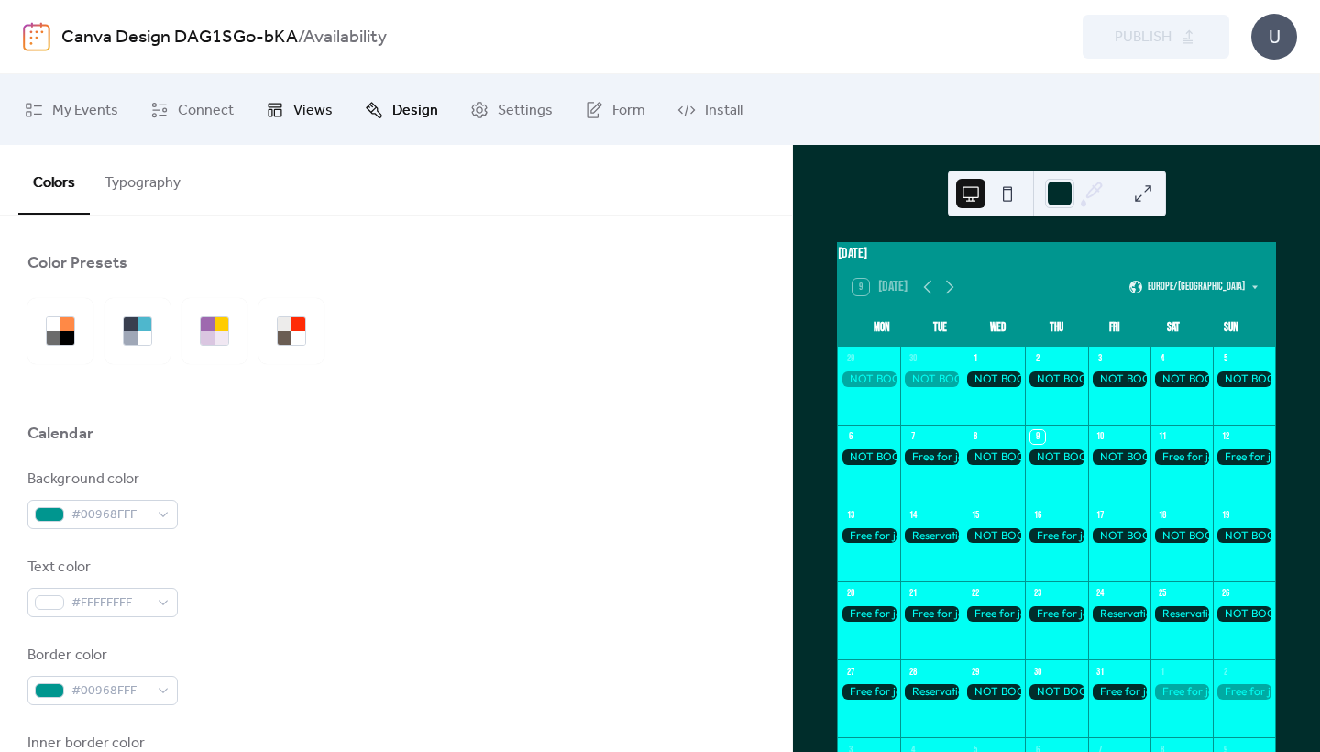
click at [266, 104] on icon at bounding box center [275, 110] width 18 height 18
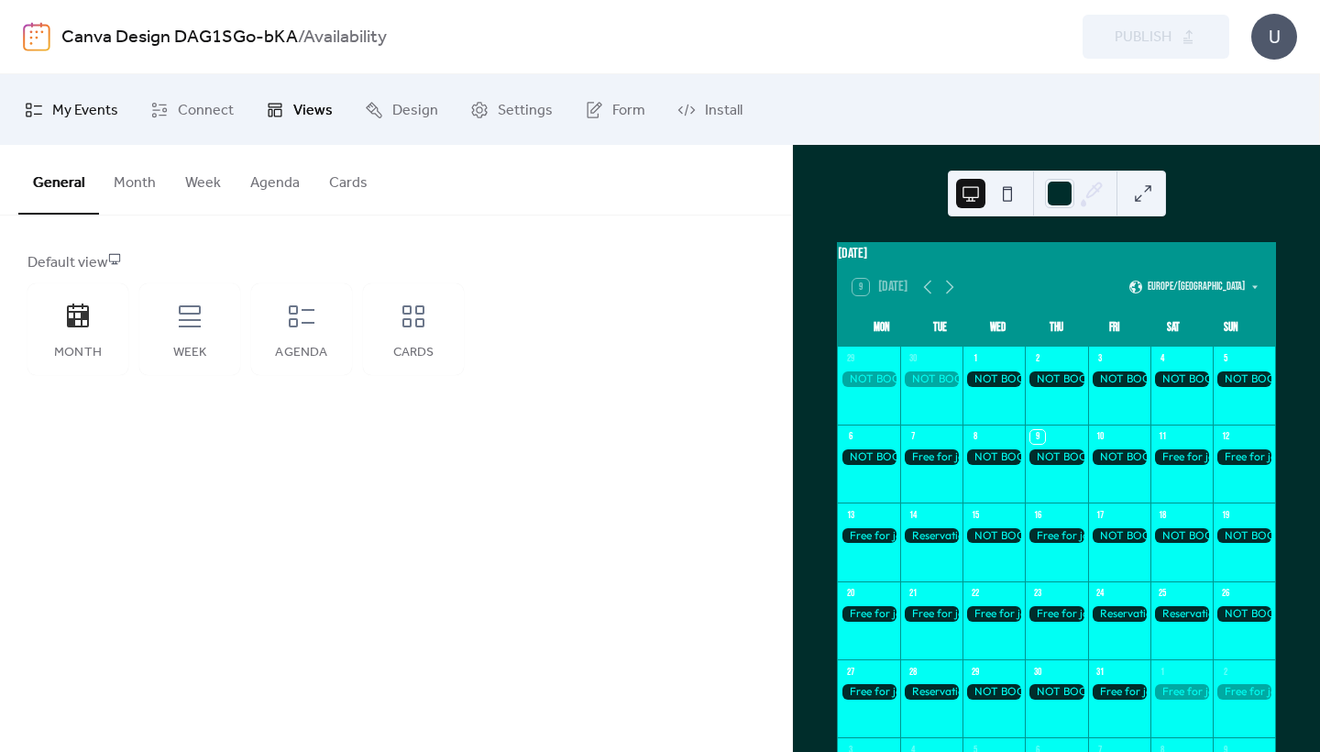
click at [88, 94] on link "My Events" at bounding box center [71, 110] width 121 height 56
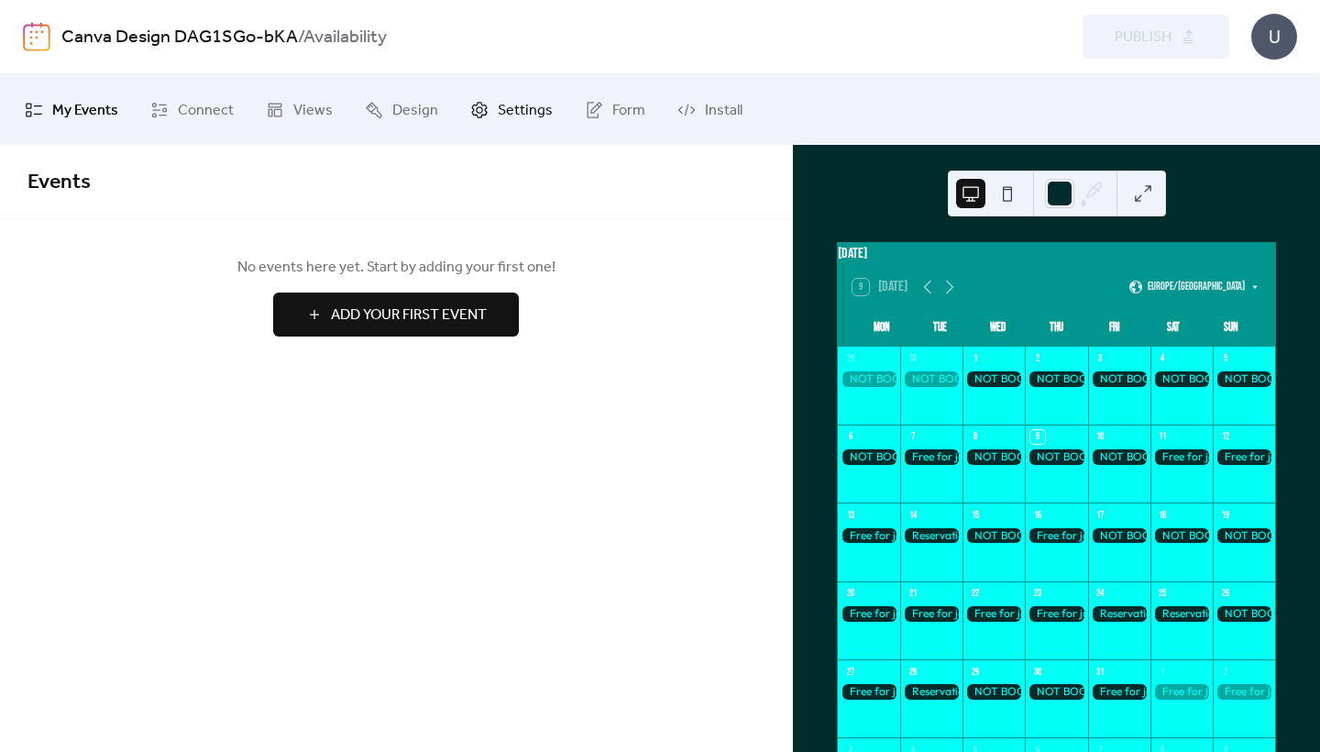
click at [533, 114] on span "Settings" at bounding box center [525, 110] width 55 height 28
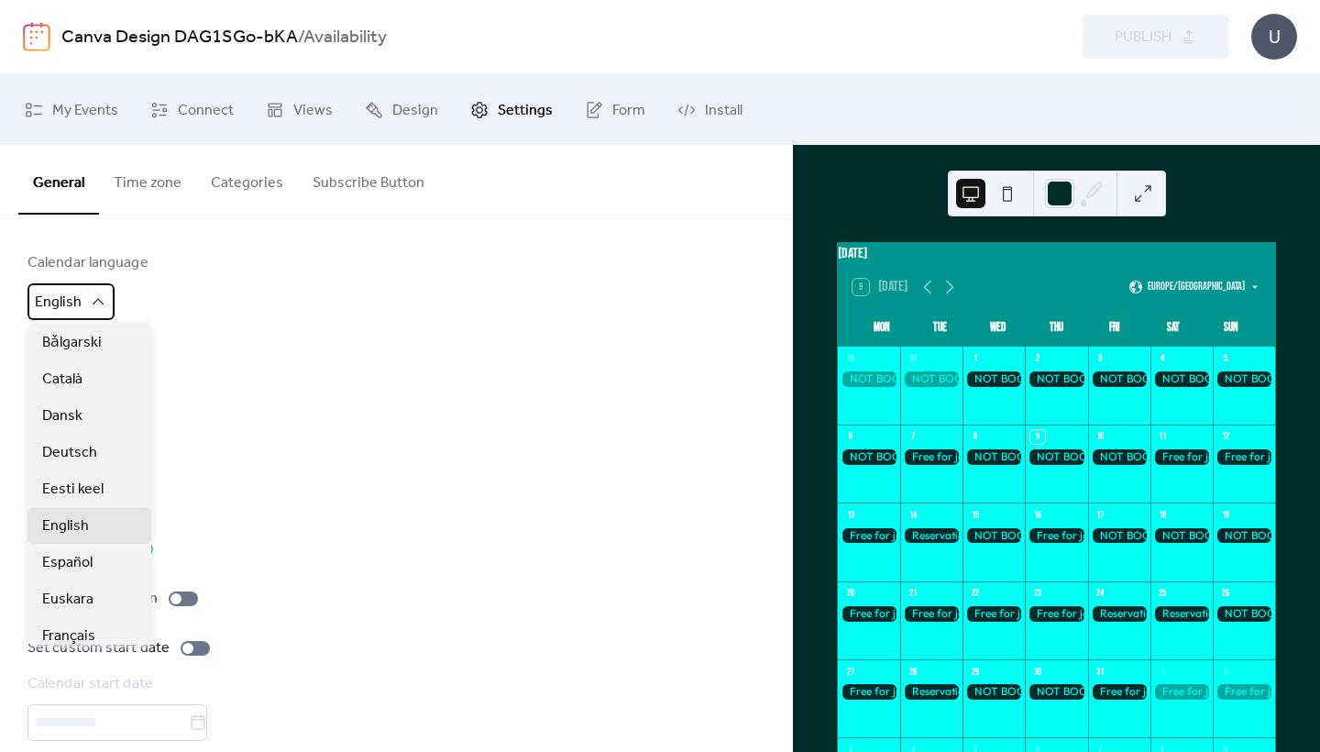
click at [93, 300] on icon at bounding box center [98, 301] width 18 height 18
click at [190, 260] on div "Calendar language English" at bounding box center [395, 286] width 737 height 68
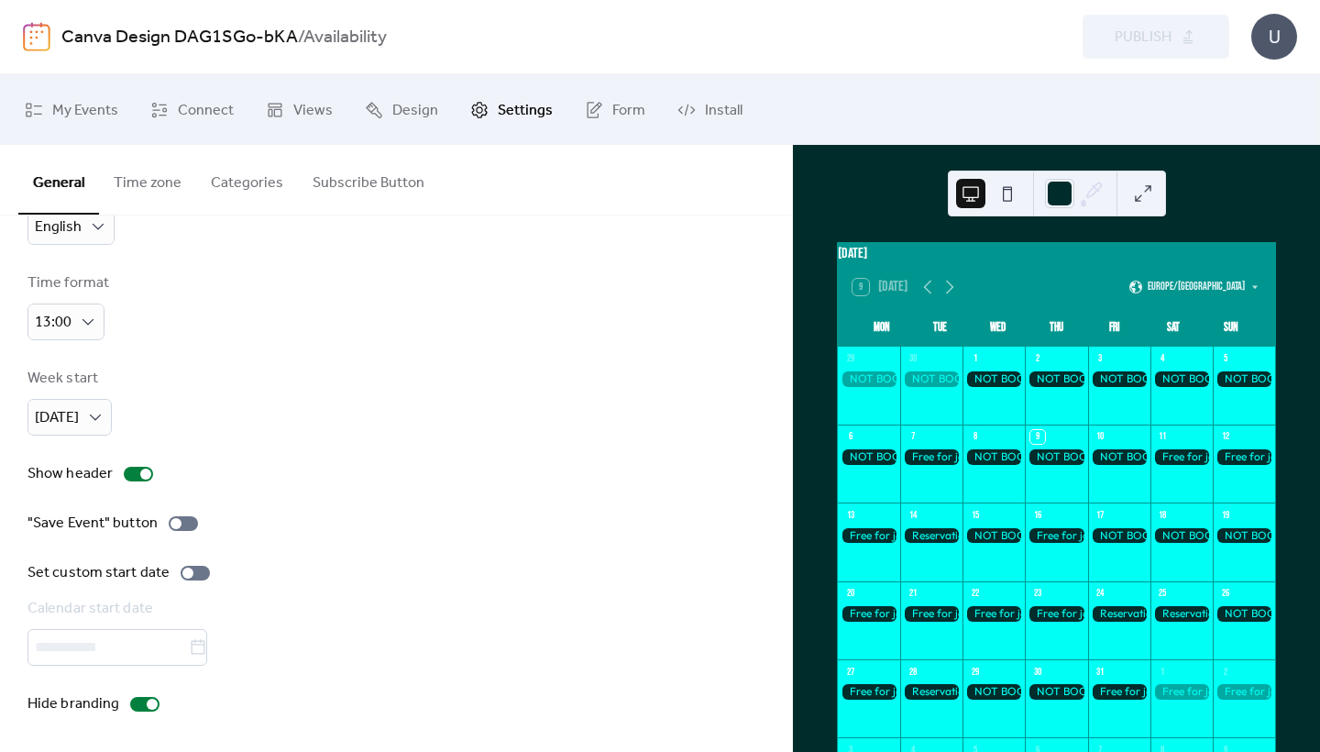
scroll to position [82, 0]
click at [148, 707] on div at bounding box center [152, 703] width 11 height 11
click at [148, 707] on div at bounding box center [144, 704] width 29 height 15
click at [1147, 41] on span "Publish" at bounding box center [1143, 38] width 57 height 22
